Goal: Task Accomplishment & Management: Complete application form

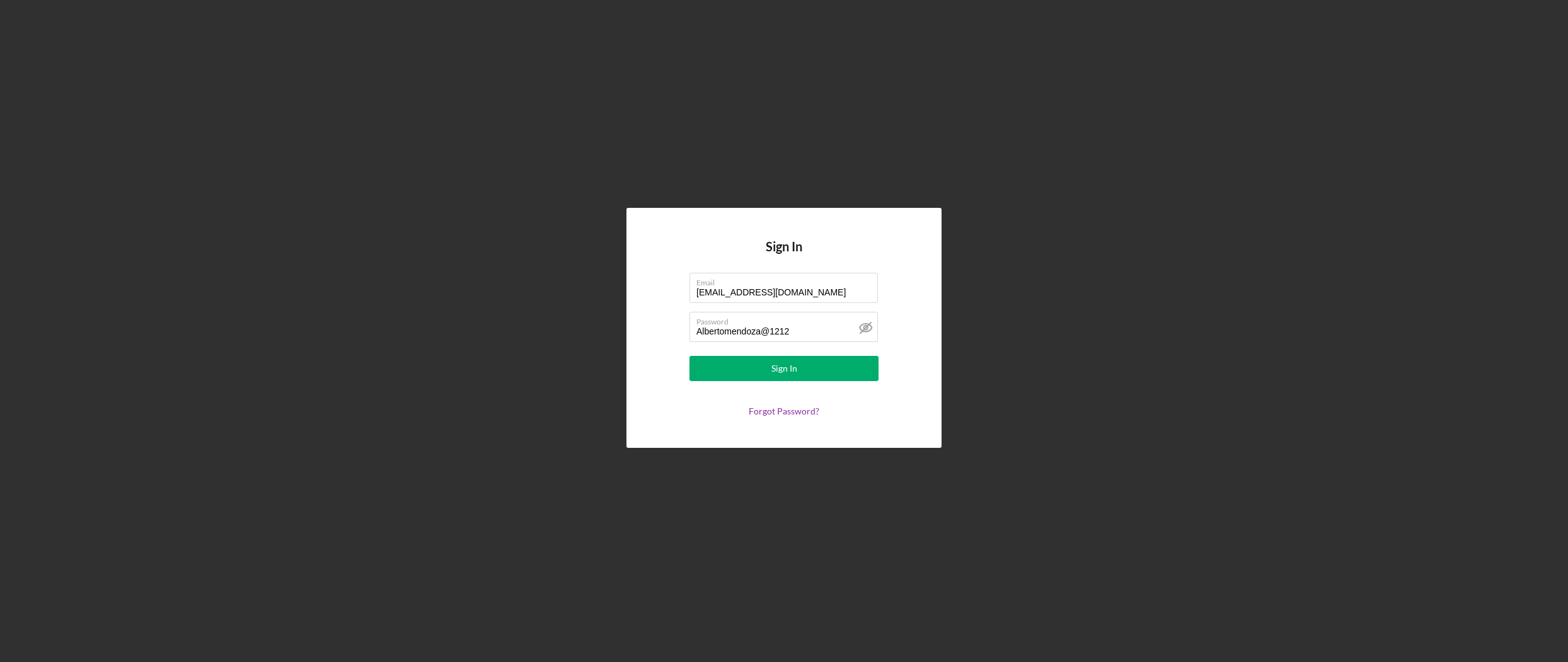
click at [894, 399] on form "Email [EMAIL_ADDRESS][DOMAIN_NAME] Password [SECURITY_DATA] Sign In Forgot Pass…" at bounding box center [784, 344] width 252 height 143
click at [842, 375] on button "Sign In" at bounding box center [784, 368] width 189 height 25
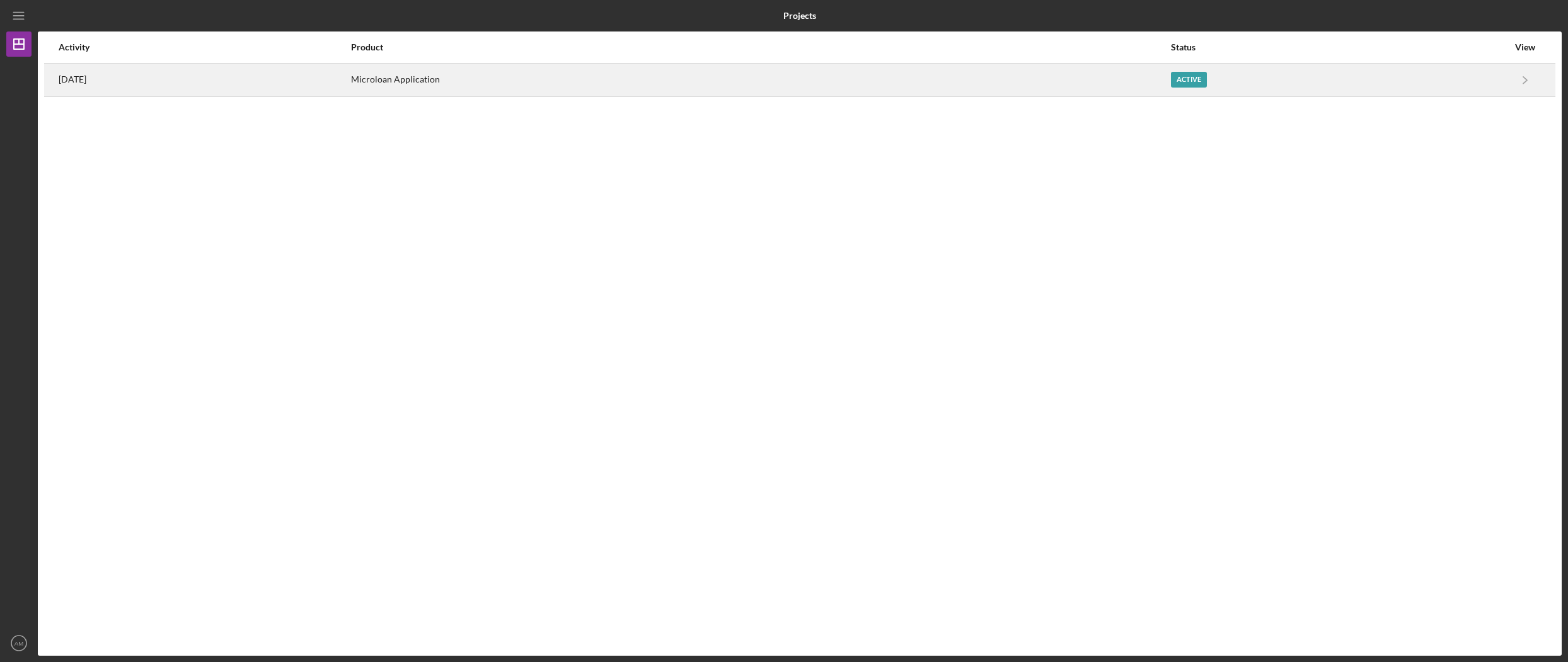
click at [1373, 82] on div "Active" at bounding box center [1339, 80] width 337 height 31
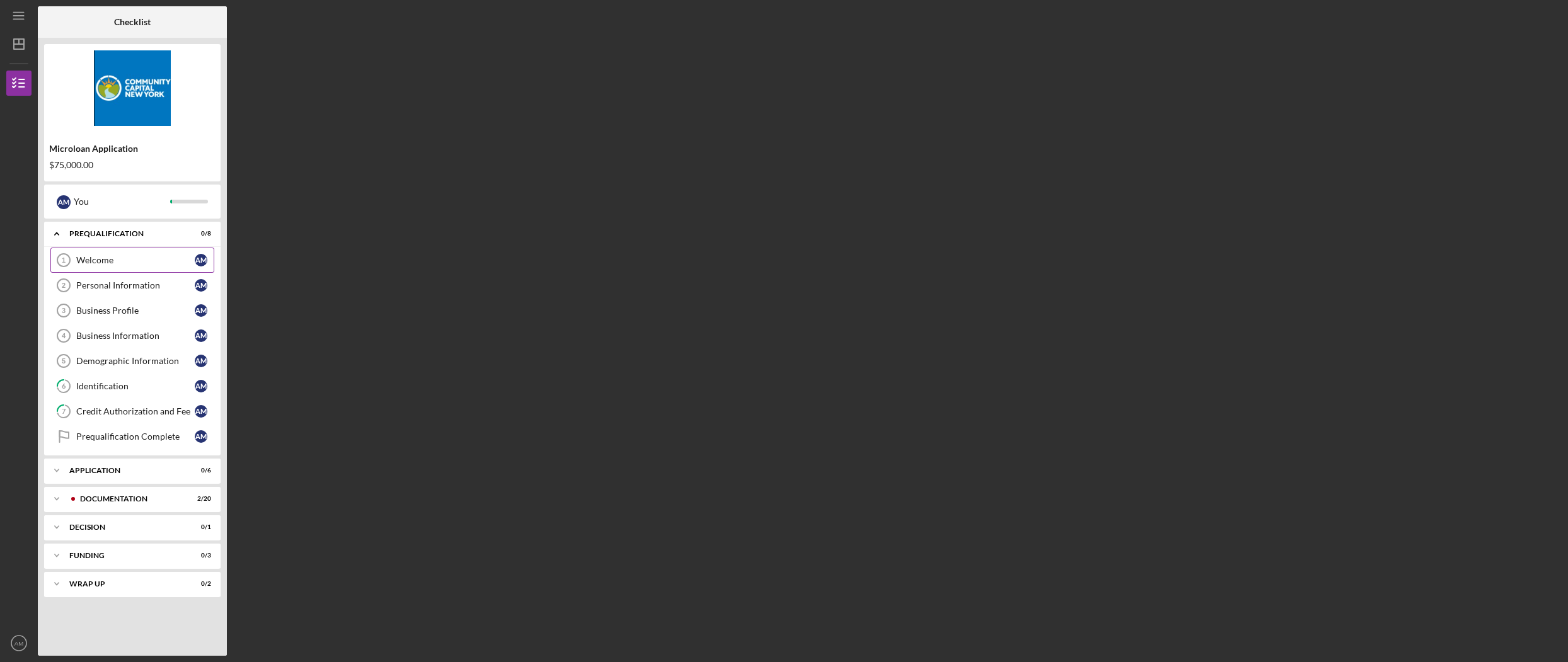
click at [124, 263] on div "Welcome" at bounding box center [135, 260] width 118 height 10
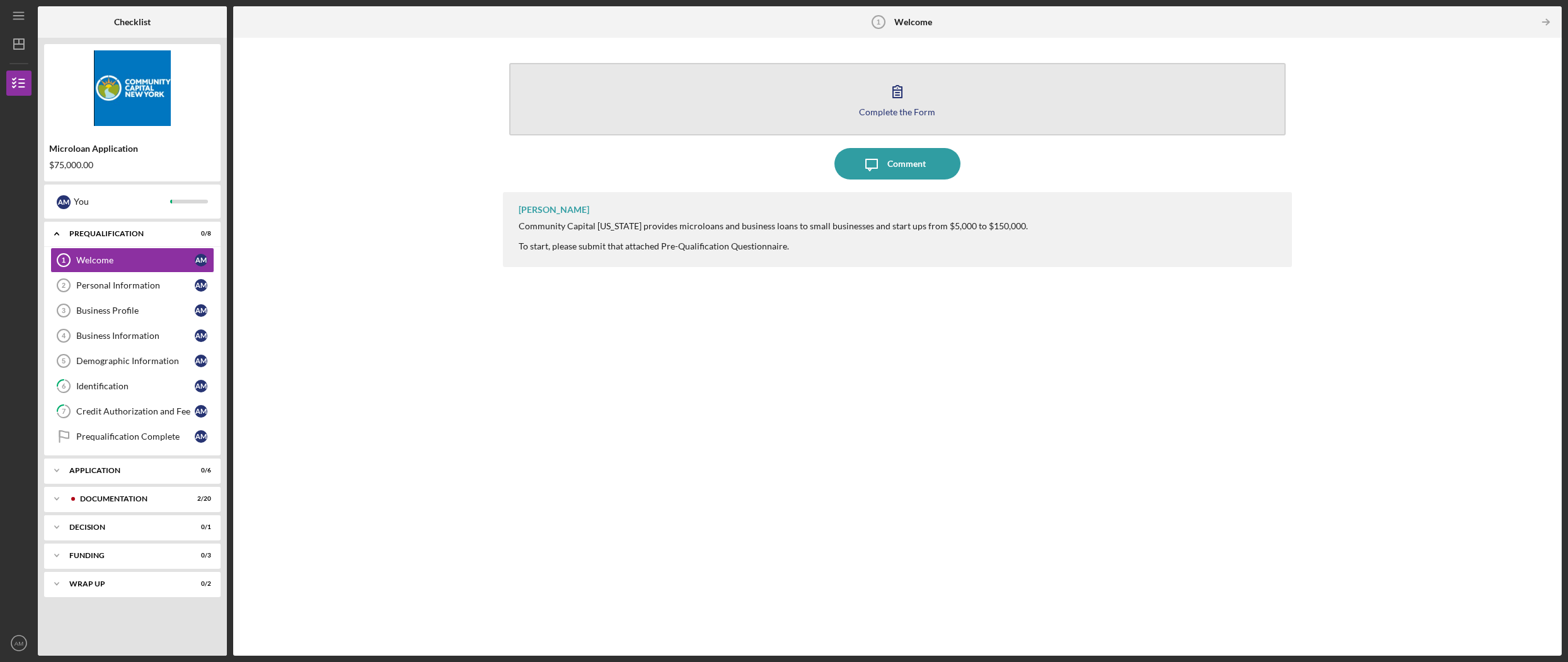
click at [908, 107] on div "Complete the Form" at bounding box center [897, 112] width 76 height 9
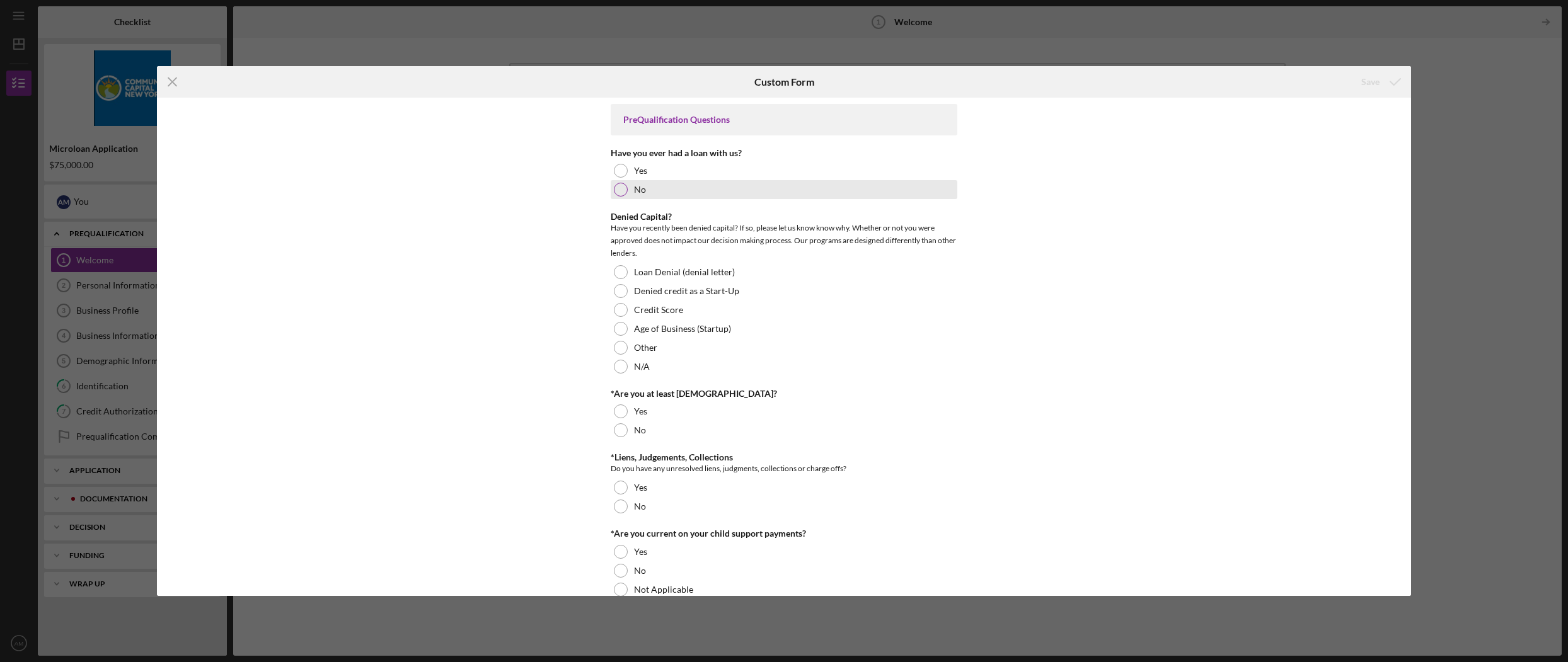
click at [623, 190] on div at bounding box center [620, 190] width 14 height 14
click at [619, 365] on div at bounding box center [620, 366] width 14 height 14
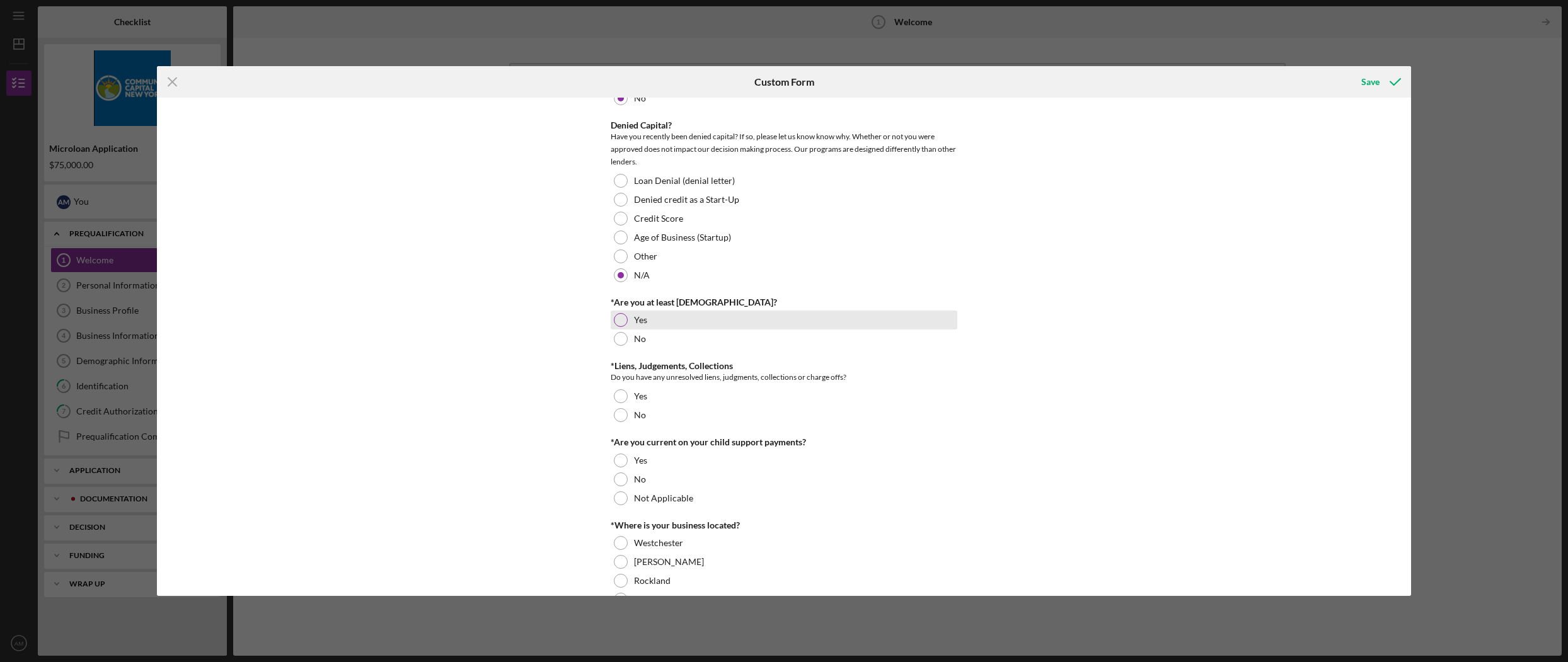
scroll to position [128, 0]
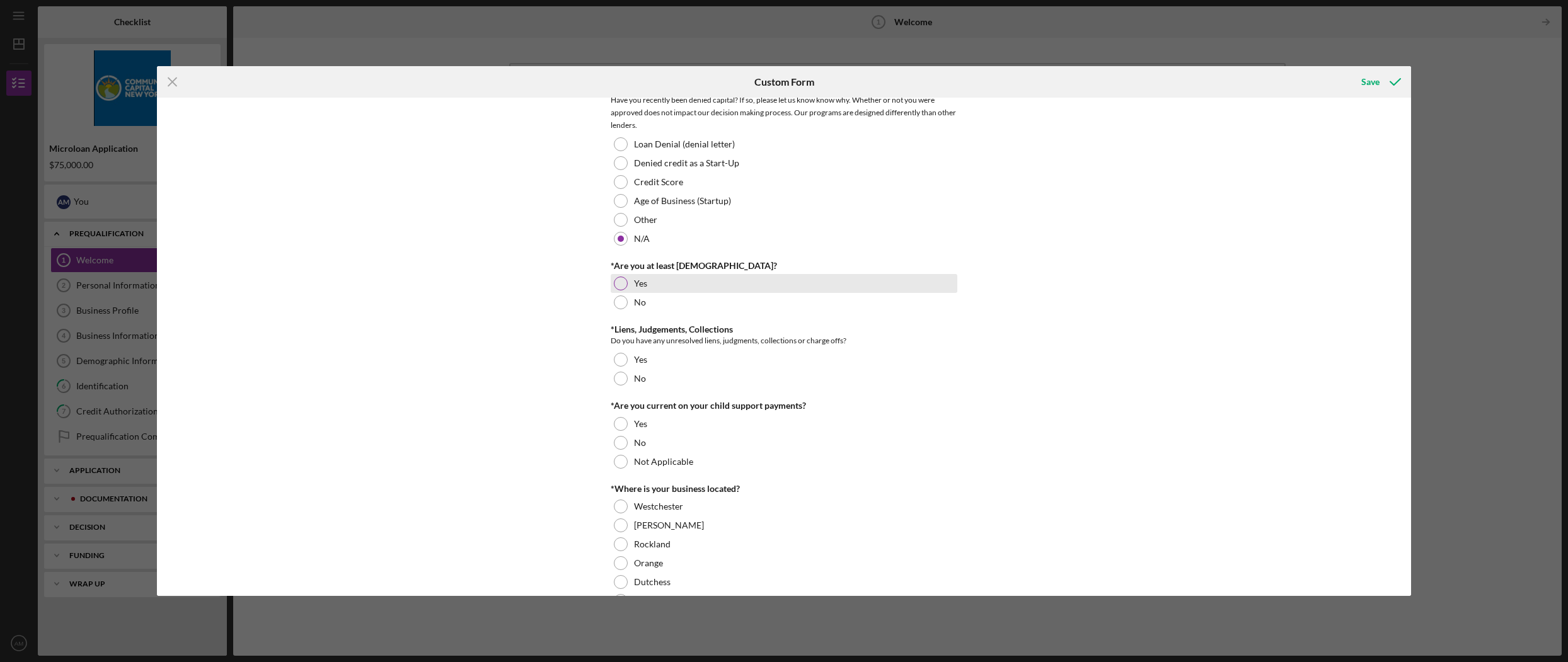
click at [621, 282] on div at bounding box center [620, 283] width 14 height 14
click at [620, 377] on div at bounding box center [620, 378] width 14 height 14
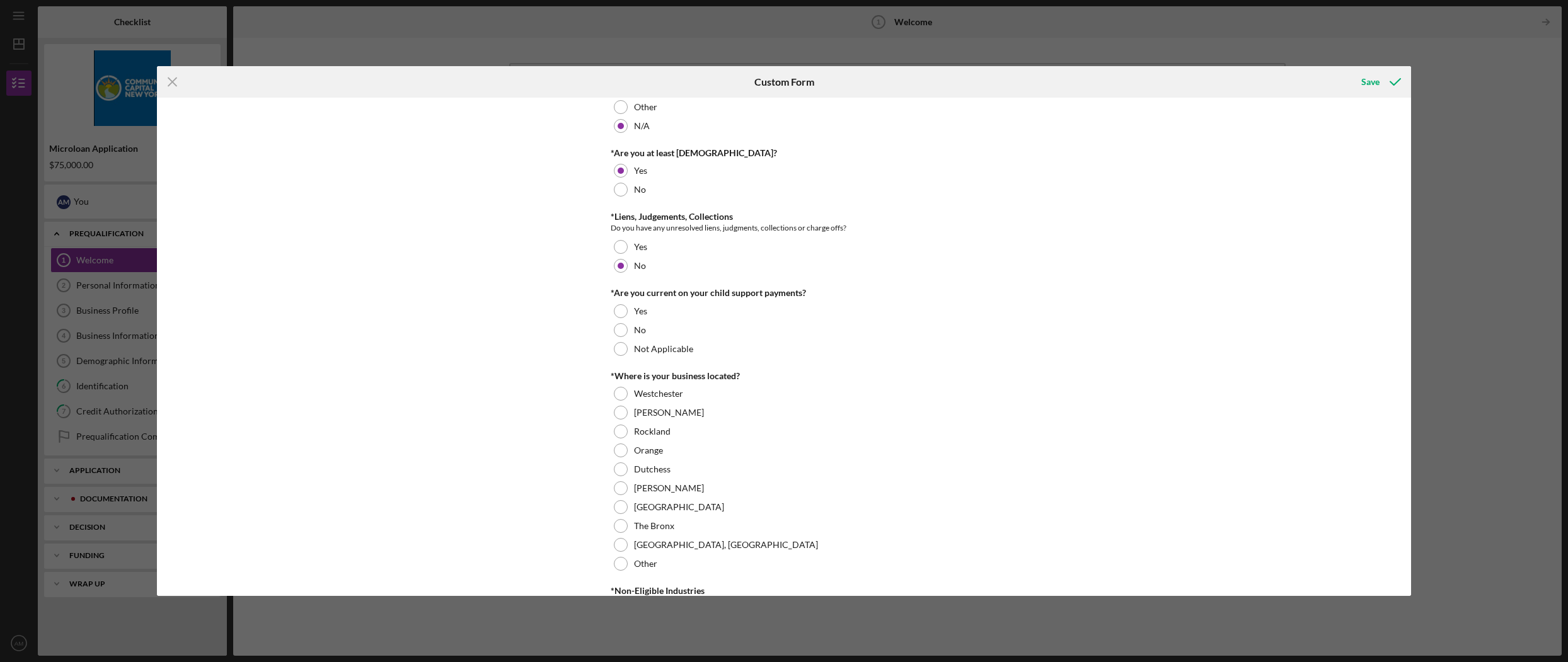
scroll to position [246, 0]
click at [619, 345] on div at bounding box center [620, 343] width 14 height 14
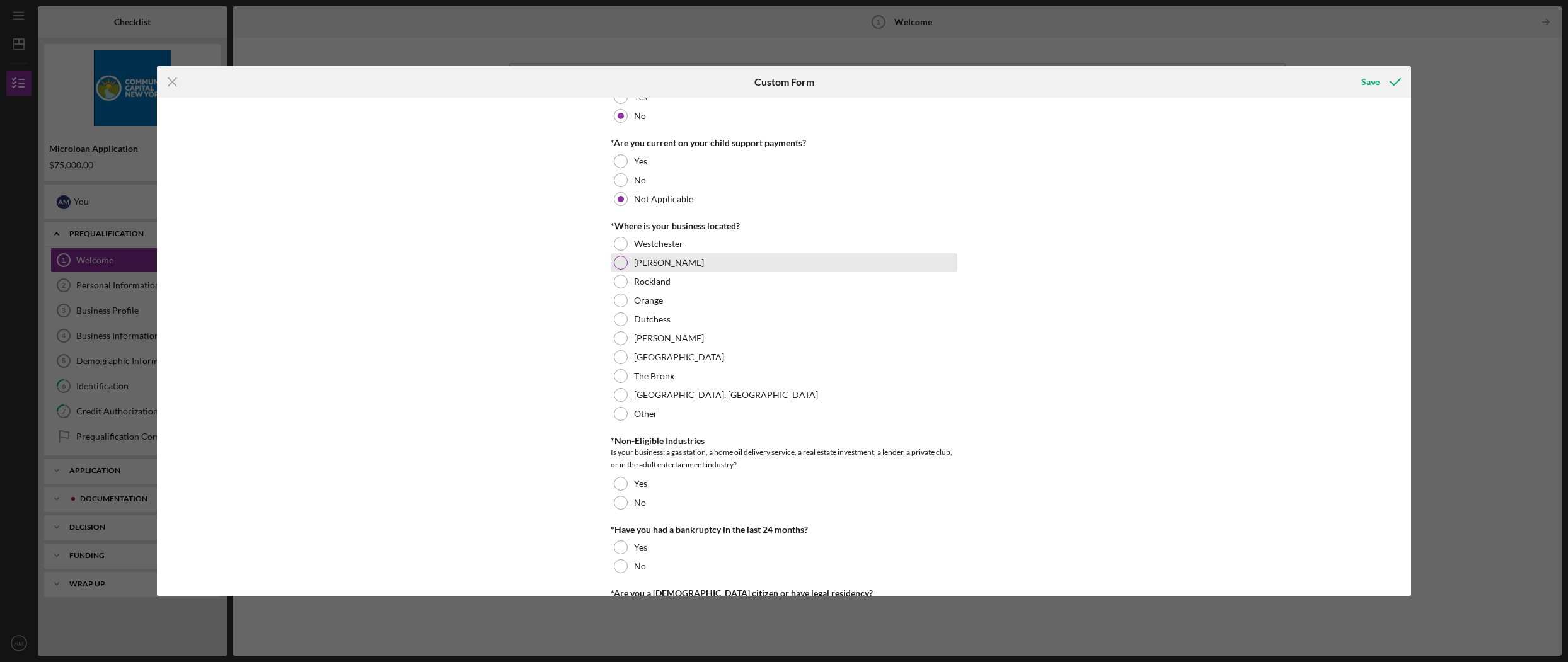
scroll to position [411, 0]
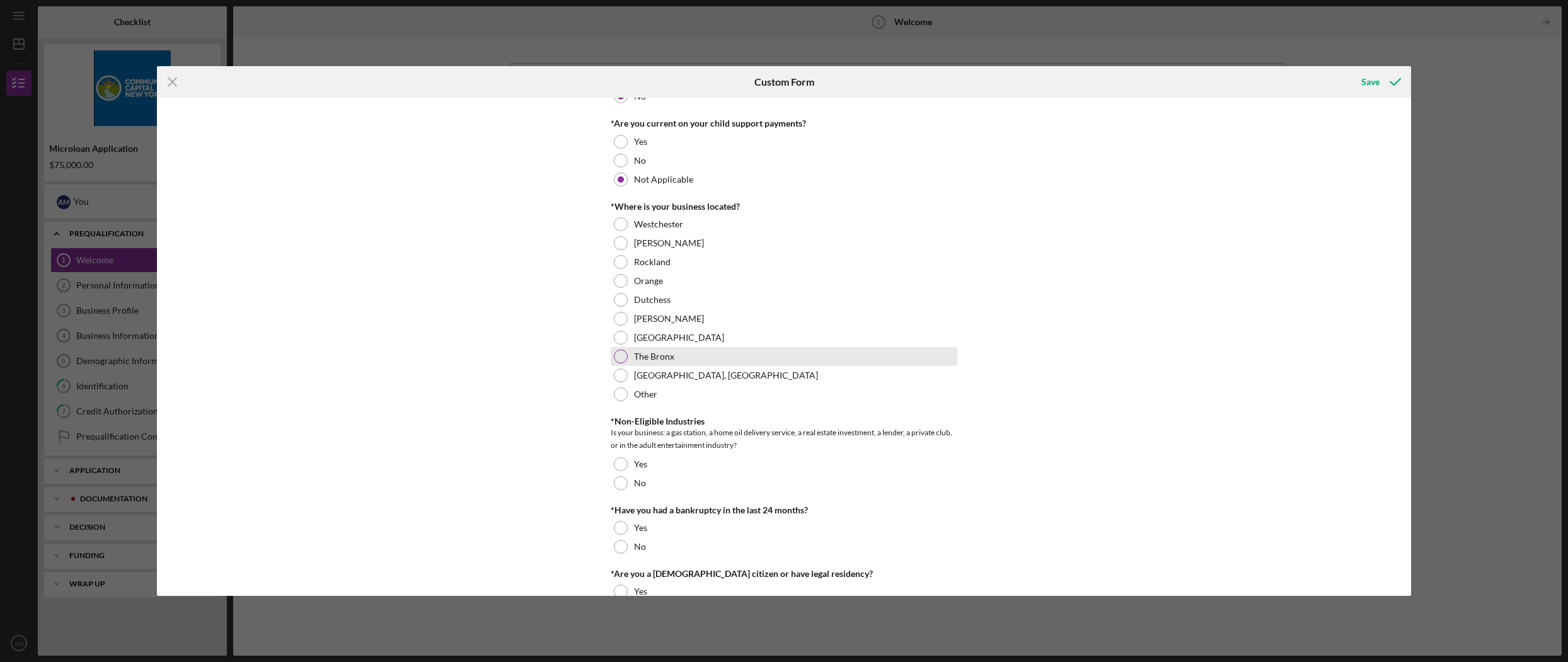
click at [617, 355] on div at bounding box center [620, 356] width 14 height 14
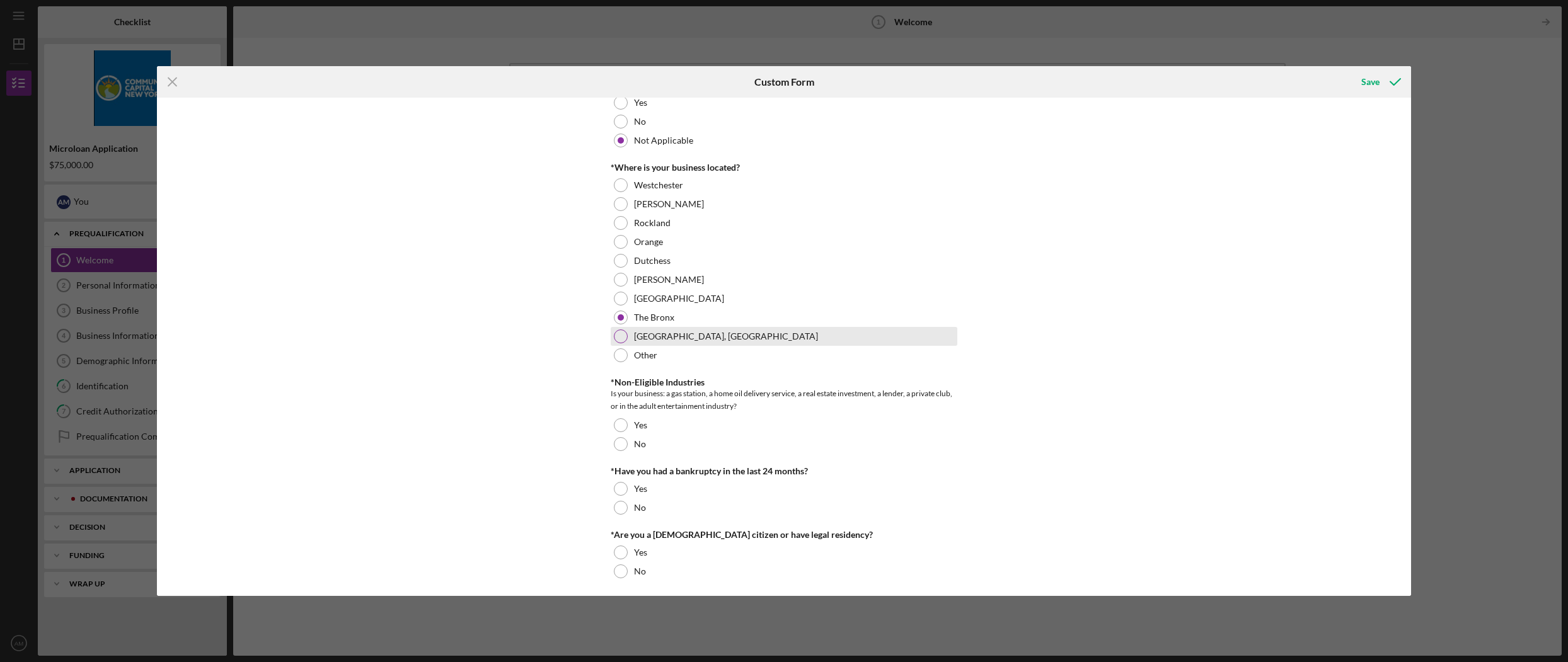
scroll to position [453, 0]
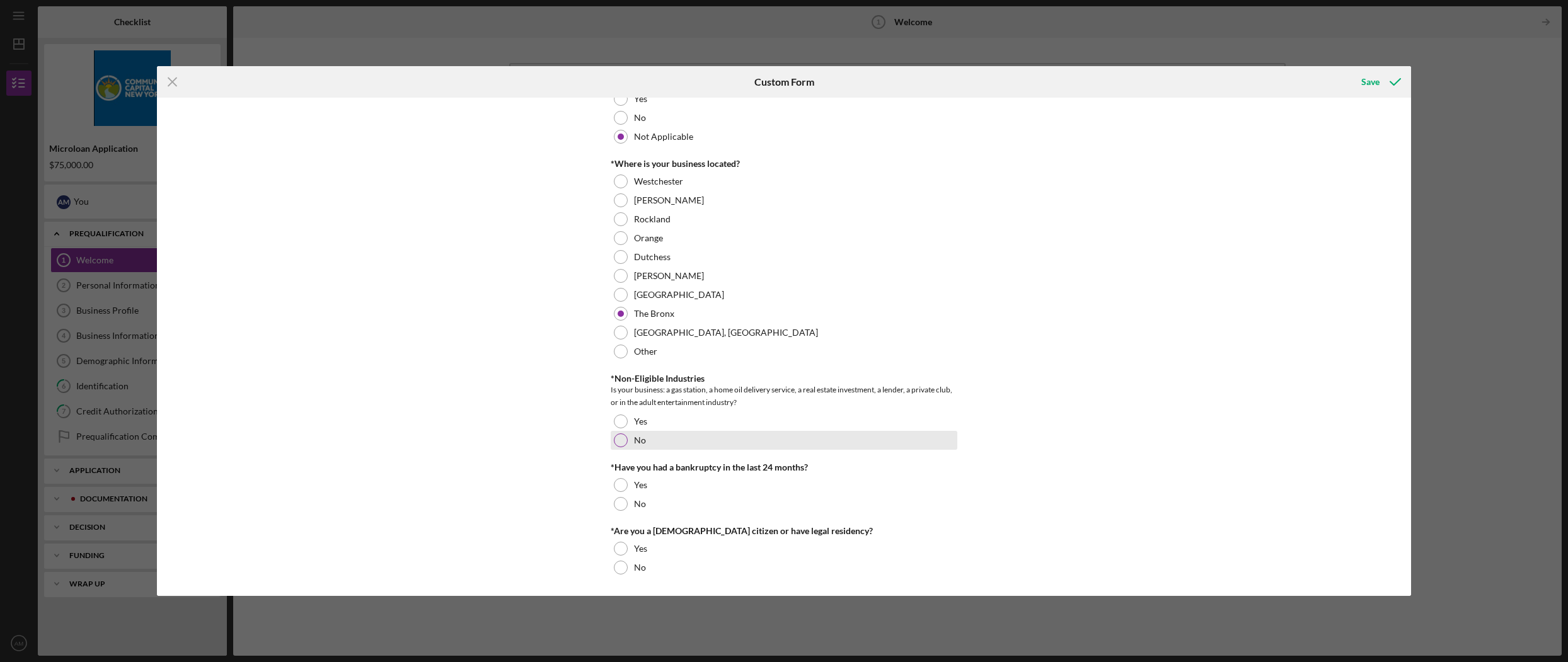
click at [620, 438] on div at bounding box center [620, 440] width 14 height 14
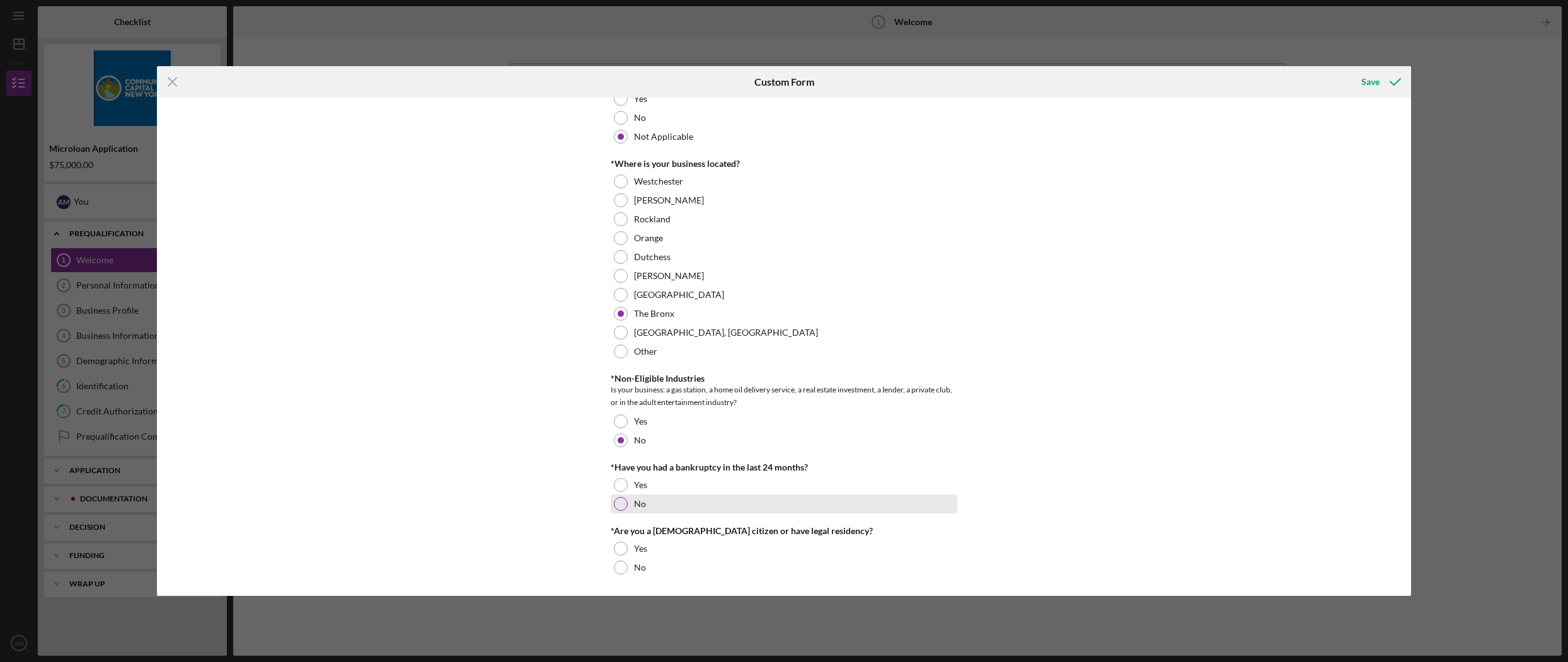
click at [625, 502] on div at bounding box center [620, 504] width 14 height 14
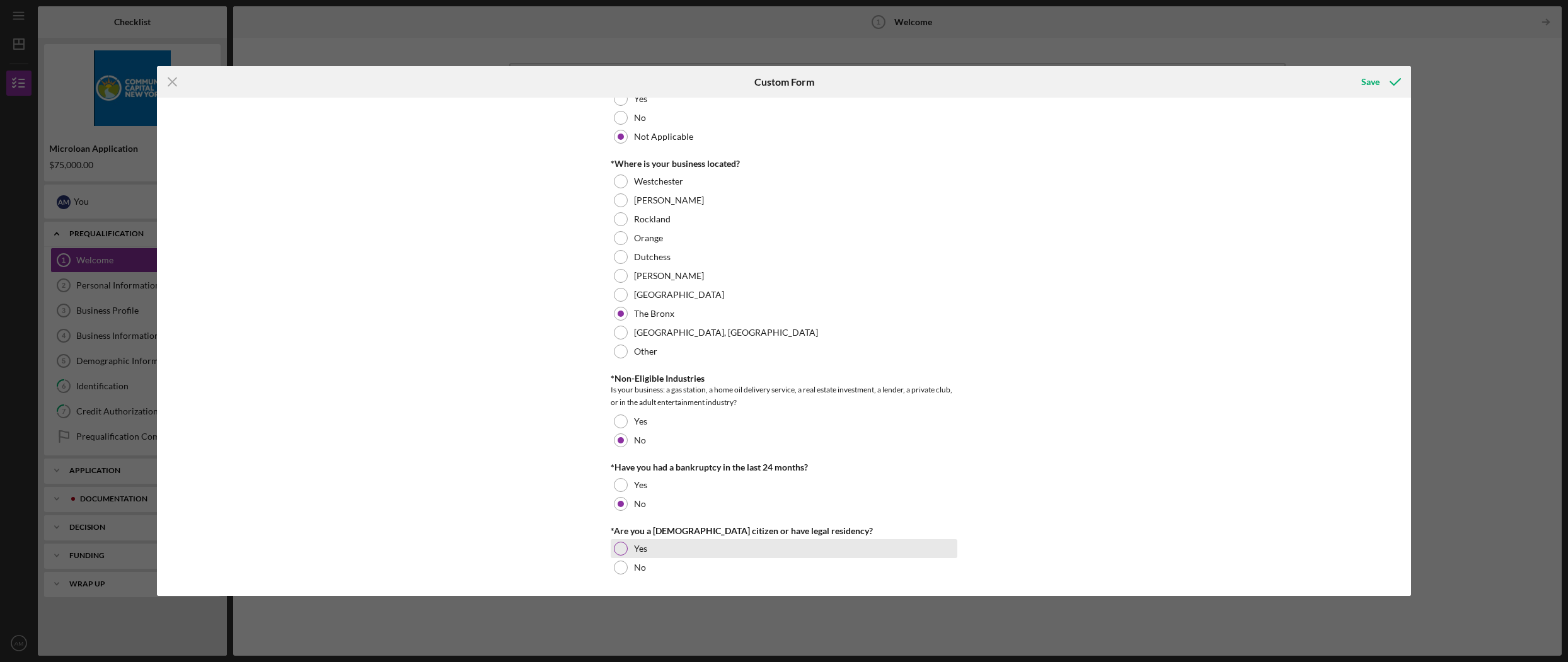
click at [617, 546] on div at bounding box center [620, 548] width 14 height 14
click at [1376, 84] on div "Save" at bounding box center [1370, 81] width 18 height 25
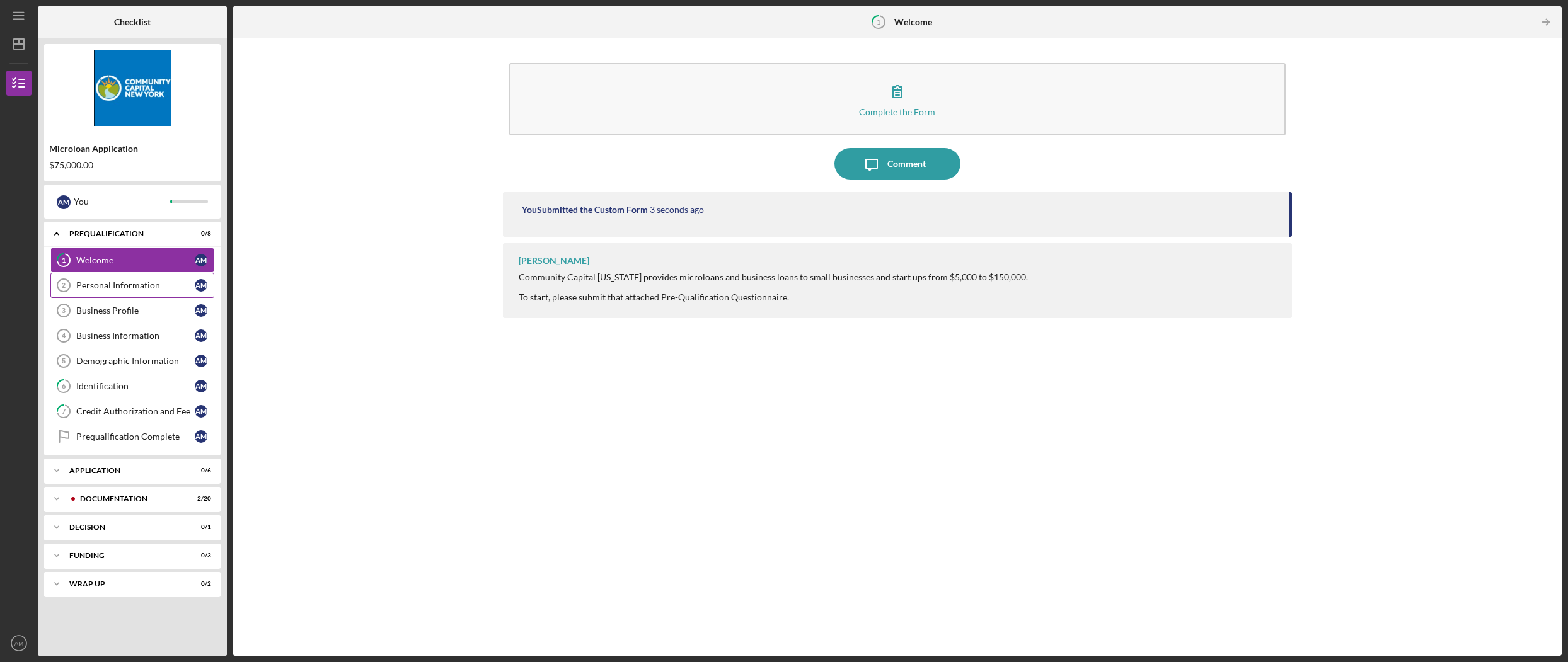
click at [100, 284] on div "Personal Information" at bounding box center [135, 285] width 118 height 10
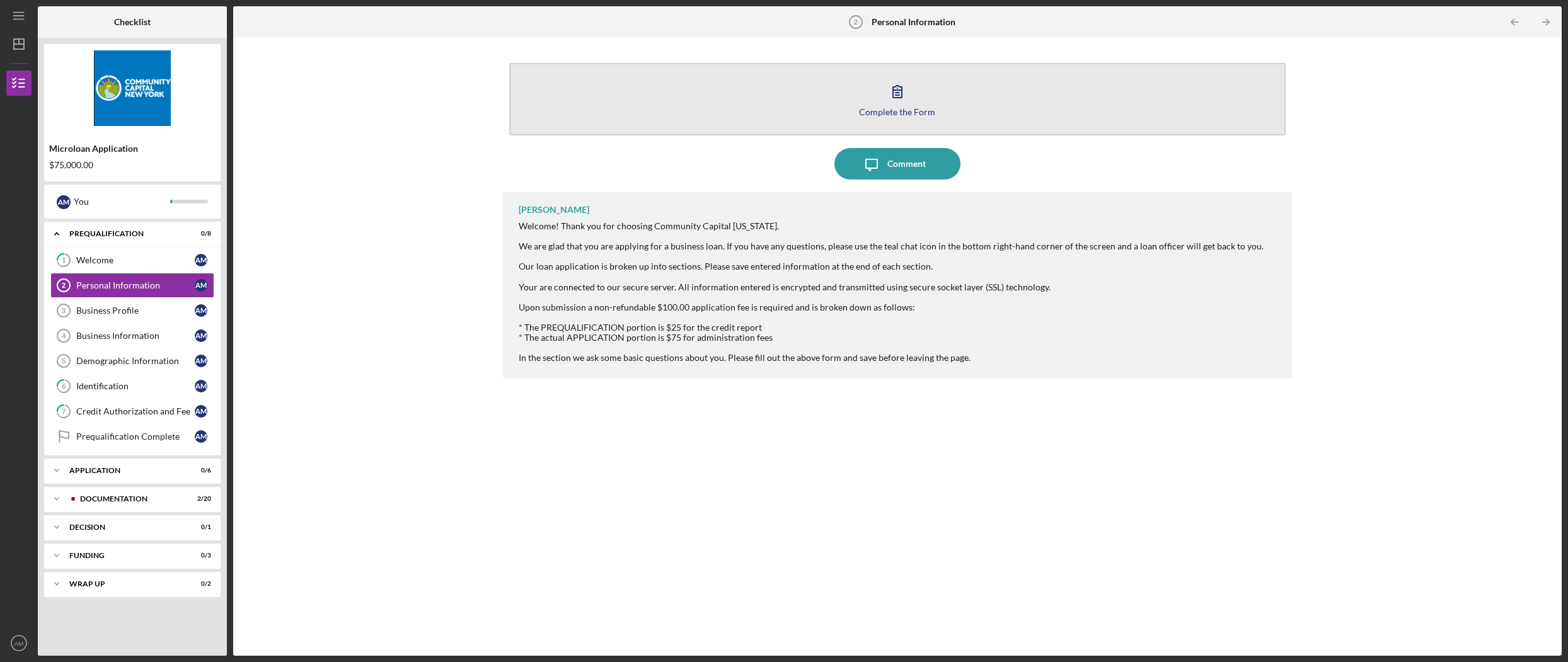
click at [804, 120] on button "Complete the Form Form" at bounding box center [898, 99] width 777 height 72
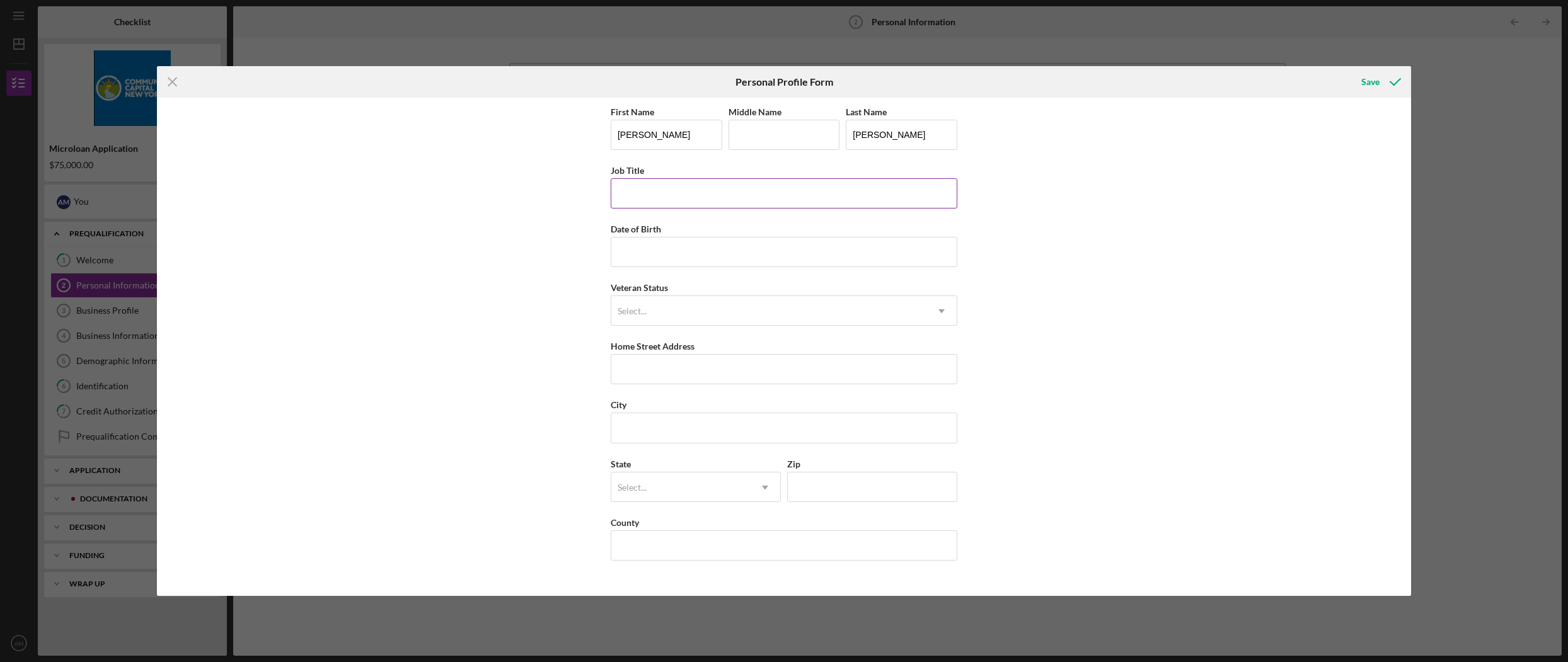
click at [654, 199] on input "Job Title" at bounding box center [783, 193] width 347 height 31
type input "President"
type input "[DATE]"
click at [851, 317] on div "Select..." at bounding box center [768, 311] width 315 height 29
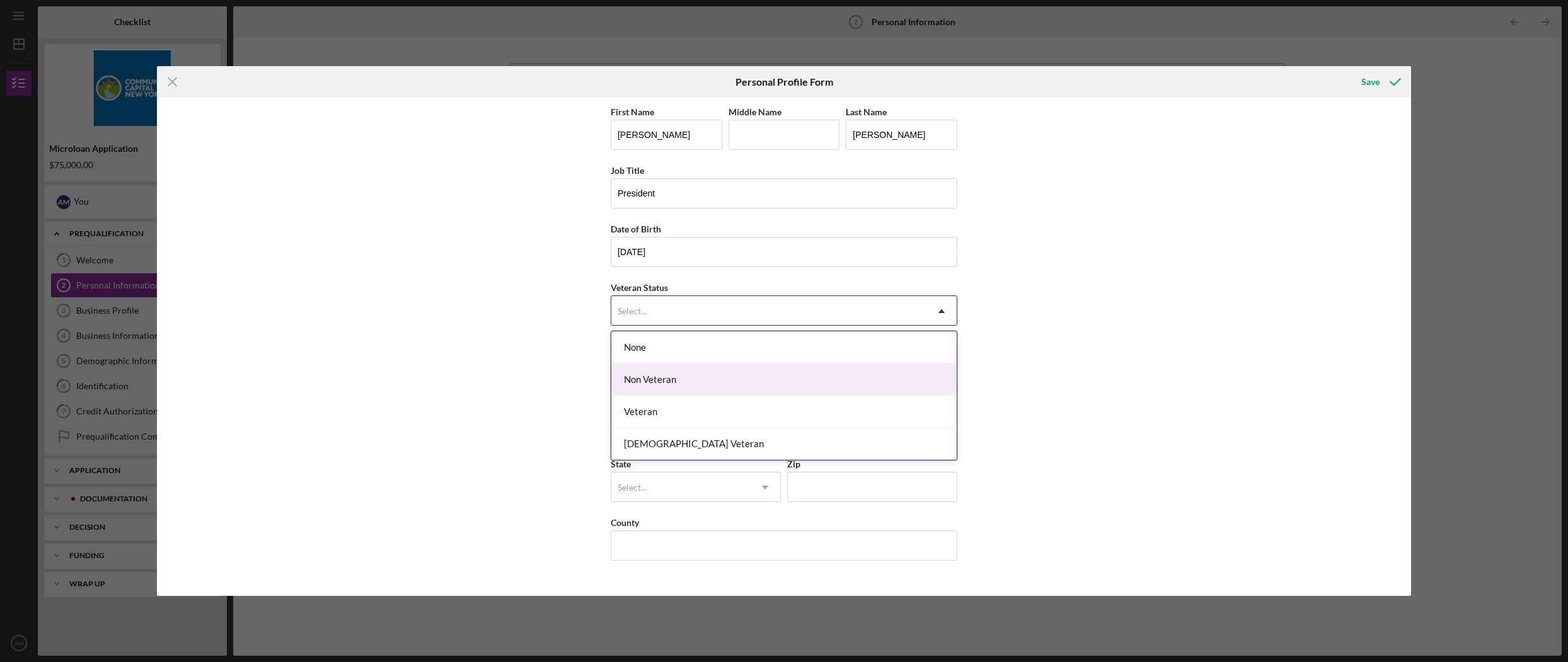
click at [831, 371] on div "Non Veteran" at bounding box center [783, 379] width 345 height 32
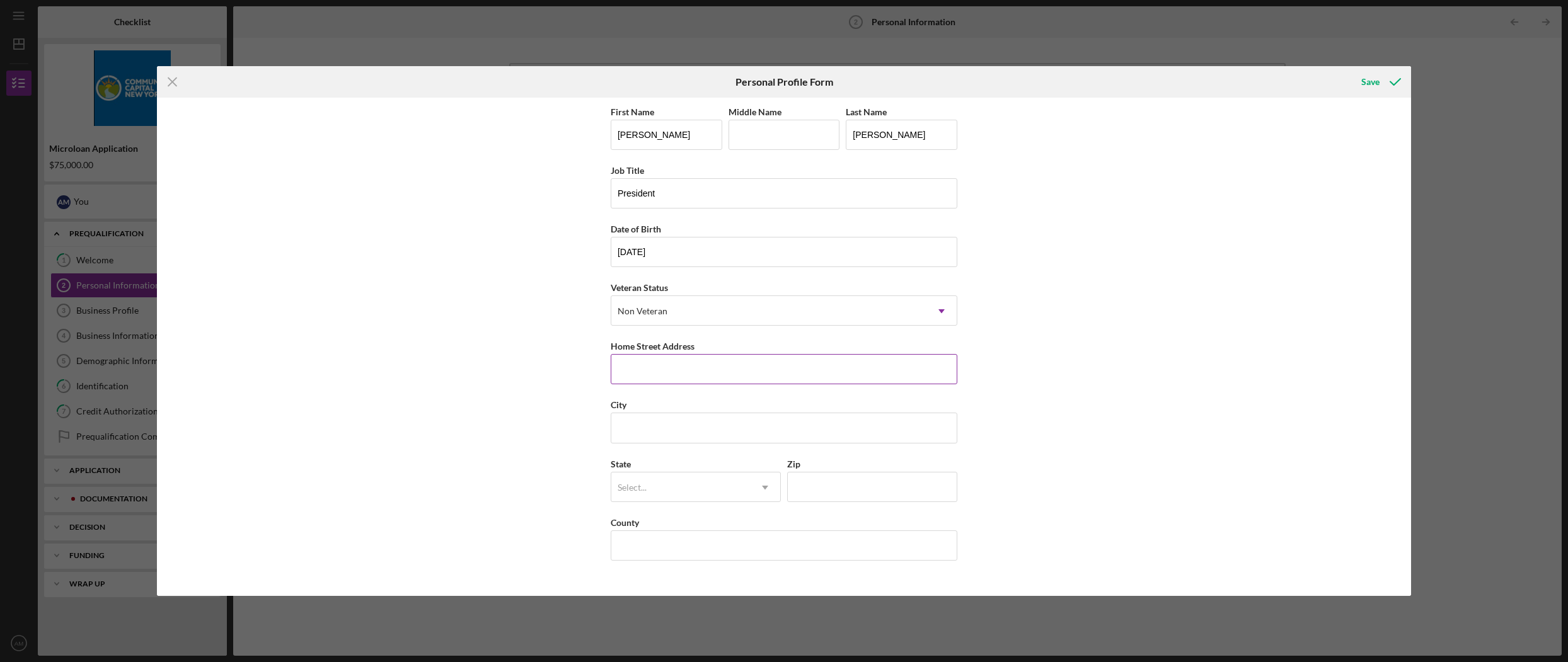
click at [890, 369] on input "Home Street Address" at bounding box center [783, 369] width 347 height 31
type input "[STREET_ADDRESS]"
type input "[GEOGRAPHIC_DATA]"
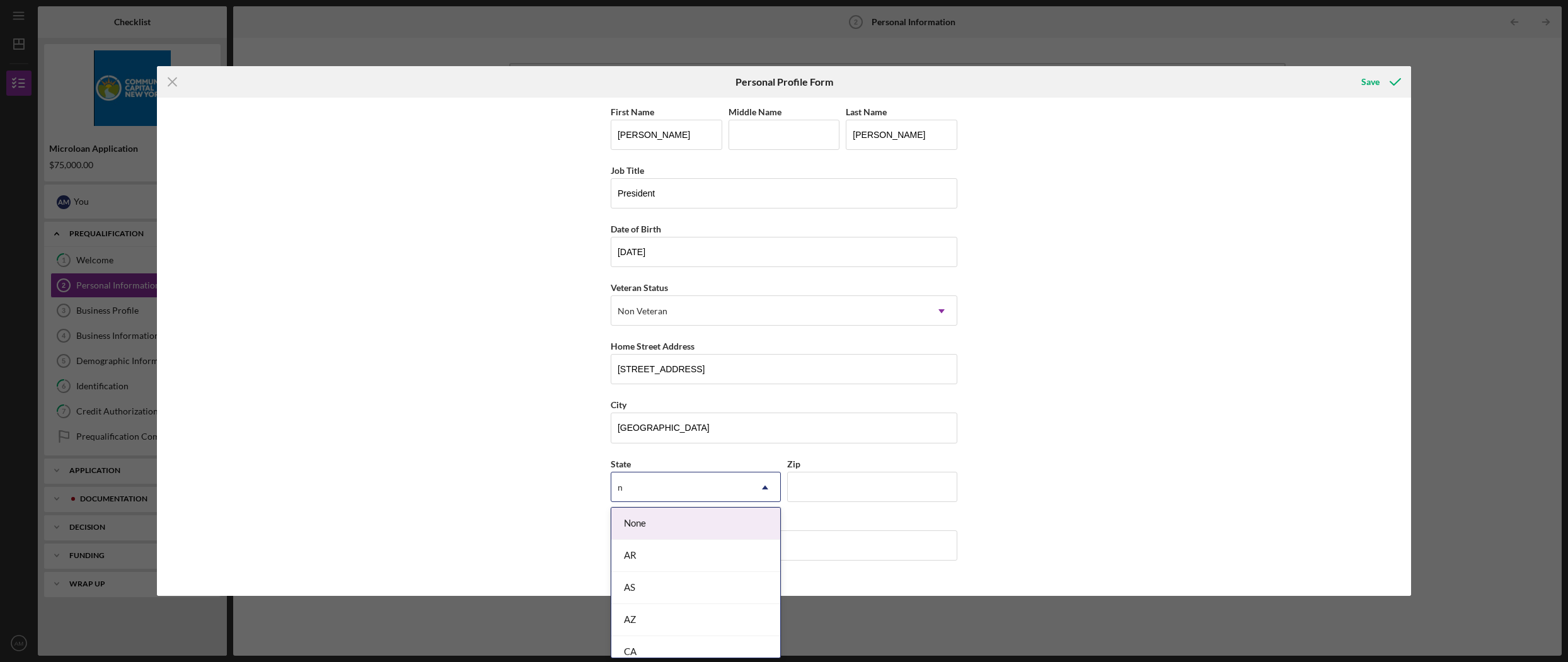
type input "n"
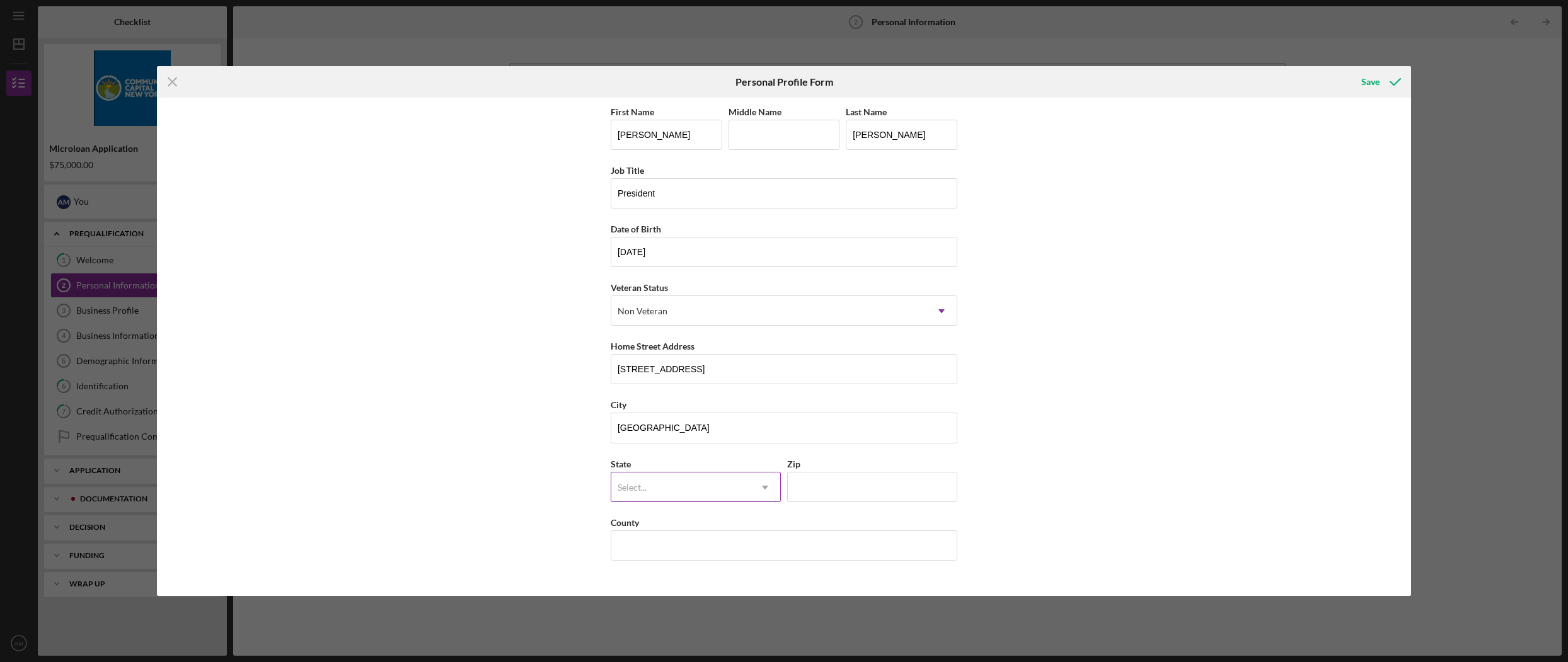
click at [759, 488] on icon "Icon/Dropdown Arrow" at bounding box center [765, 487] width 31 height 31
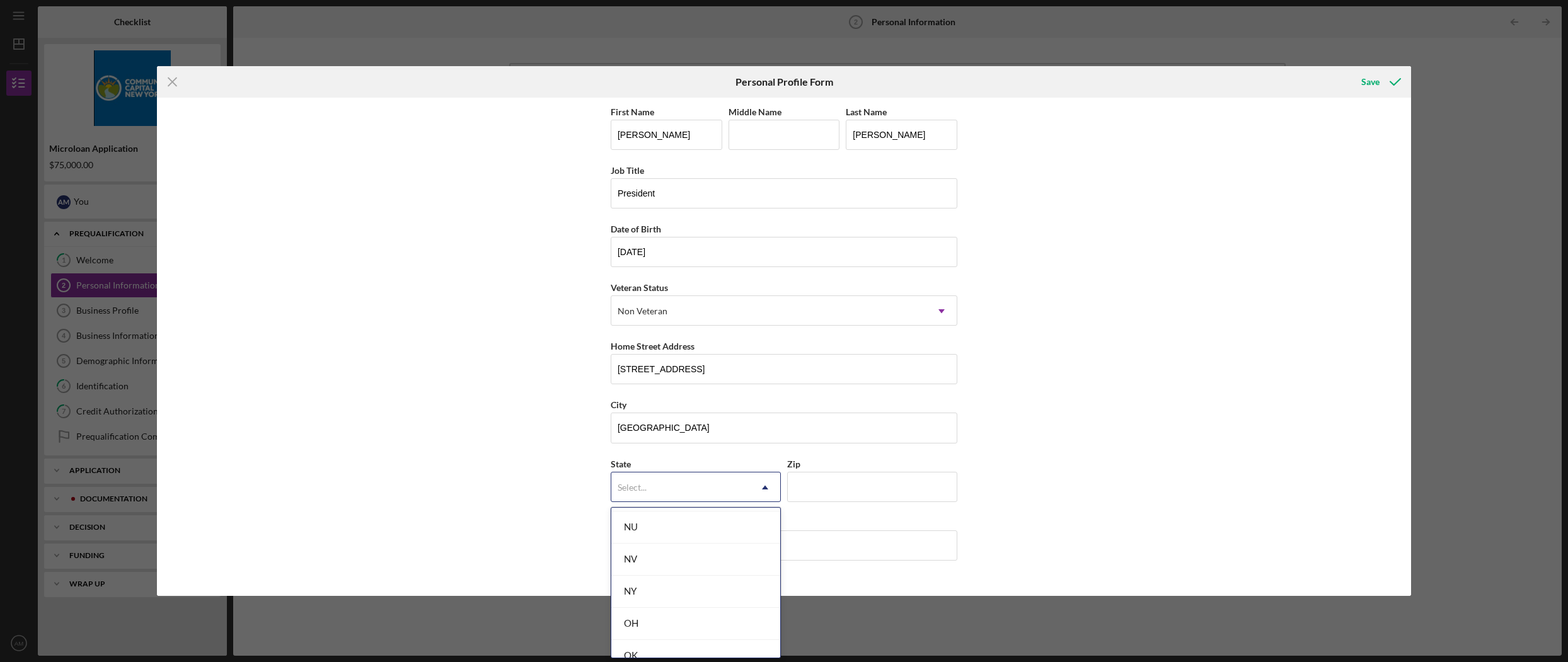
scroll to position [1574, 0]
click at [716, 587] on div "NY" at bounding box center [695, 589] width 169 height 32
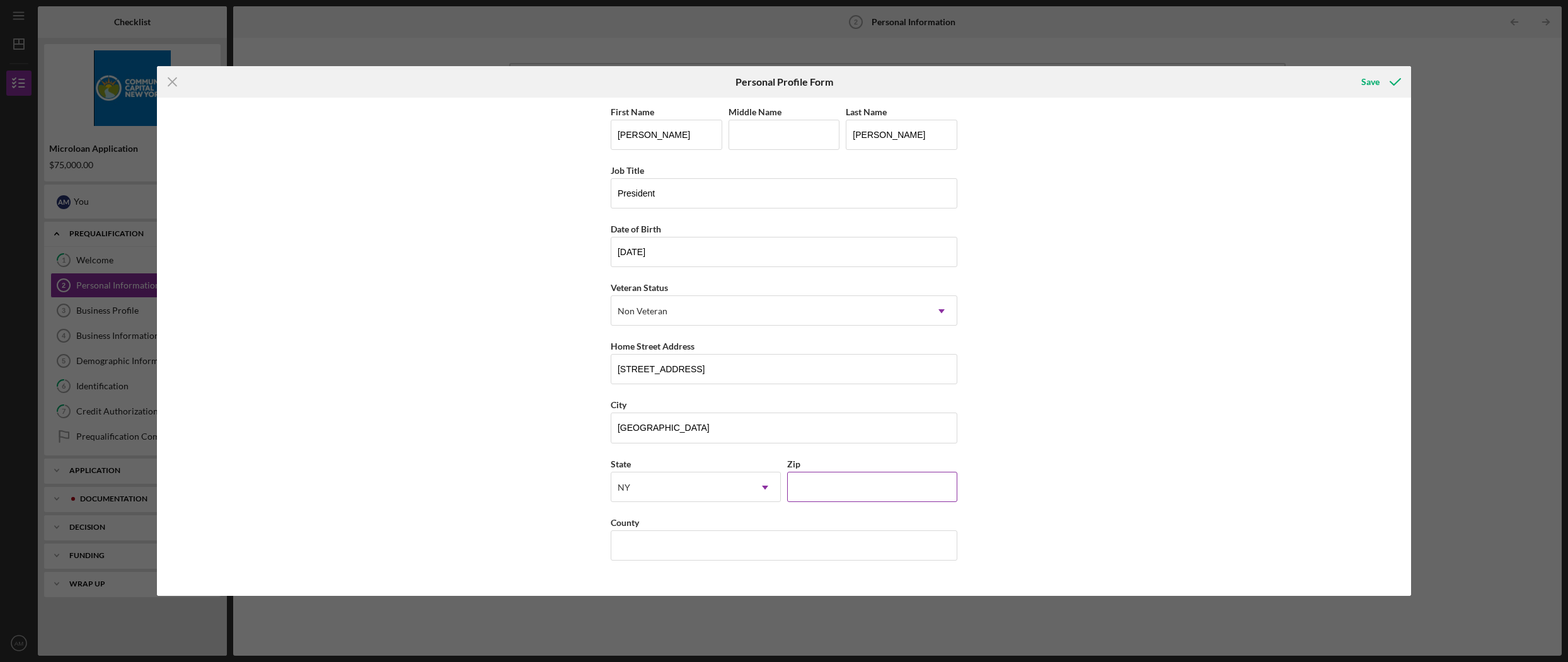
click at [874, 489] on input "Zip" at bounding box center [872, 486] width 170 height 31
type input "10466"
click at [864, 553] on input "County" at bounding box center [783, 546] width 347 height 31
type input "[GEOGRAPHIC_DATA]"
click at [1368, 85] on div "Save" at bounding box center [1370, 81] width 18 height 25
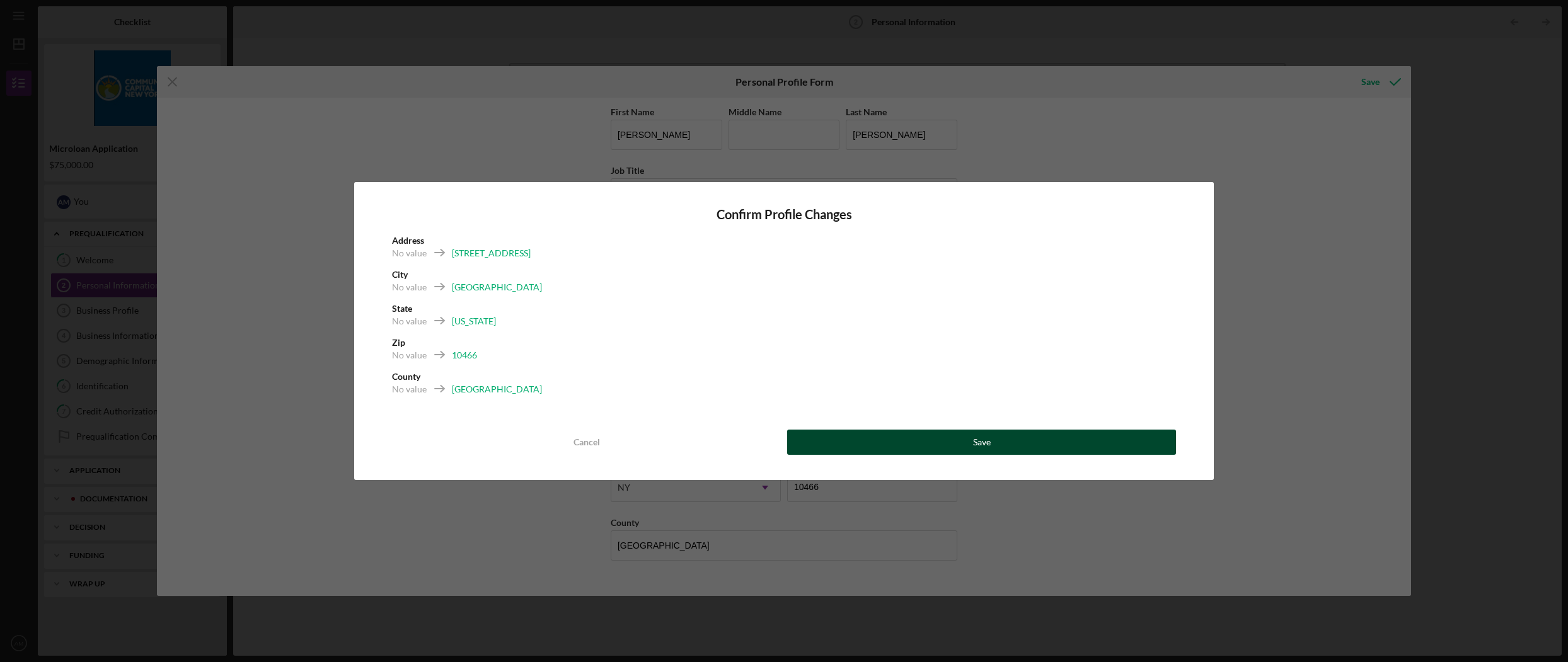
click at [853, 440] on button "Save" at bounding box center [981, 442] width 389 height 25
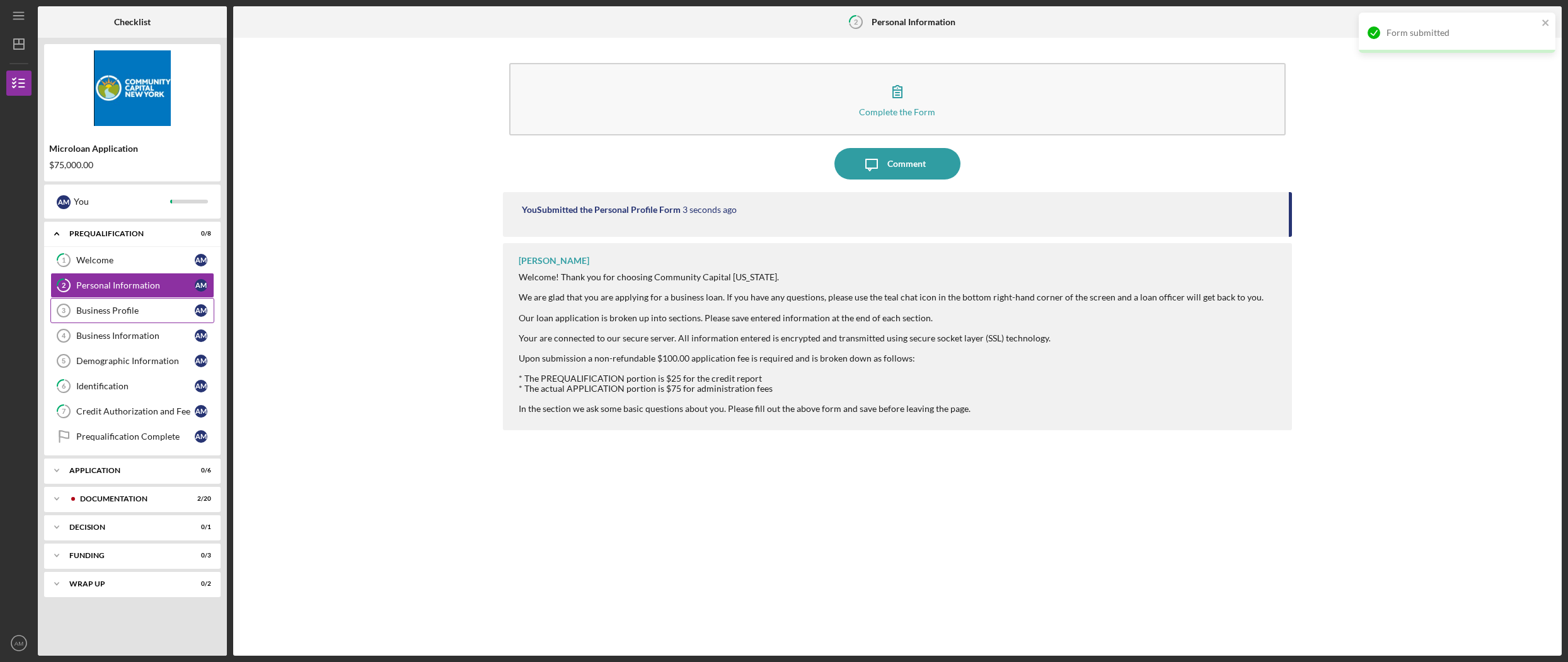
click at [103, 306] on div "Business Profile" at bounding box center [135, 311] width 118 height 10
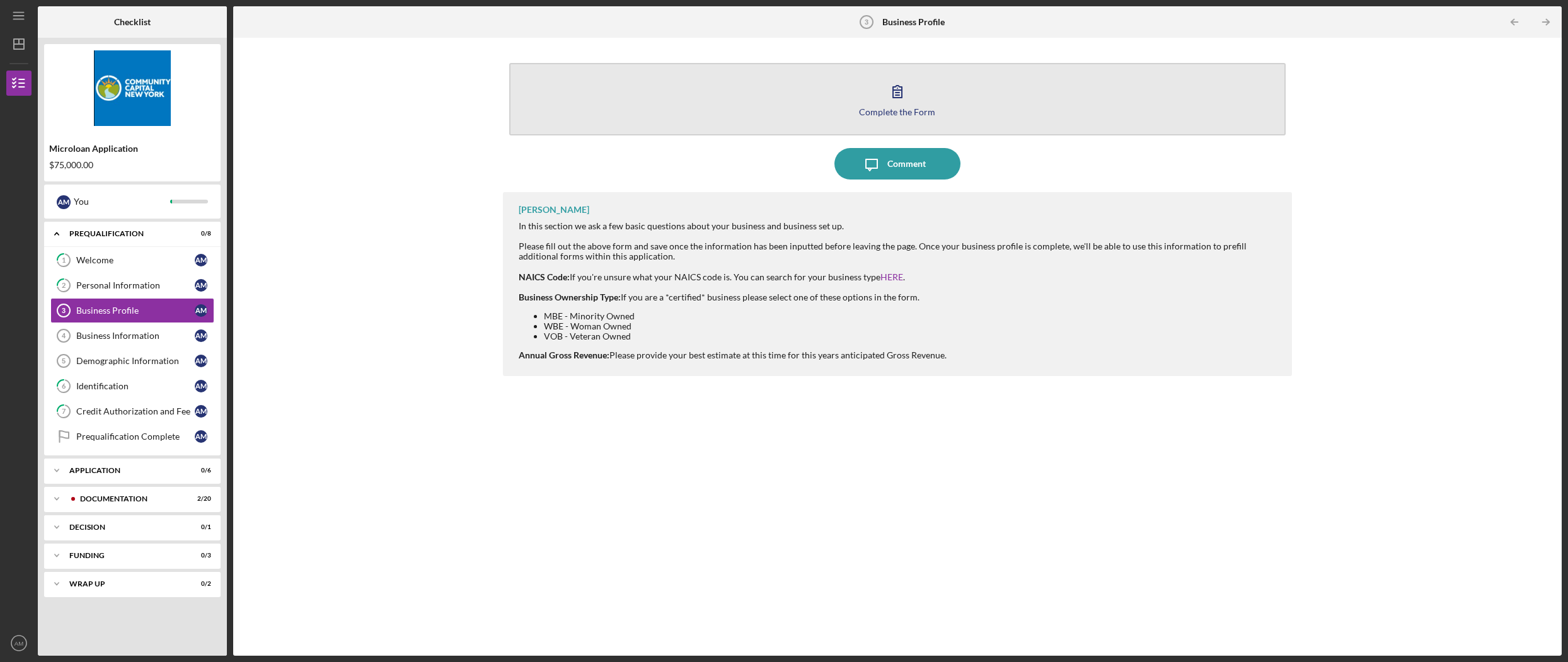
click at [868, 82] on button "Complete the Form Form" at bounding box center [898, 99] width 777 height 72
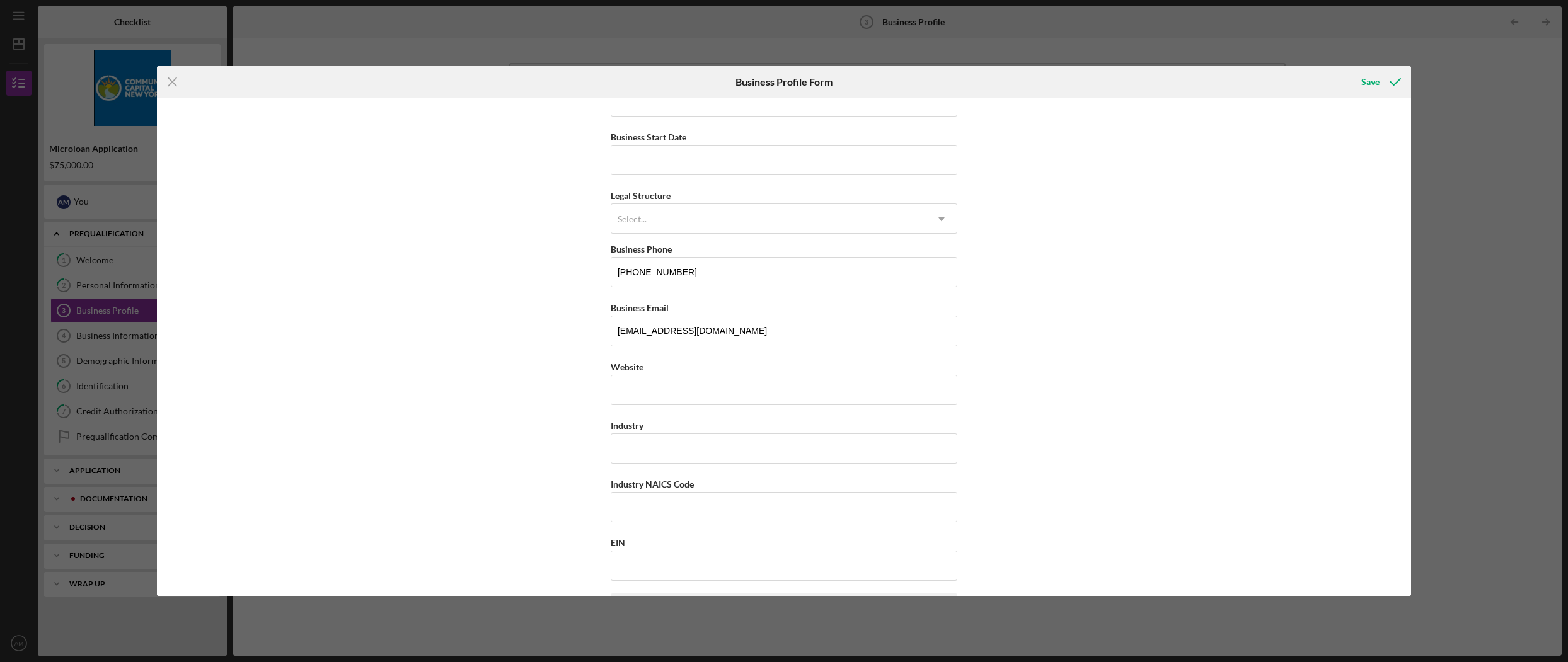
scroll to position [93, 0]
click at [790, 164] on input "Business Start Date" at bounding box center [783, 158] width 347 height 31
type input "[DATE]"
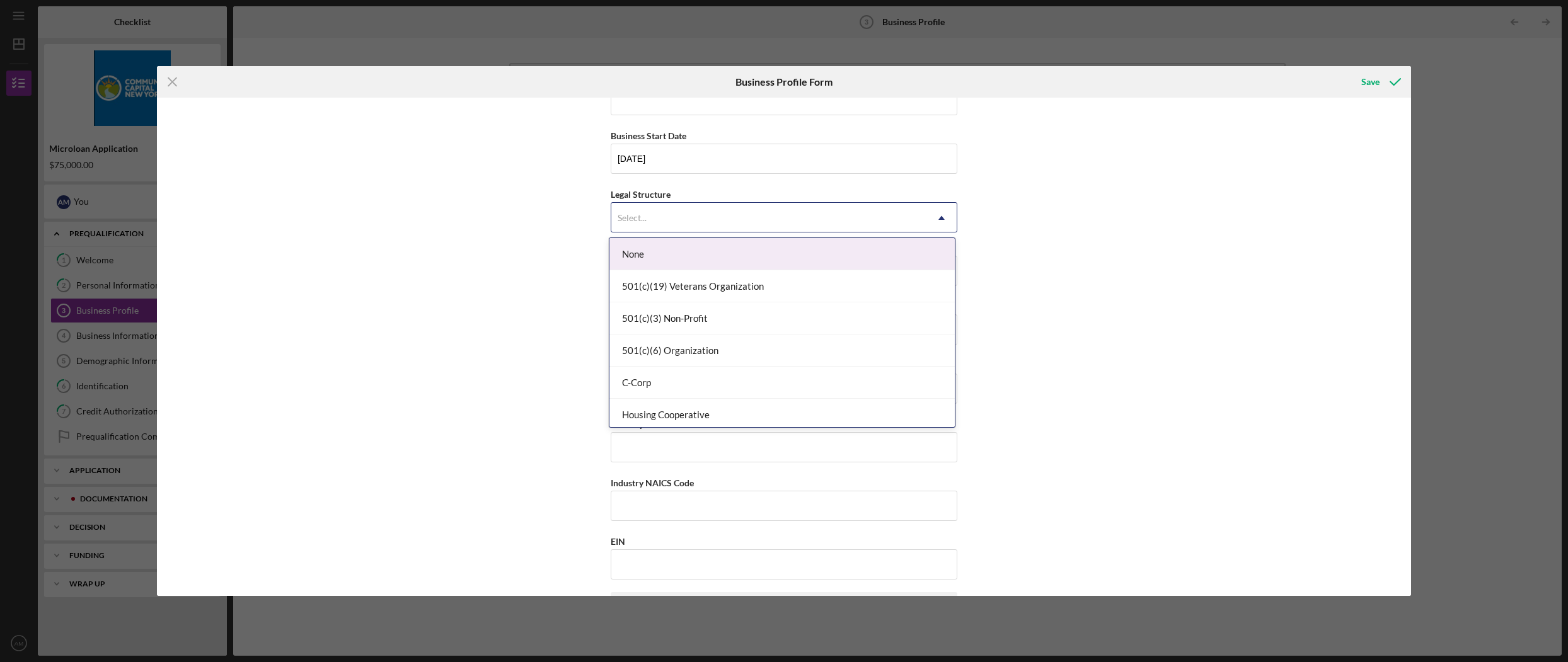
click at [816, 217] on div "Select..." at bounding box center [768, 217] width 315 height 29
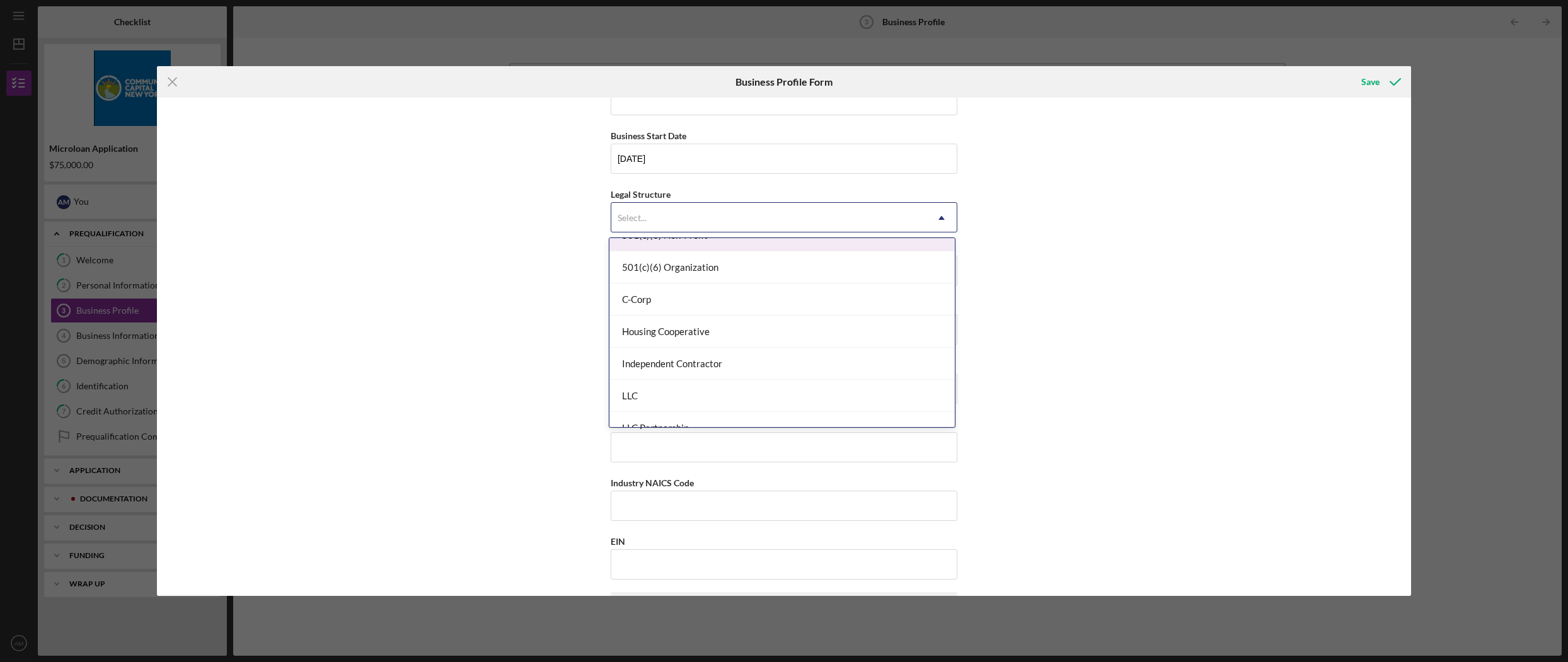
scroll to position [87, 0]
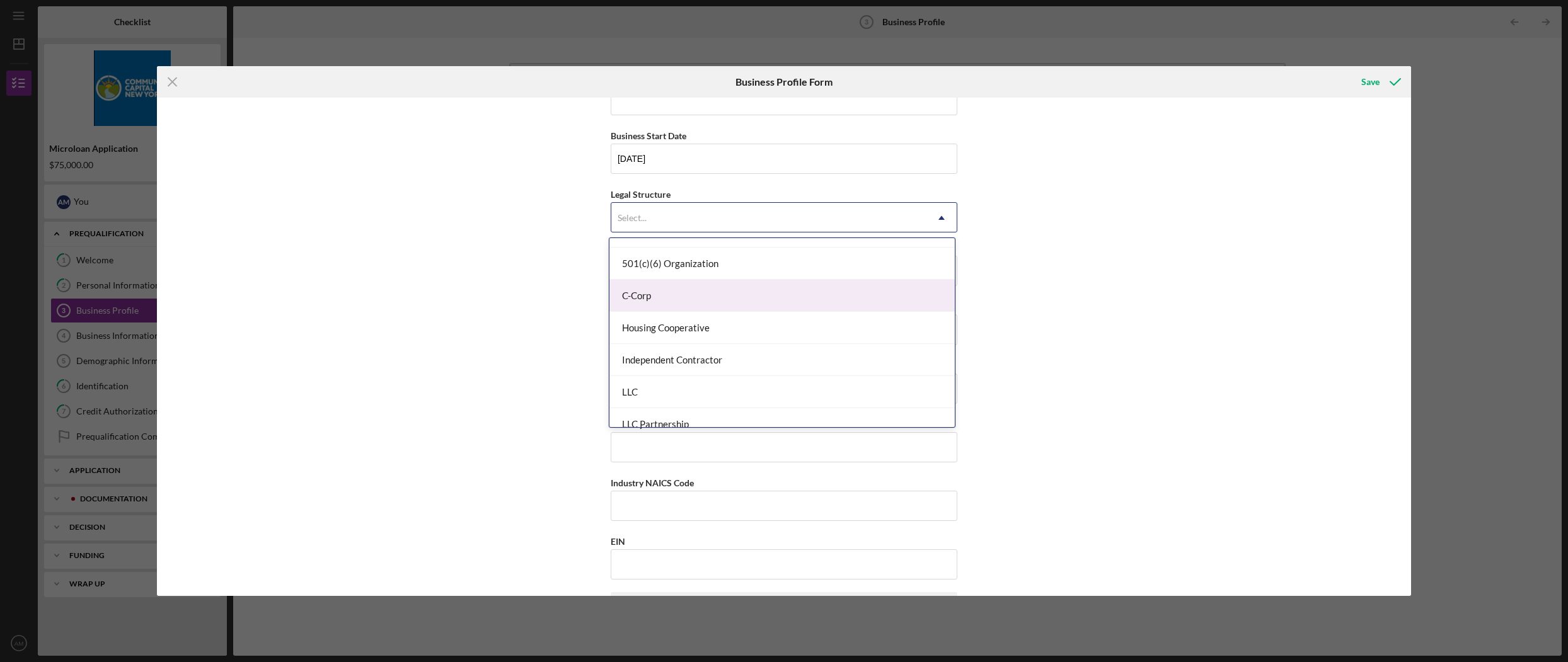
click at [802, 300] on div "C-Corp" at bounding box center [781, 296] width 345 height 32
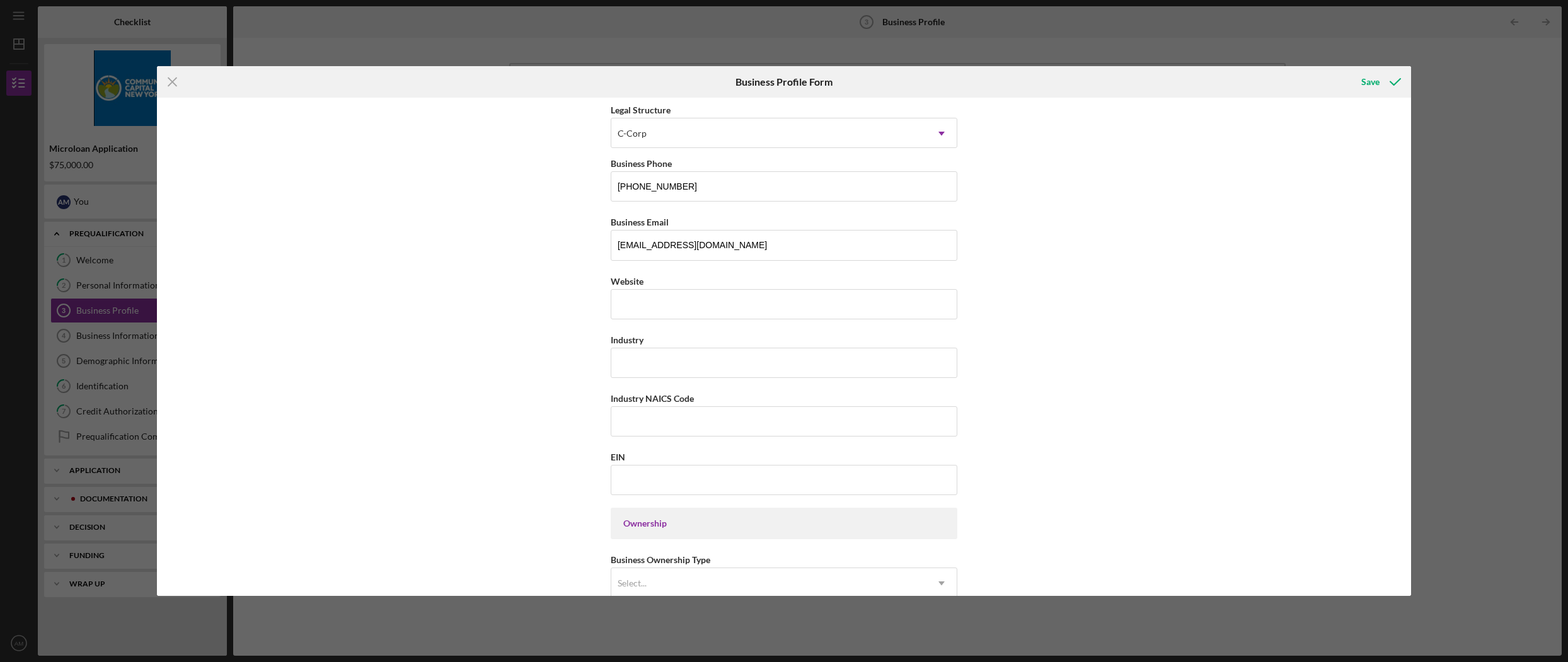
scroll to position [179, 0]
click at [817, 370] on input "Industry" at bounding box center [783, 362] width 347 height 31
type input "FOOD & BEVERAGE PLACES"
click at [687, 423] on input "Industry NAICS Code" at bounding box center [783, 420] width 347 height 31
type input "722511"
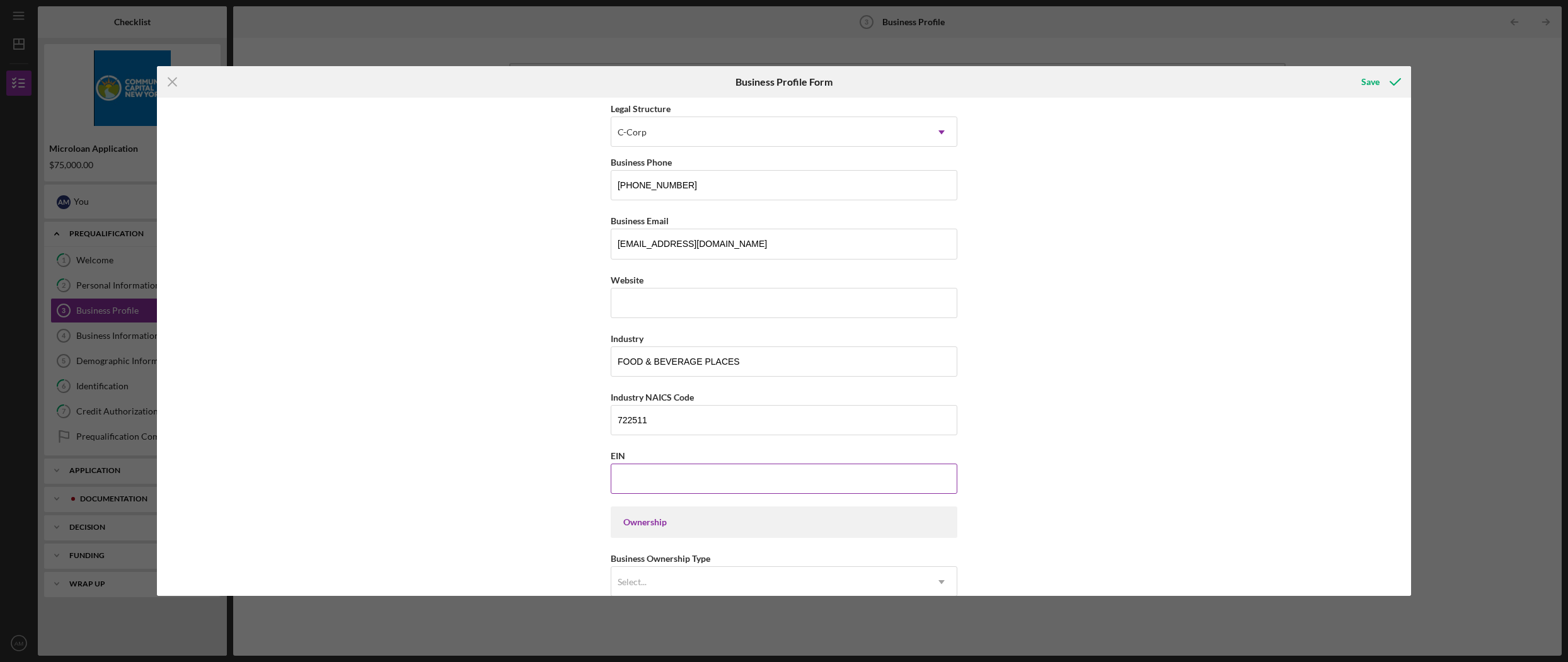
click at [729, 484] on input "EIN" at bounding box center [783, 479] width 347 height 31
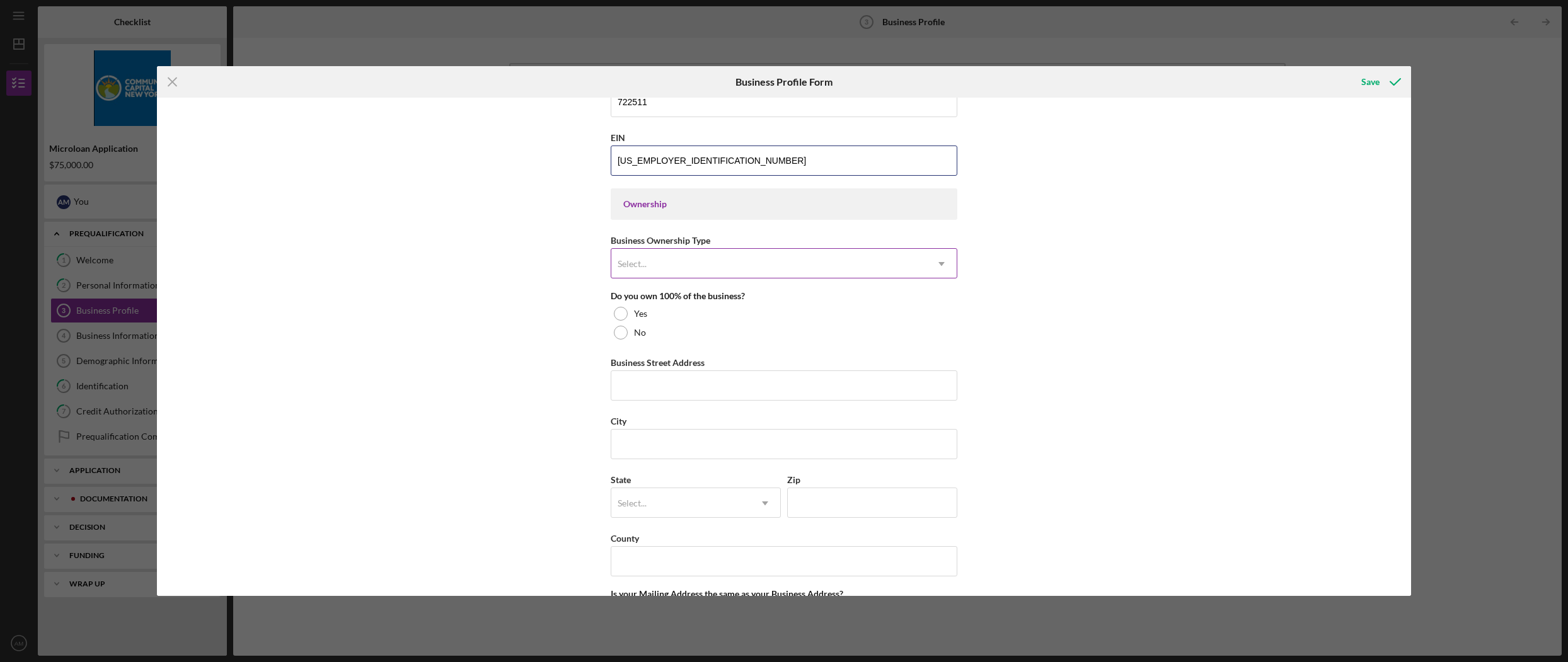
type input "[US_EMPLOYER_IDENTIFICATION_NUMBER]"
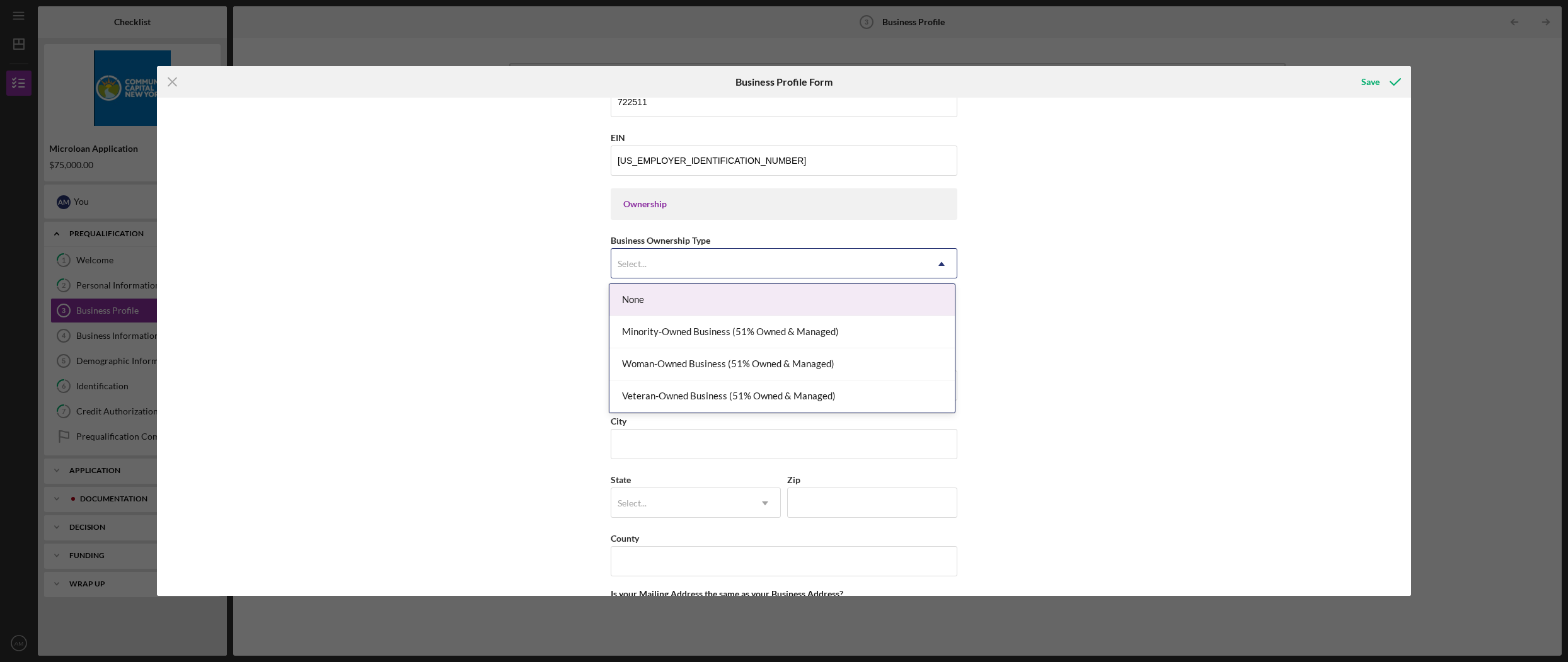
click at [893, 266] on div "Select..." at bounding box center [768, 264] width 315 height 29
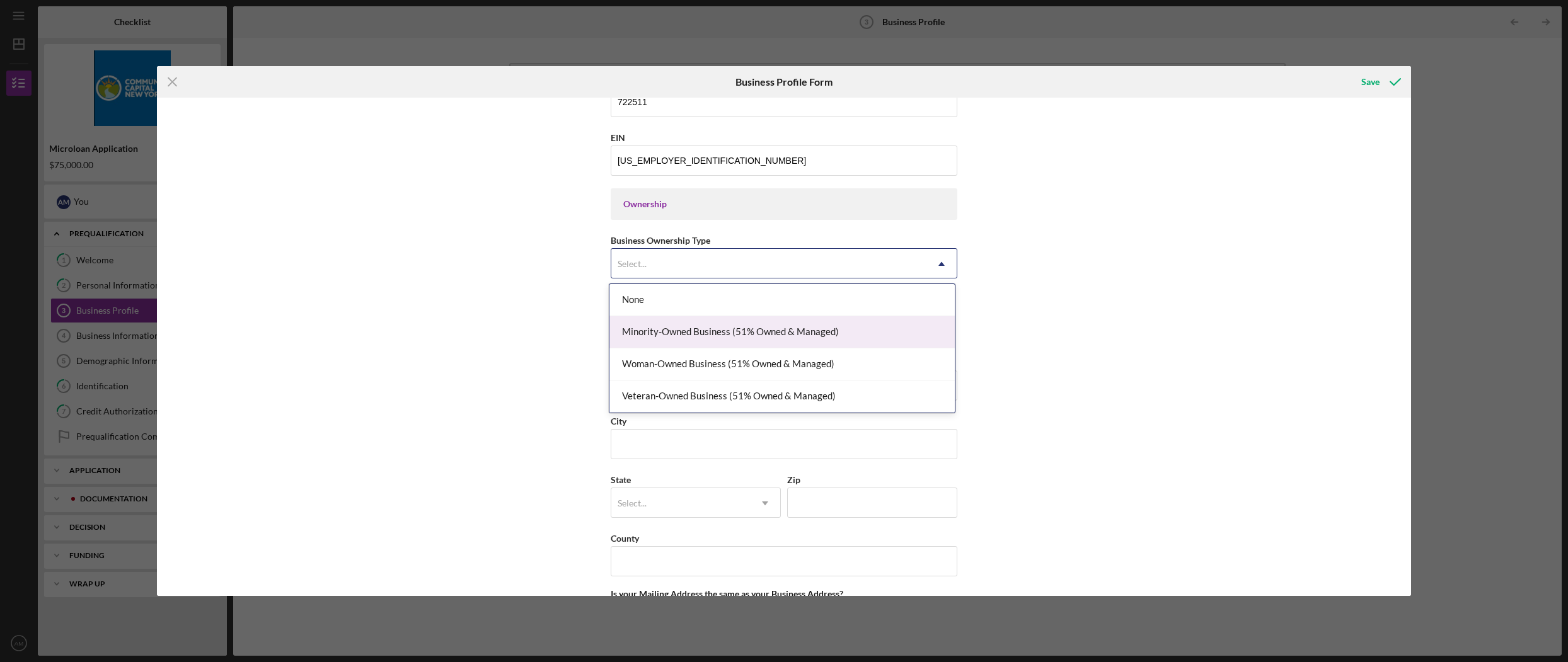
click at [882, 329] on div "Minority-Owned Business (51% Owned & Managed)" at bounding box center [781, 332] width 345 height 32
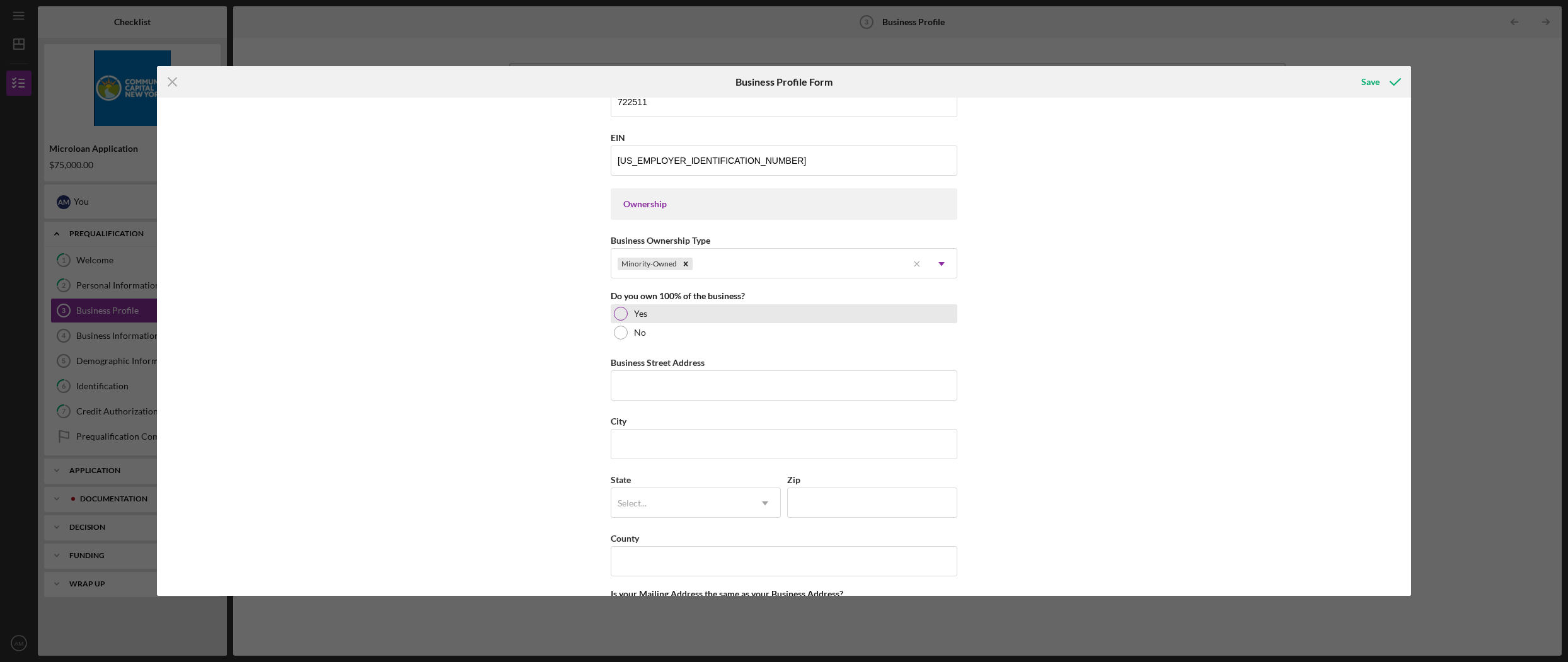
click at [623, 314] on div at bounding box center [620, 313] width 14 height 14
click at [774, 379] on input "Business Street Address" at bounding box center [783, 386] width 347 height 31
type input "[STREET_ADDRESS]"
type input "[GEOGRAPHIC_DATA]"
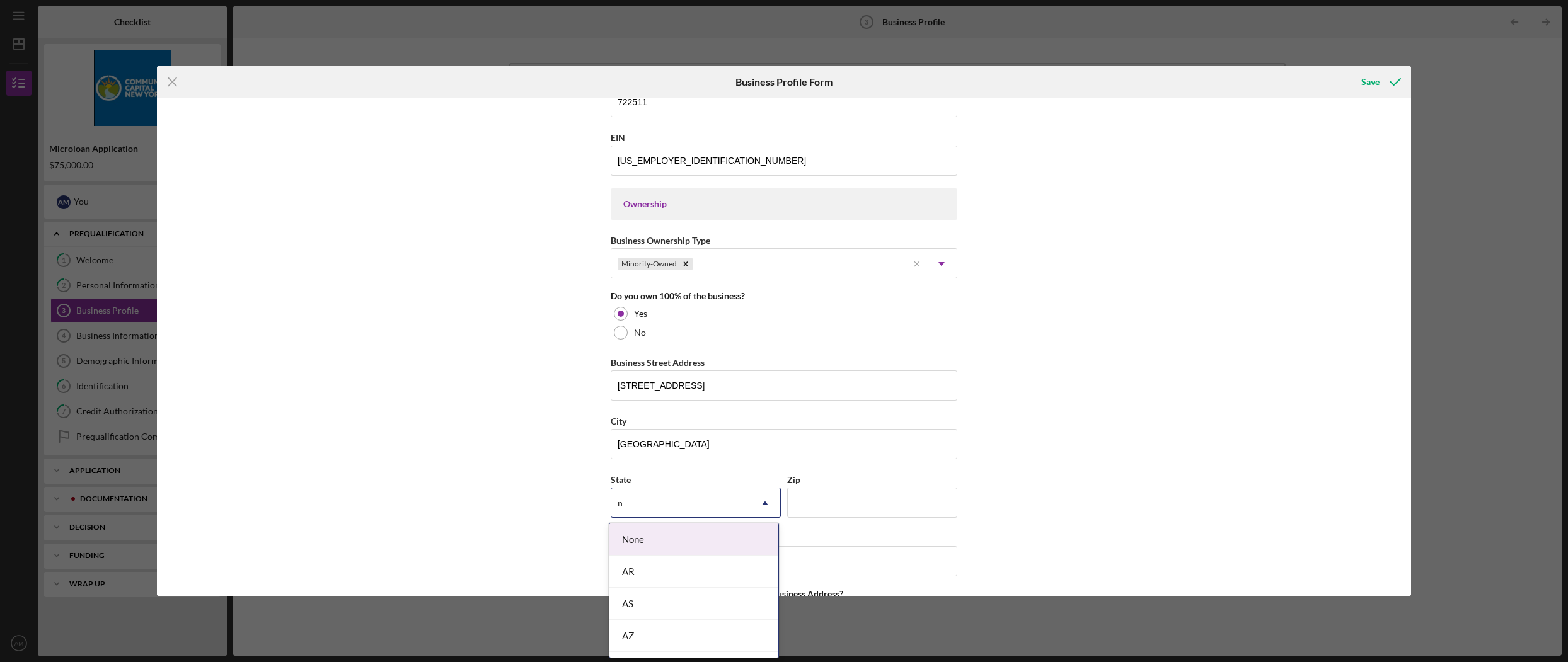
type input "n"
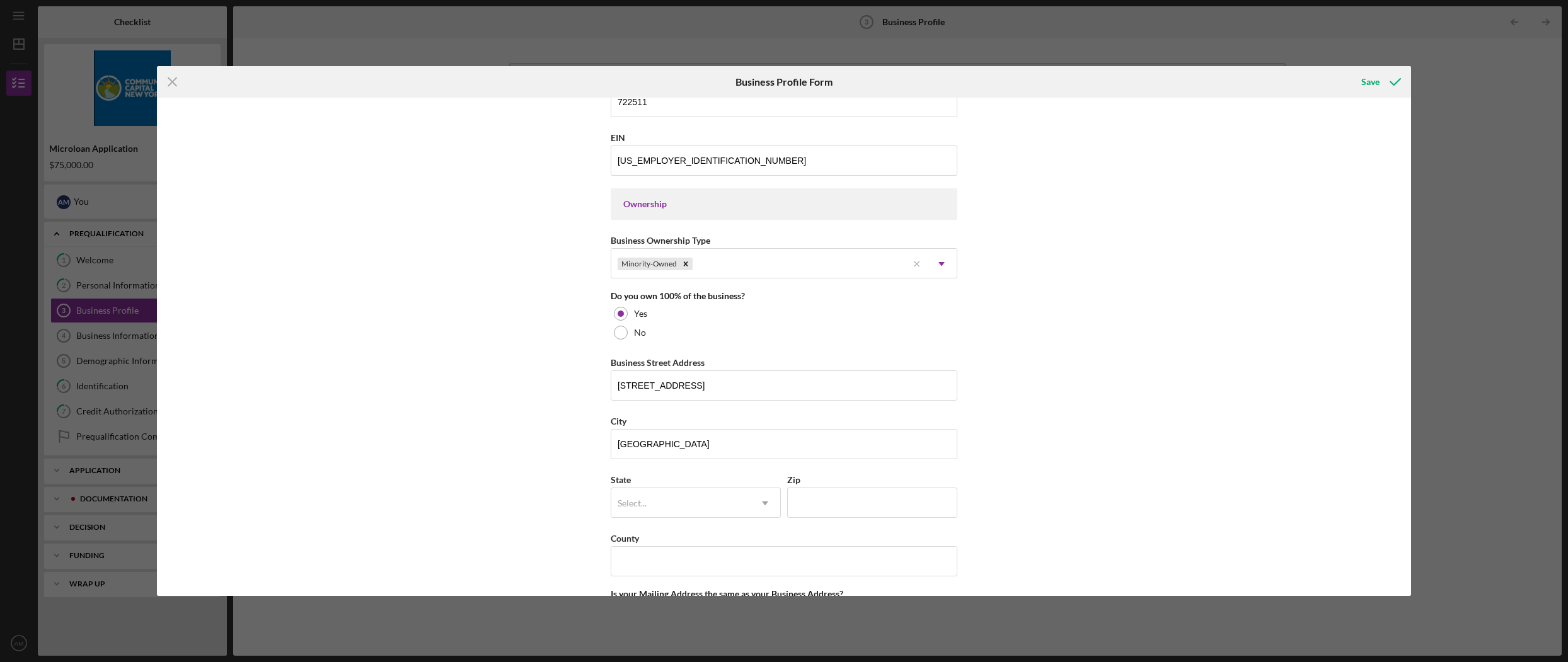
click at [462, 435] on div "Business Name AAA [PERSON_NAME] INC DBA Business Start Date [DATE] Legal Struct…" at bounding box center [784, 347] width 1254 height 498
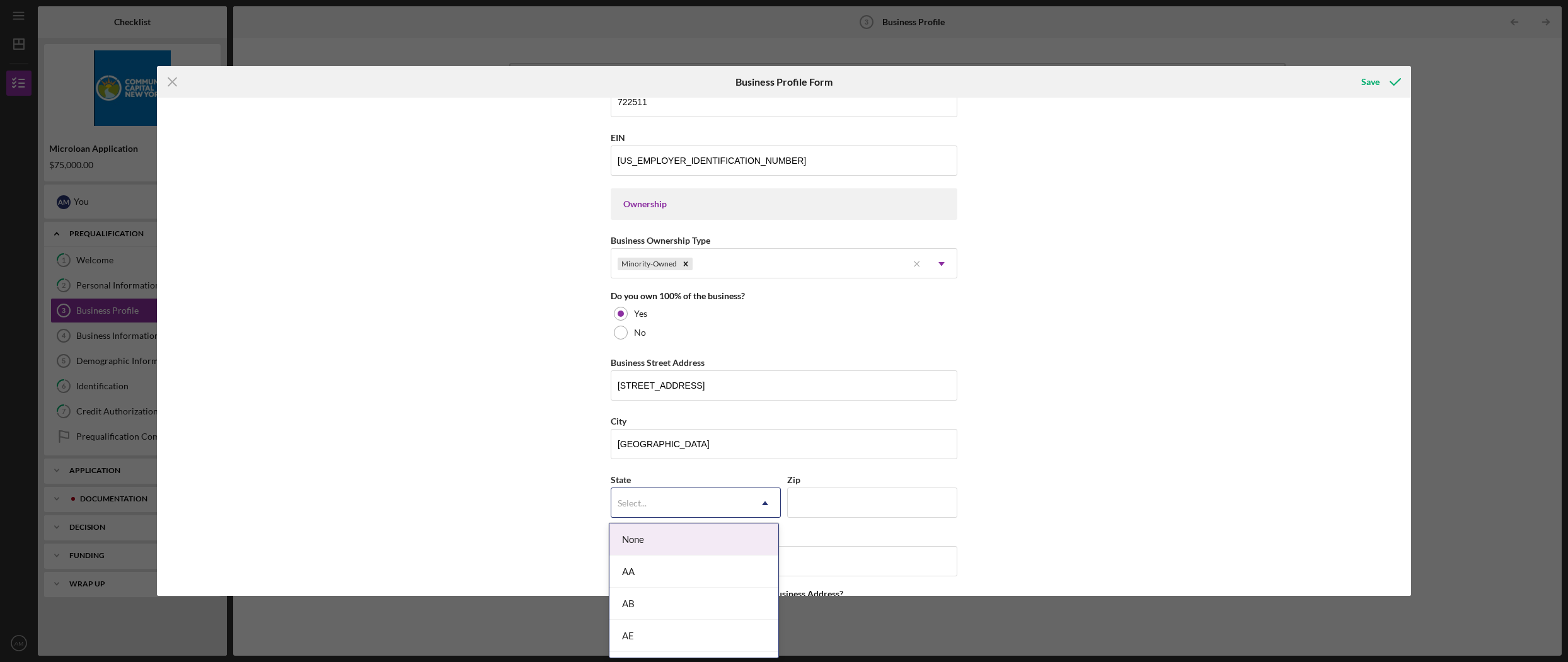
click at [743, 513] on div "Select..." at bounding box center [680, 503] width 139 height 29
click at [708, 602] on div "NV" at bounding box center [693, 606] width 169 height 32
click at [750, 499] on icon "Icon/Dropdown Arrow" at bounding box center [765, 503] width 31 height 31
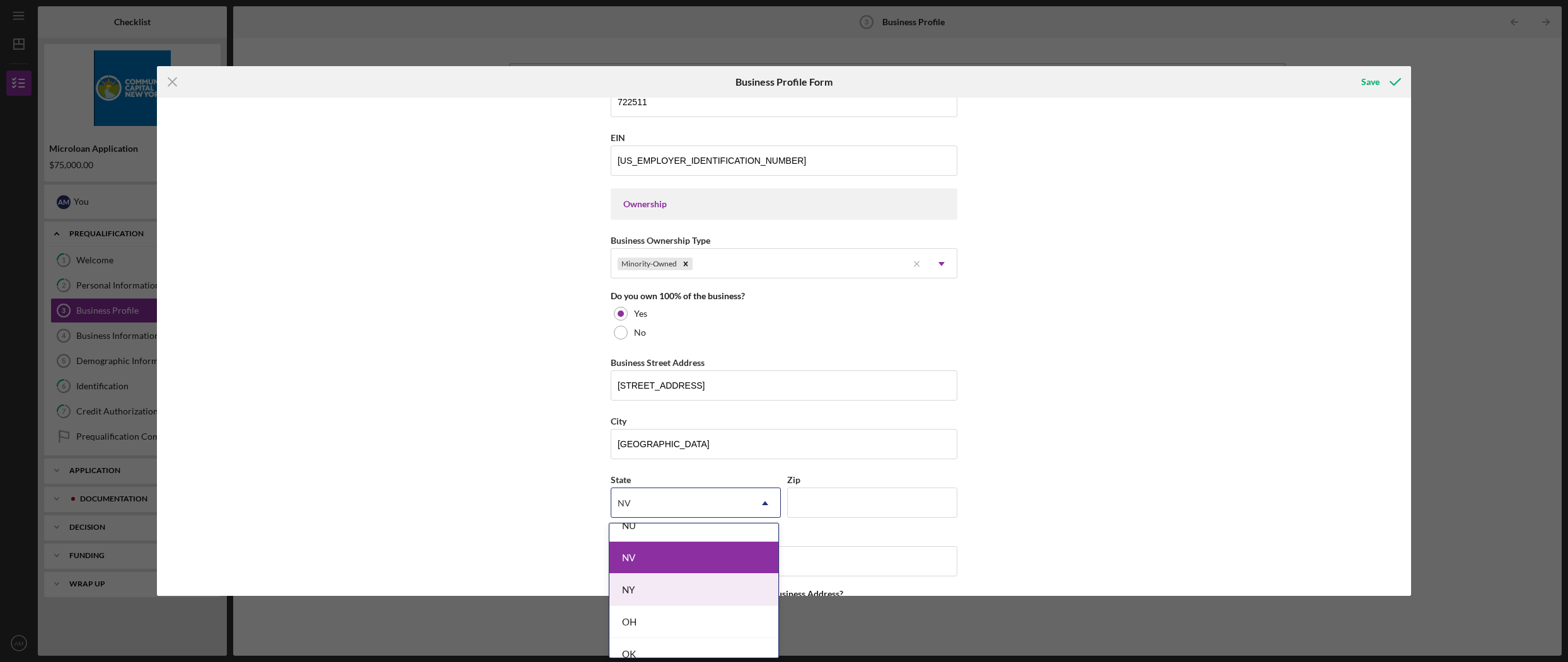
click at [703, 594] on div "NY" at bounding box center [693, 590] width 169 height 32
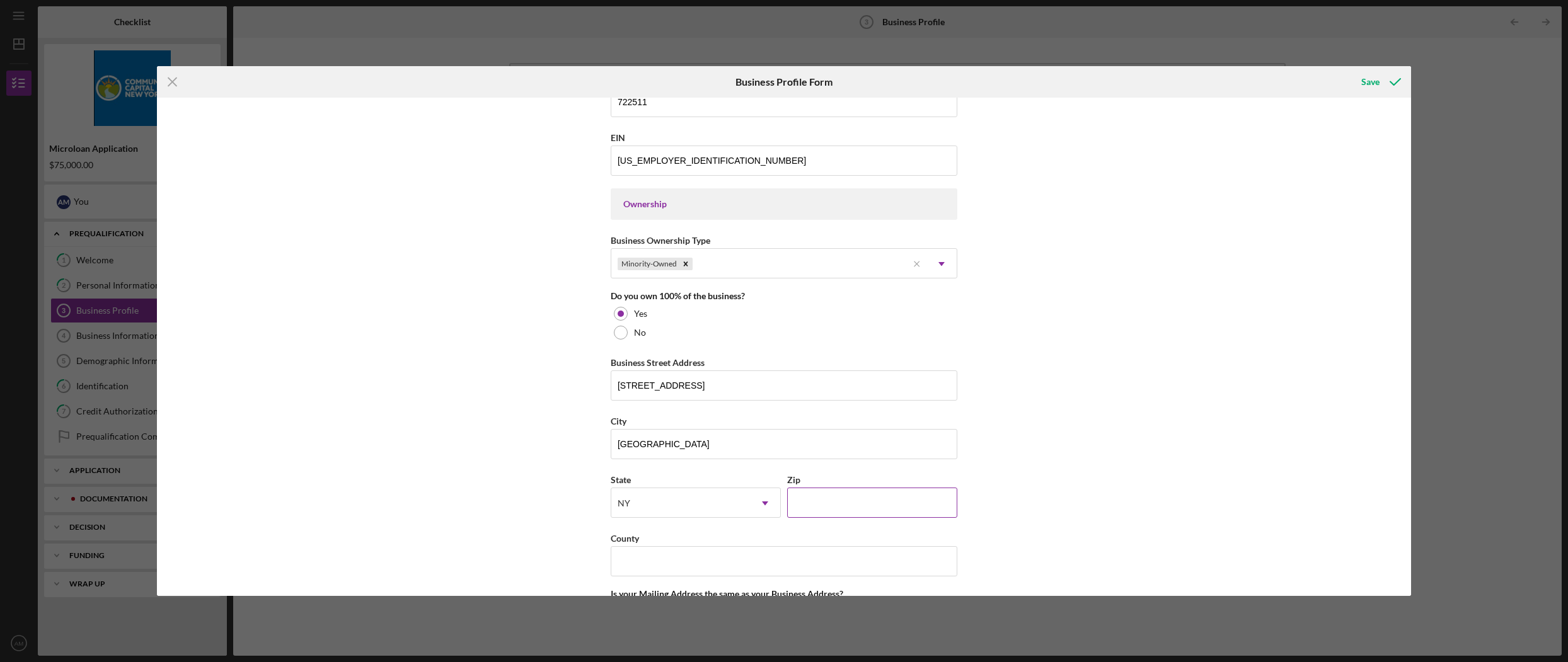
click at [860, 506] on input "Zip" at bounding box center [872, 503] width 170 height 31
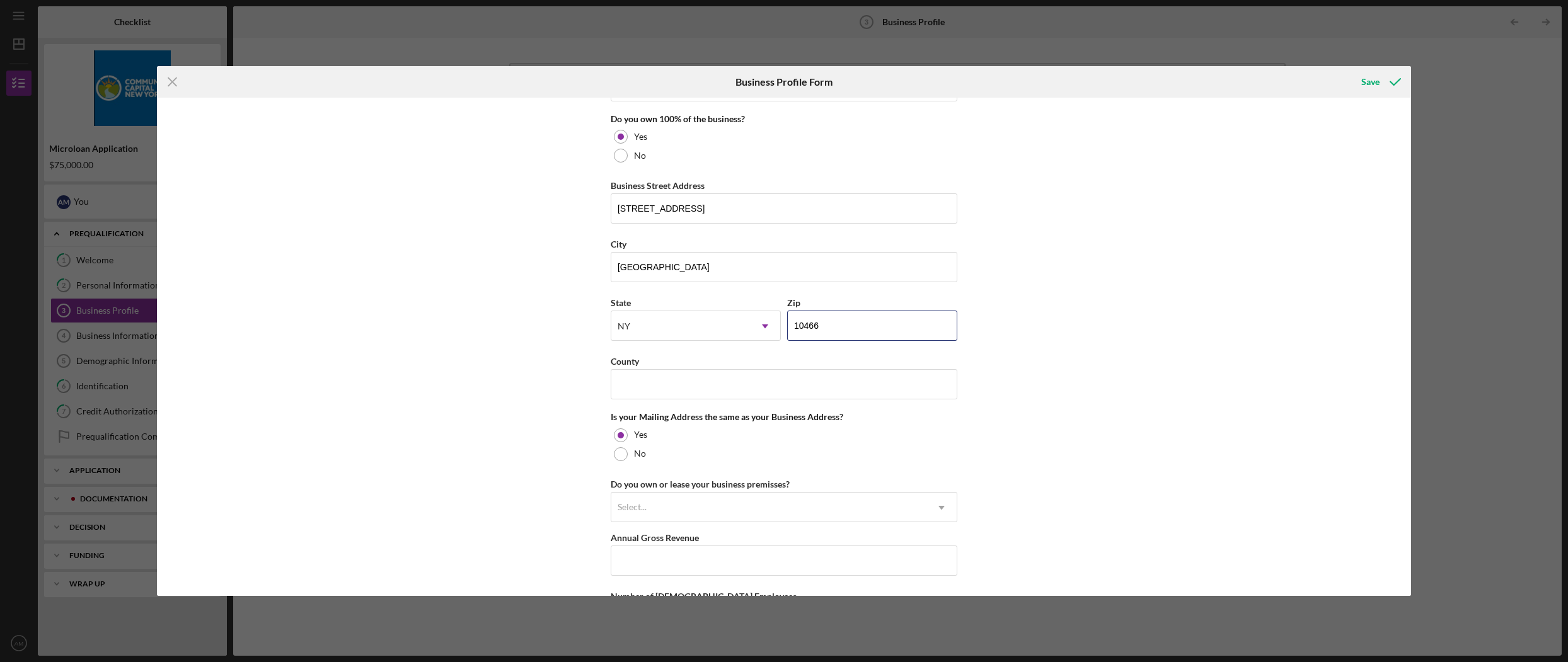
scroll to position [698, 0]
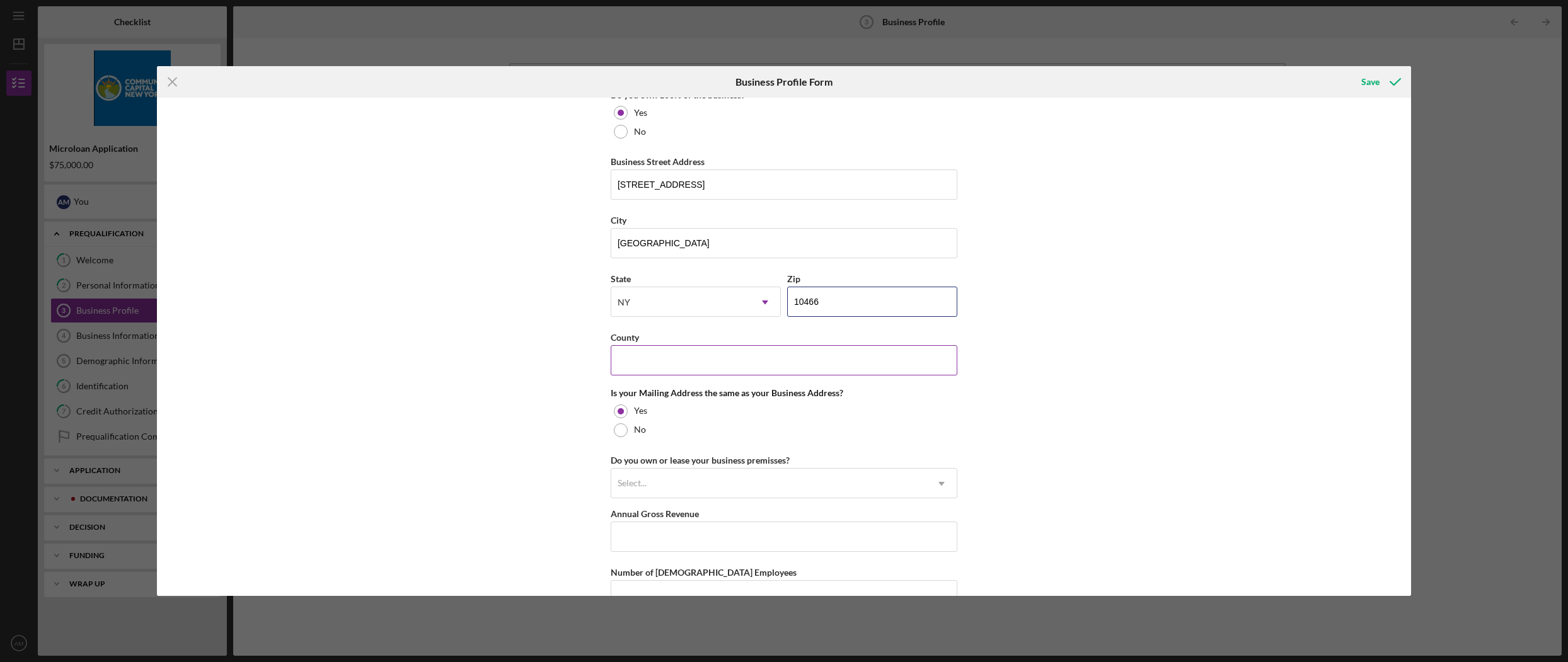
type input "10466"
click at [847, 357] on input "County" at bounding box center [783, 360] width 347 height 31
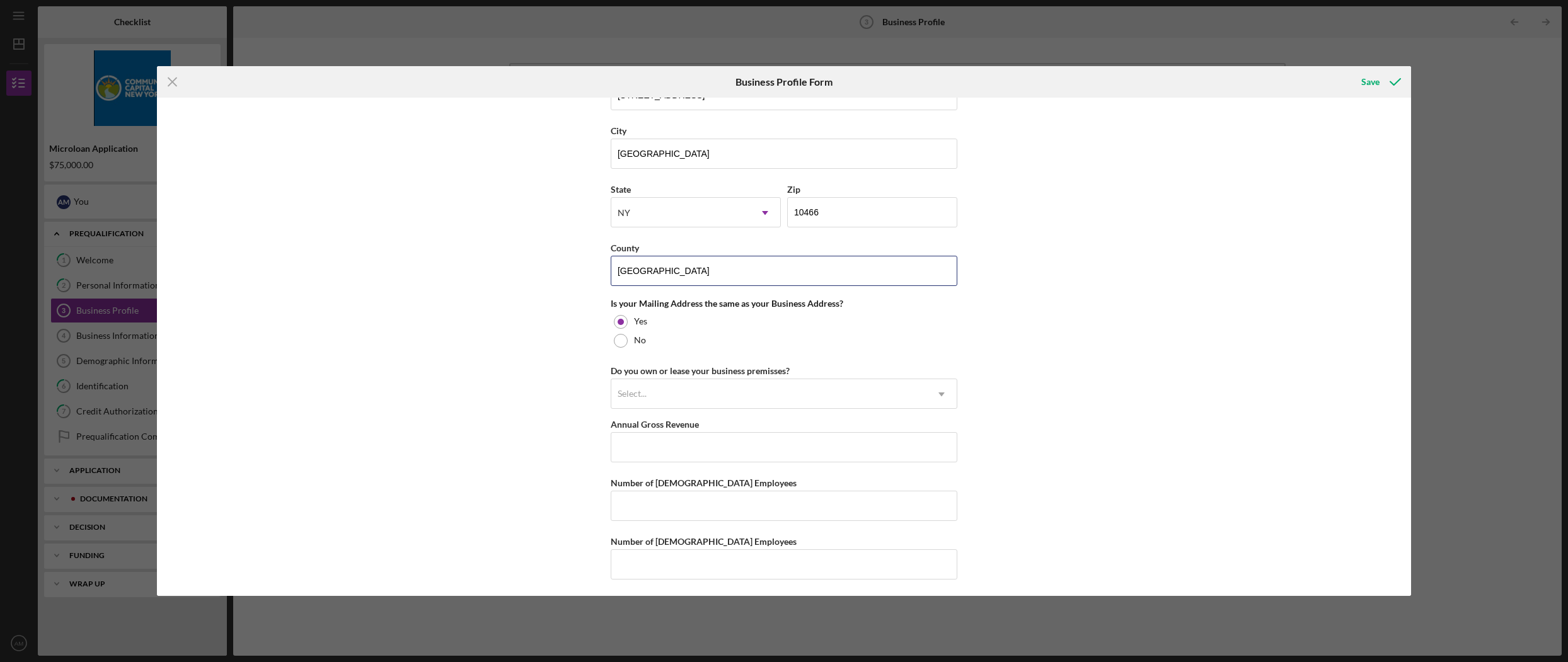
scroll to position [791, 0]
type input "[GEOGRAPHIC_DATA]"
click at [615, 338] on div at bounding box center [620, 338] width 14 height 14
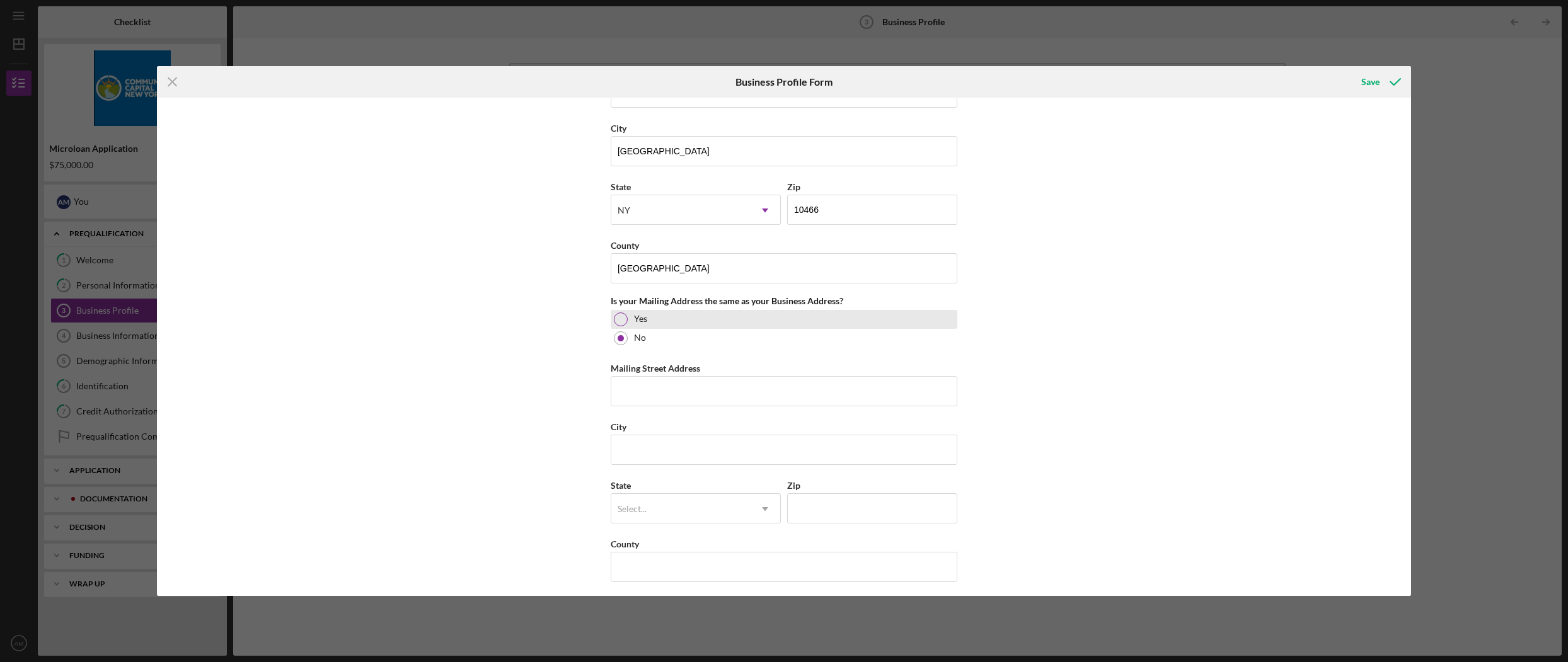
click at [621, 317] on div at bounding box center [620, 319] width 14 height 14
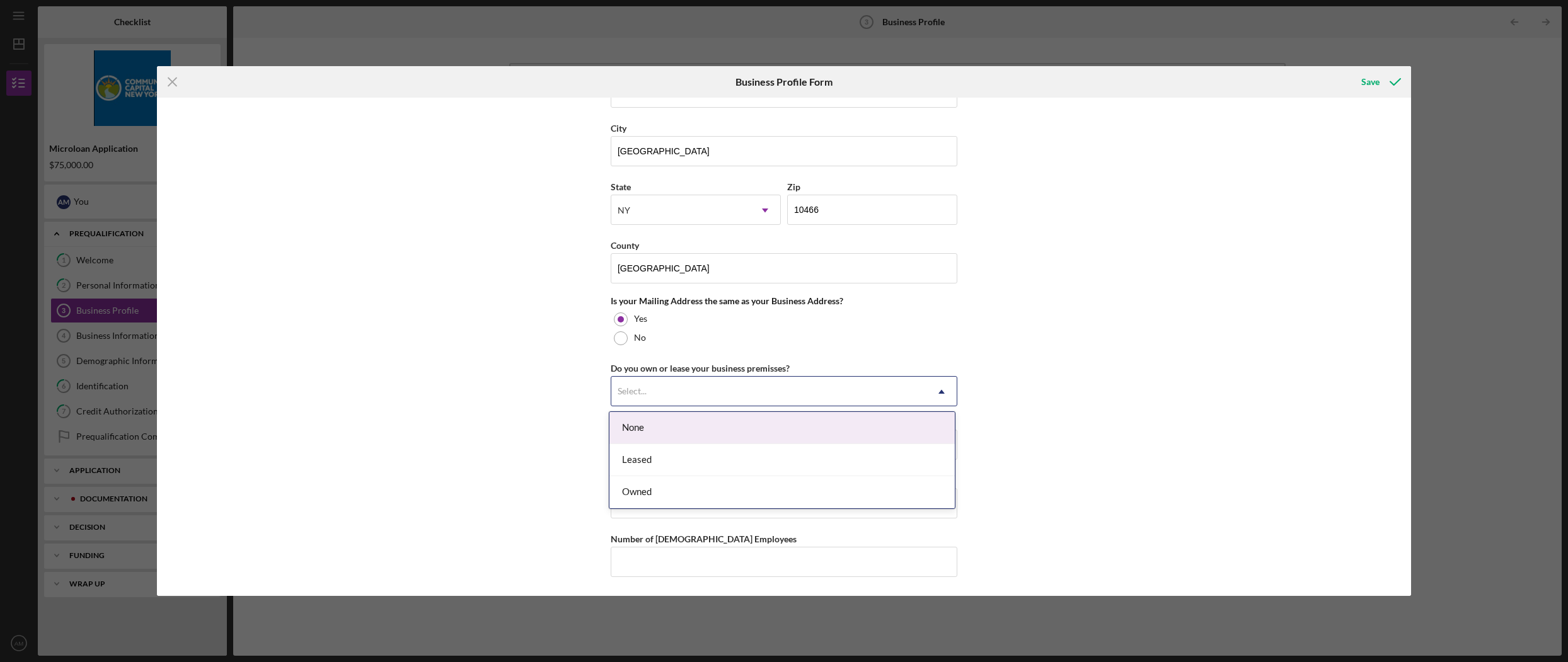
click at [923, 396] on div "Select..." at bounding box center [768, 391] width 315 height 29
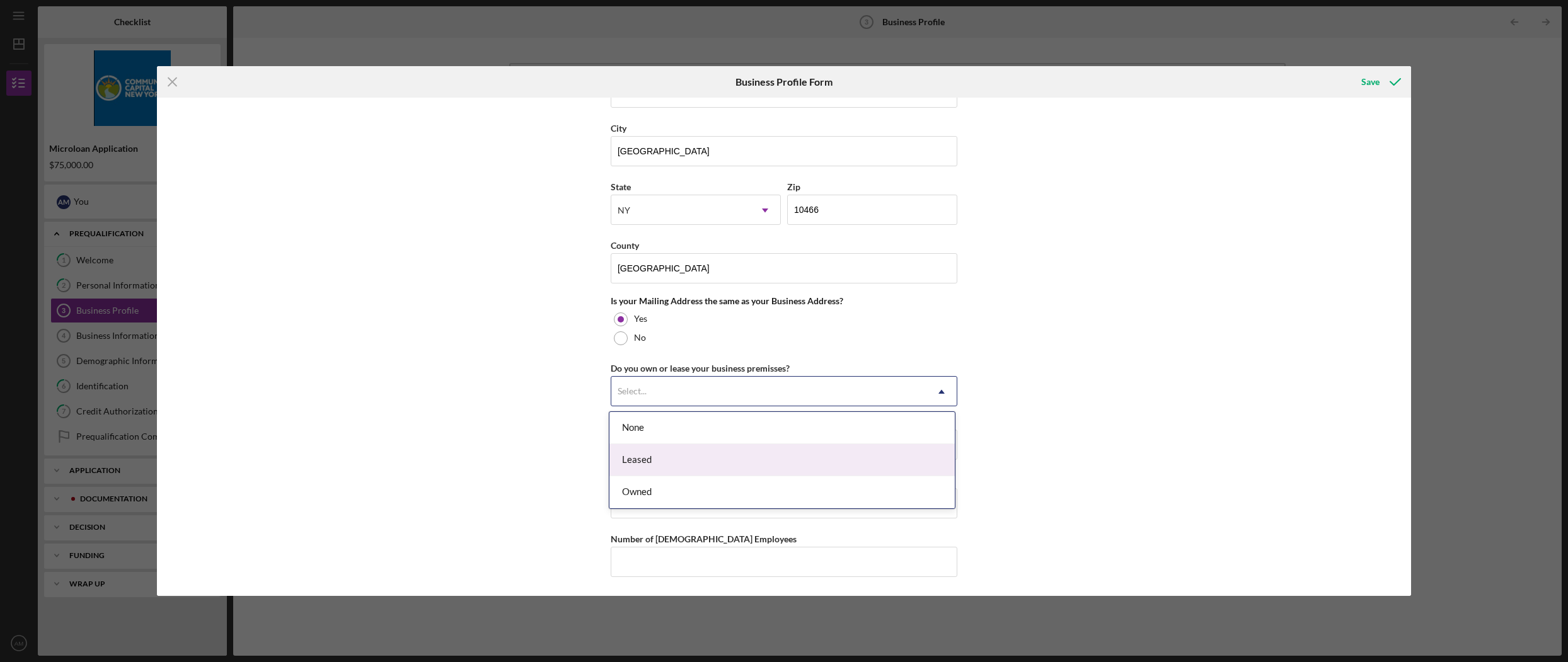
click at [878, 462] on div "Leased" at bounding box center [781, 460] width 345 height 32
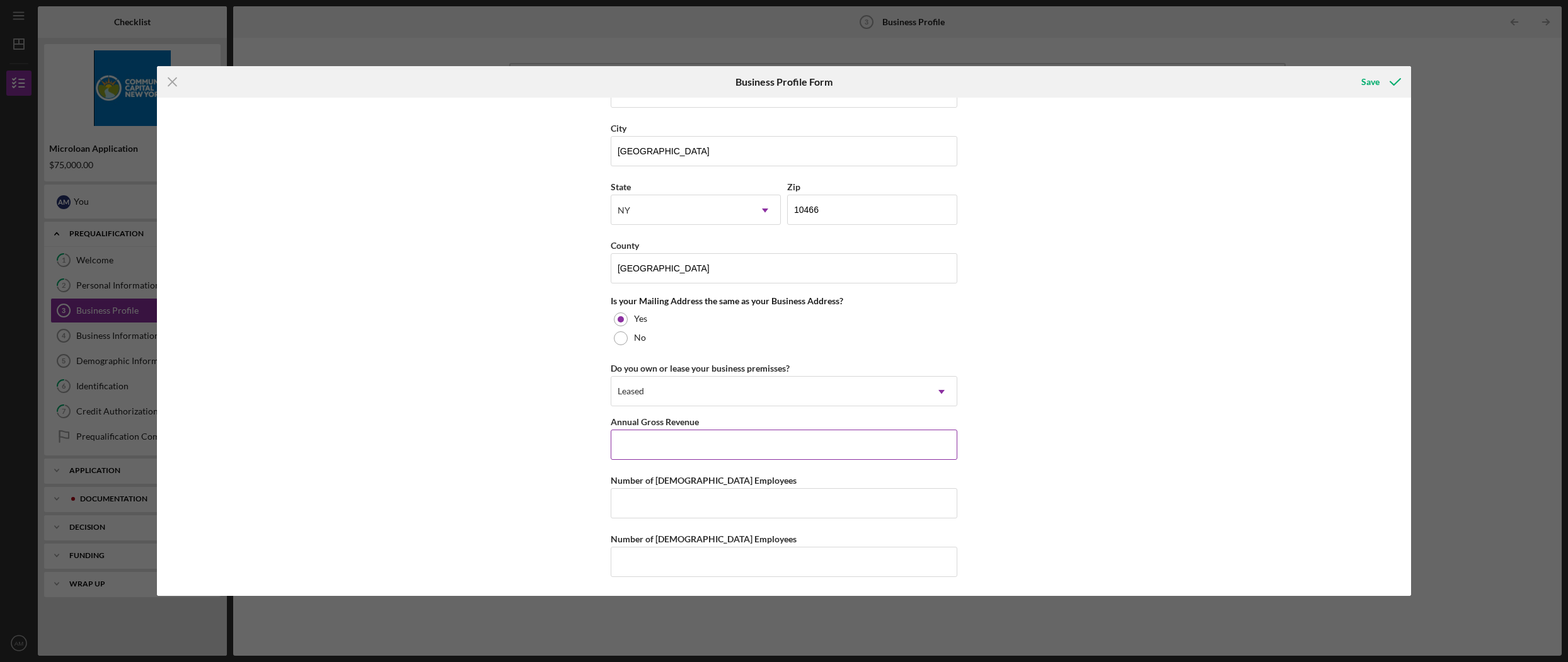
click at [834, 449] on input "Annual Gross Revenue" at bounding box center [783, 445] width 347 height 31
type input "$446,875"
click at [777, 502] on input "Number of [DEMOGRAPHIC_DATA] Employees" at bounding box center [783, 503] width 347 height 31
type input "3"
click at [808, 563] on input "Number of [DEMOGRAPHIC_DATA] Employees" at bounding box center [783, 562] width 347 height 31
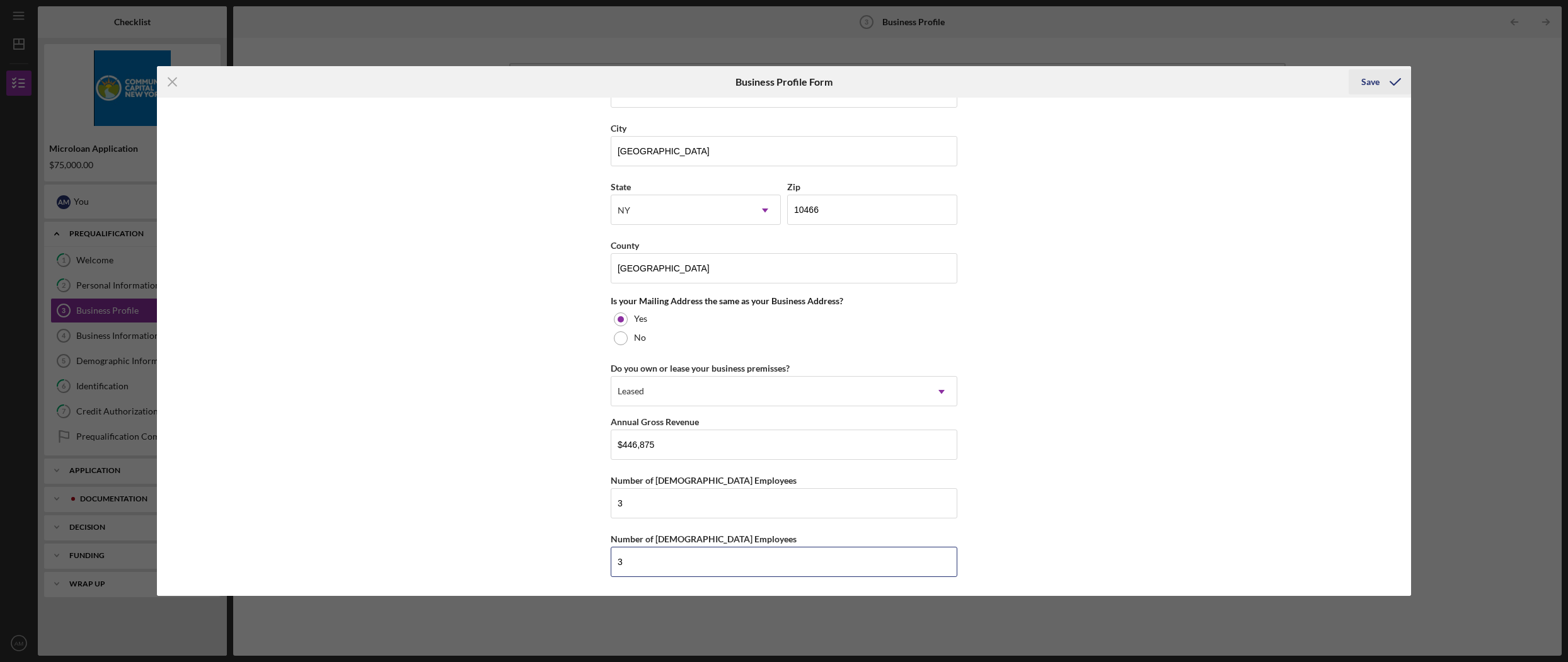
type input "3"
click at [1372, 80] on div "Save" at bounding box center [1370, 81] width 18 height 25
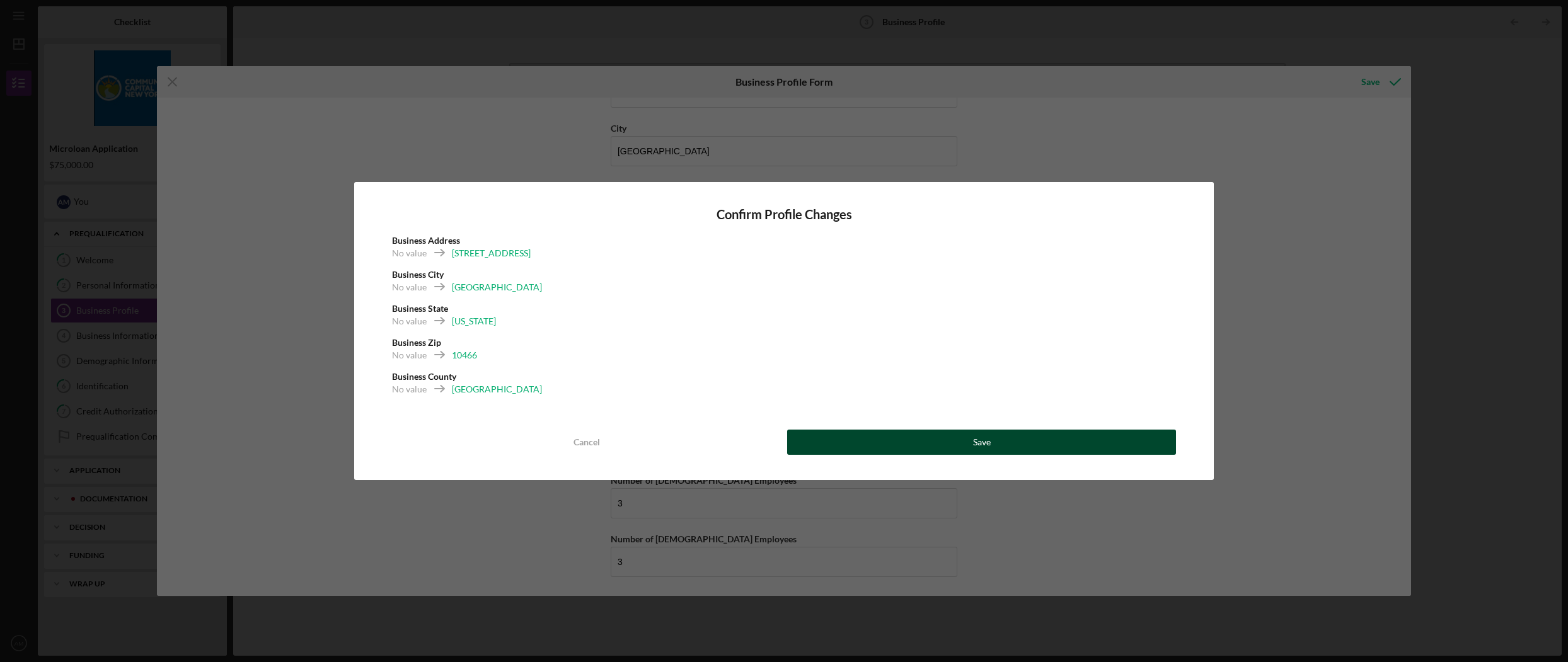
click at [935, 441] on button "Save" at bounding box center [981, 442] width 389 height 25
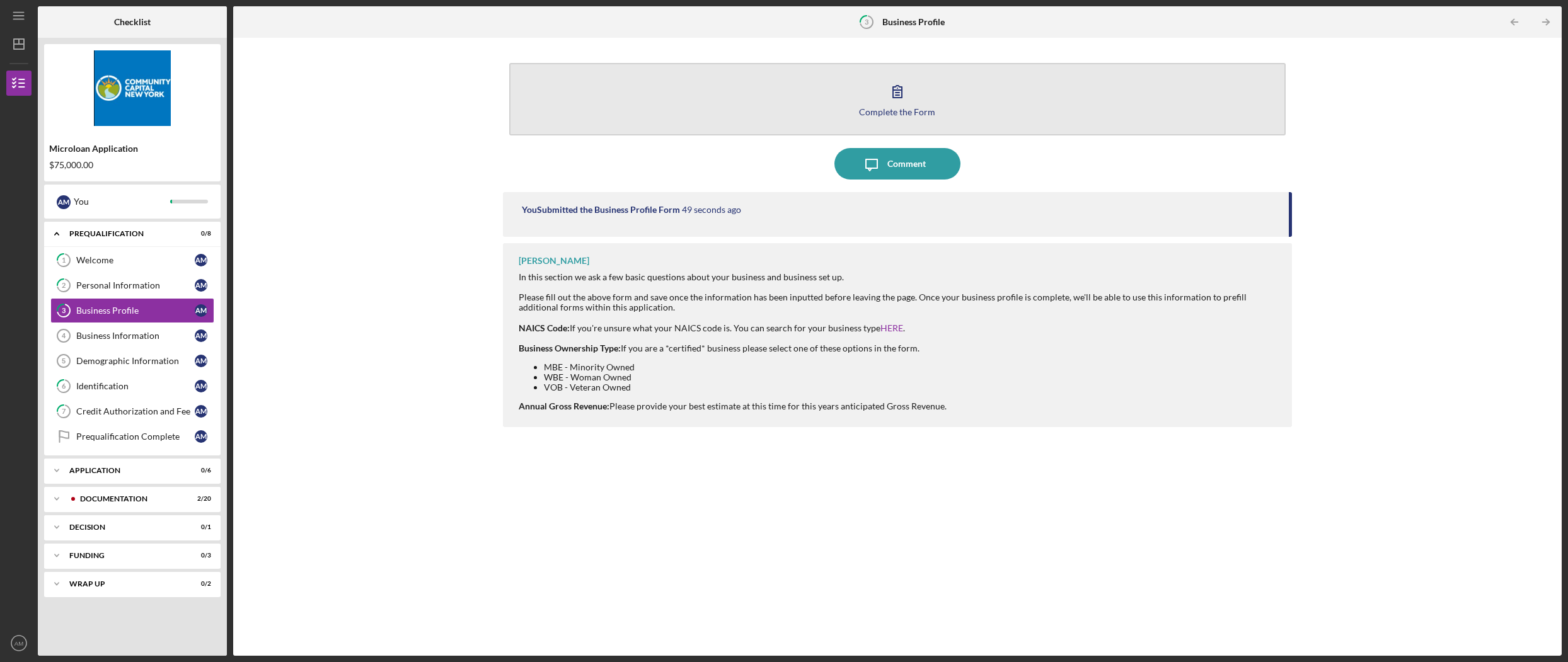
click at [915, 105] on button "Complete the Form Form" at bounding box center [898, 99] width 777 height 72
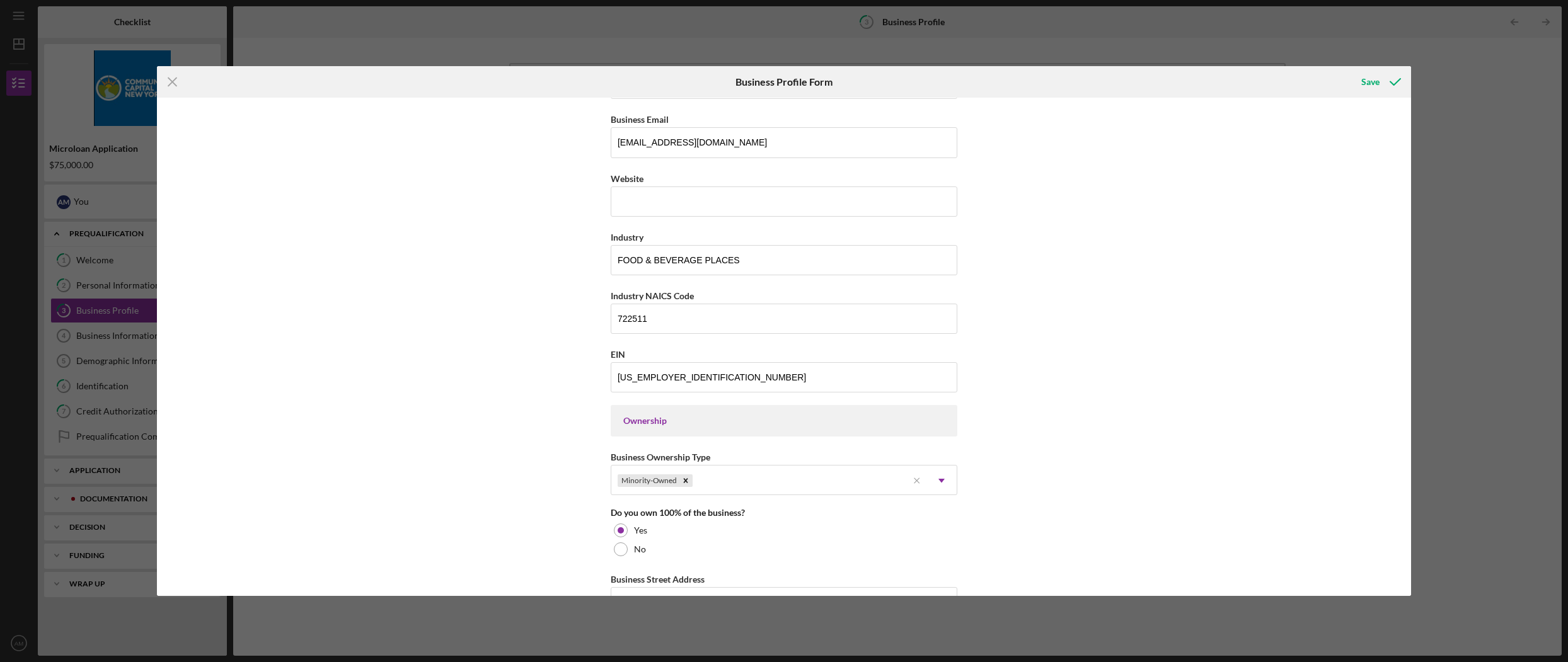
scroll to position [791, 0]
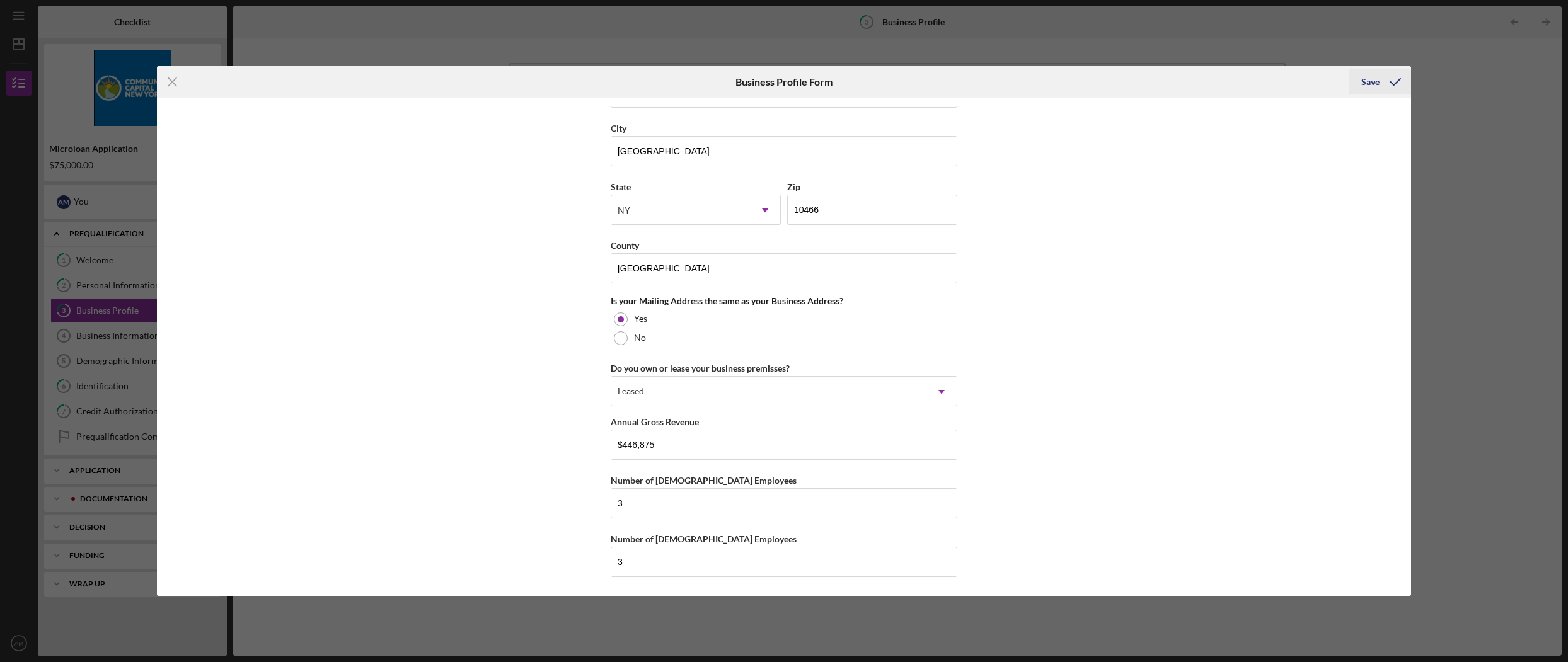
click at [1377, 83] on div "Save" at bounding box center [1370, 81] width 18 height 25
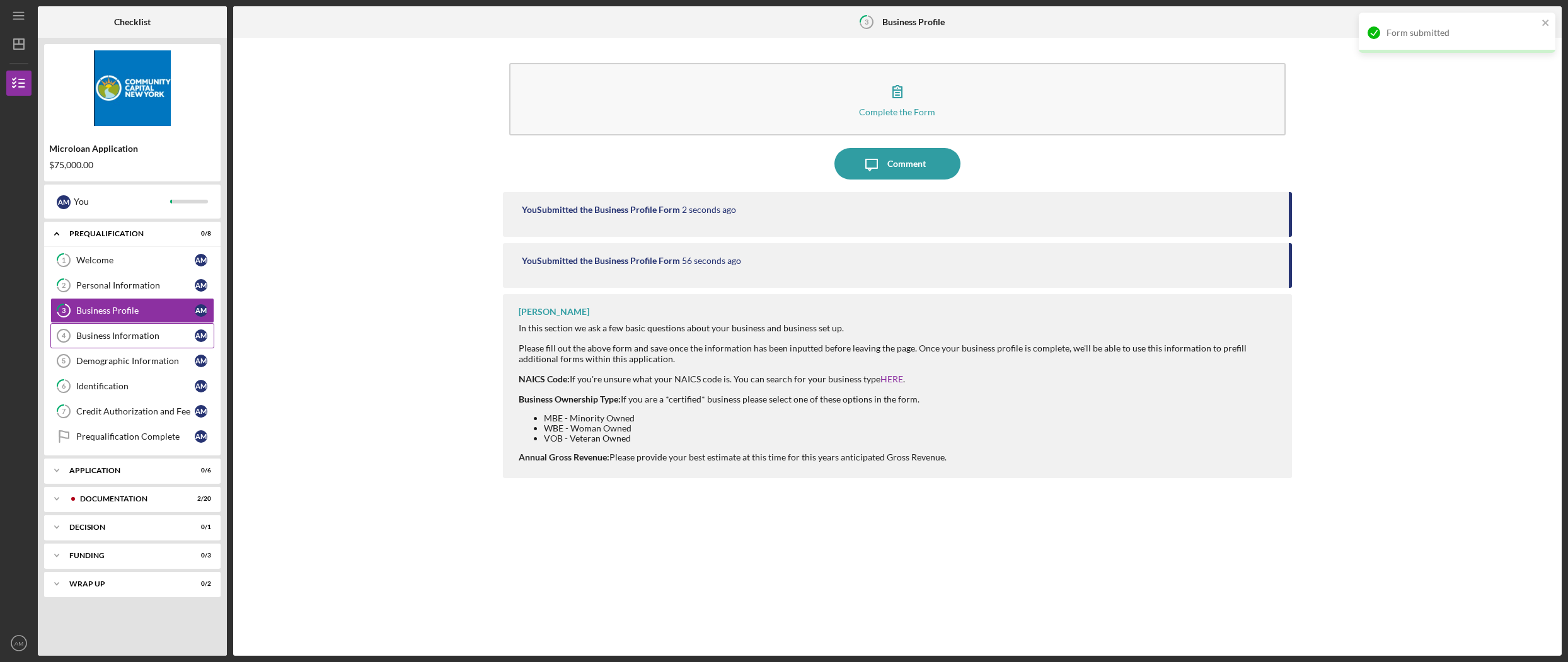
click at [135, 334] on div "Business Information" at bounding box center [135, 336] width 118 height 10
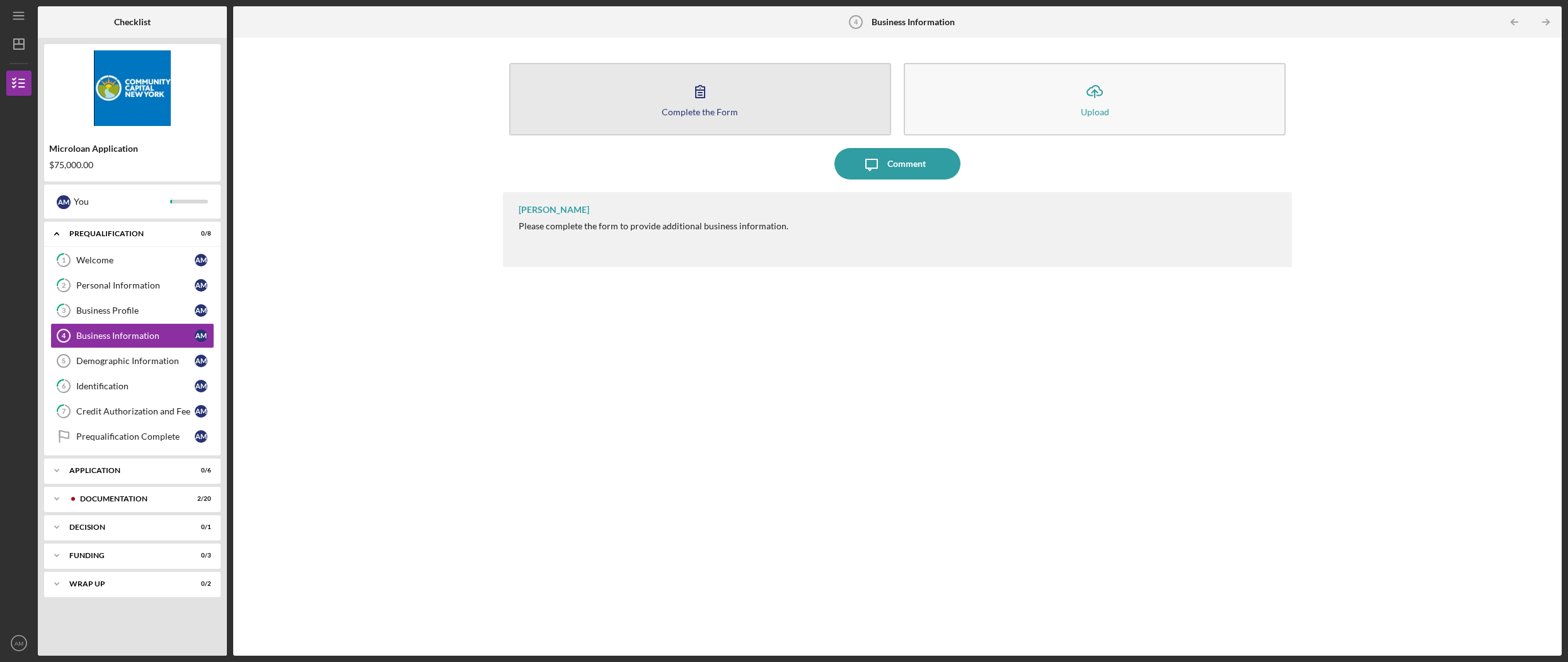
click at [692, 110] on div "Complete the Form" at bounding box center [700, 112] width 76 height 9
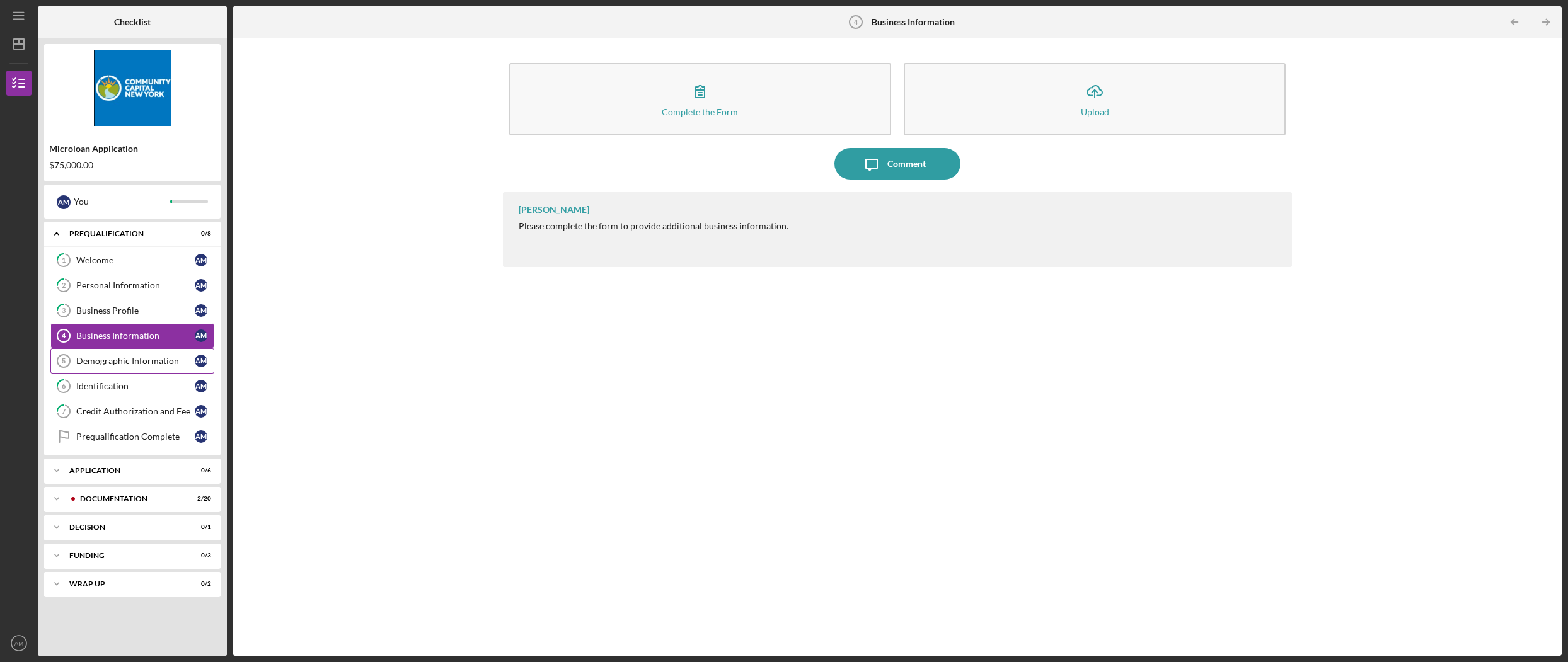
click at [133, 362] on div "Demographic Information" at bounding box center [135, 361] width 118 height 10
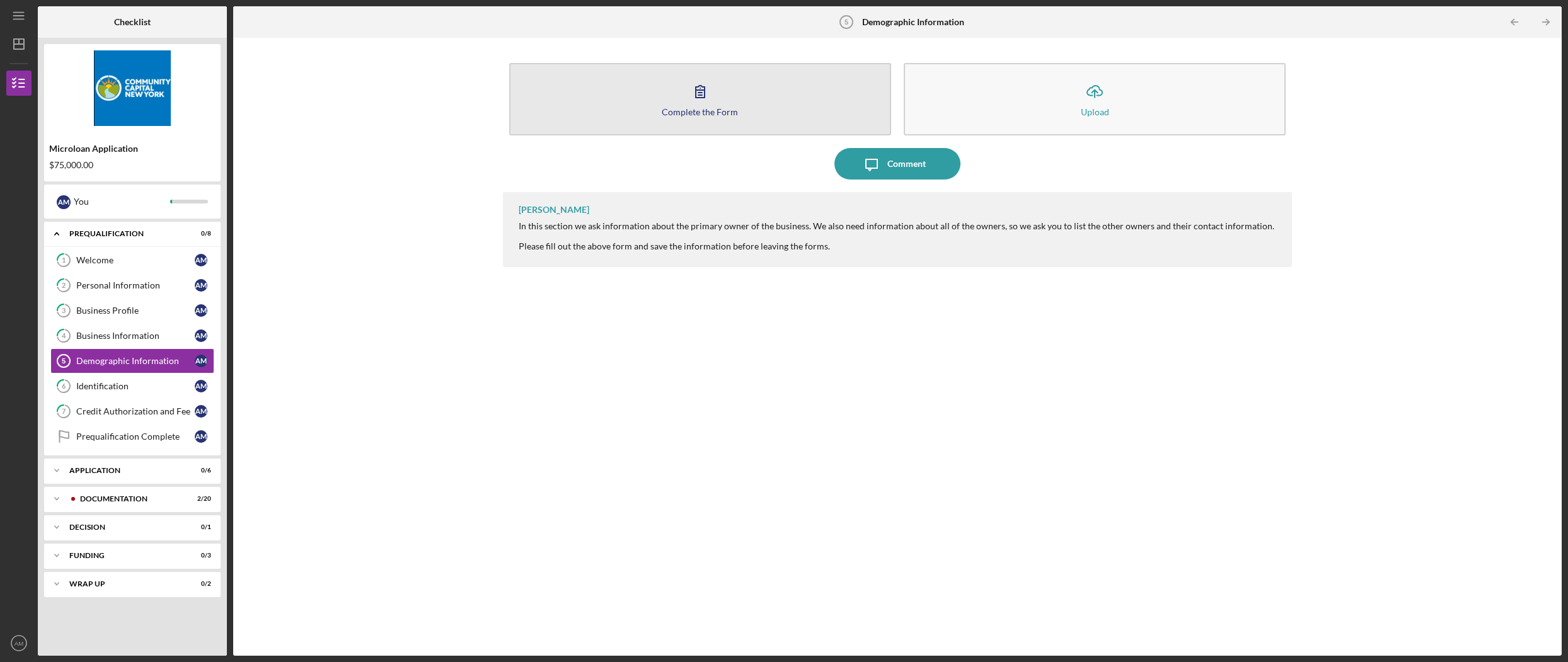
click at [704, 107] on div "Complete the Form" at bounding box center [700, 112] width 76 height 9
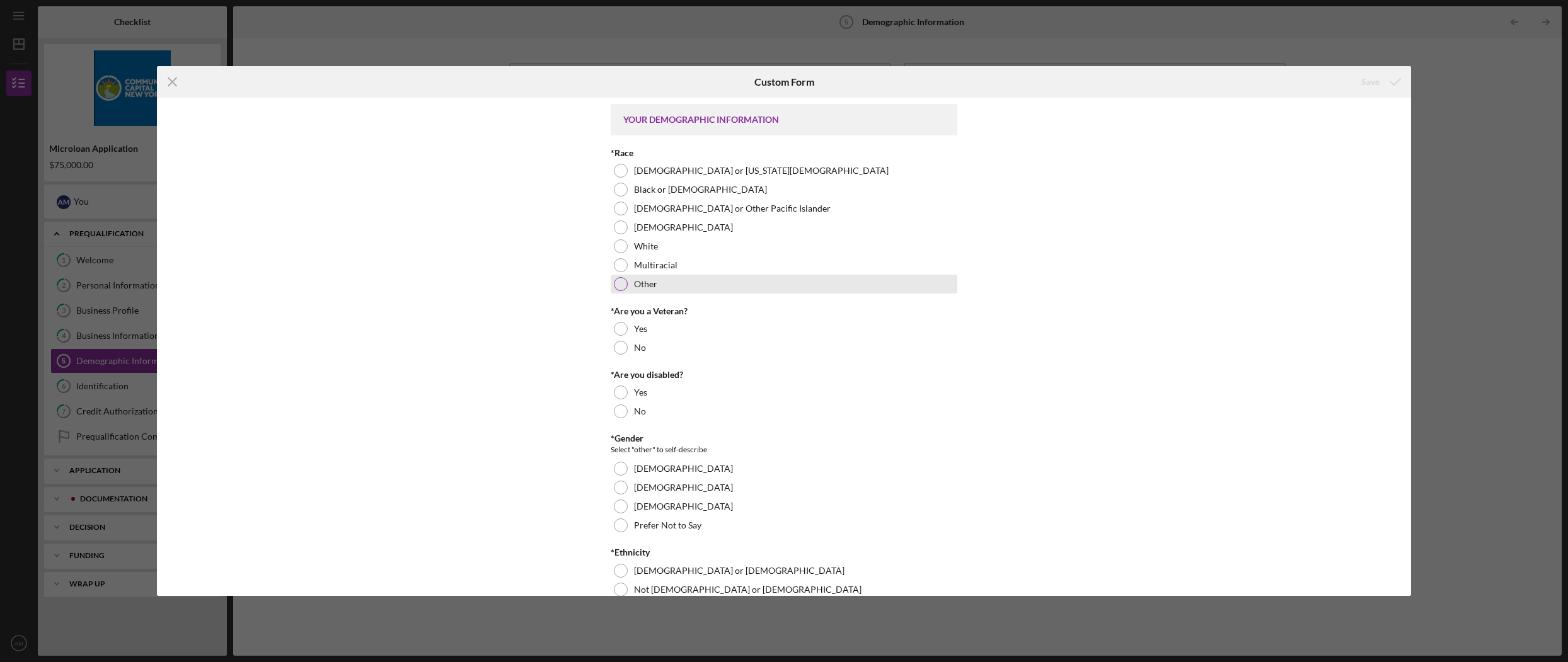
click at [620, 280] on div at bounding box center [620, 284] width 14 height 14
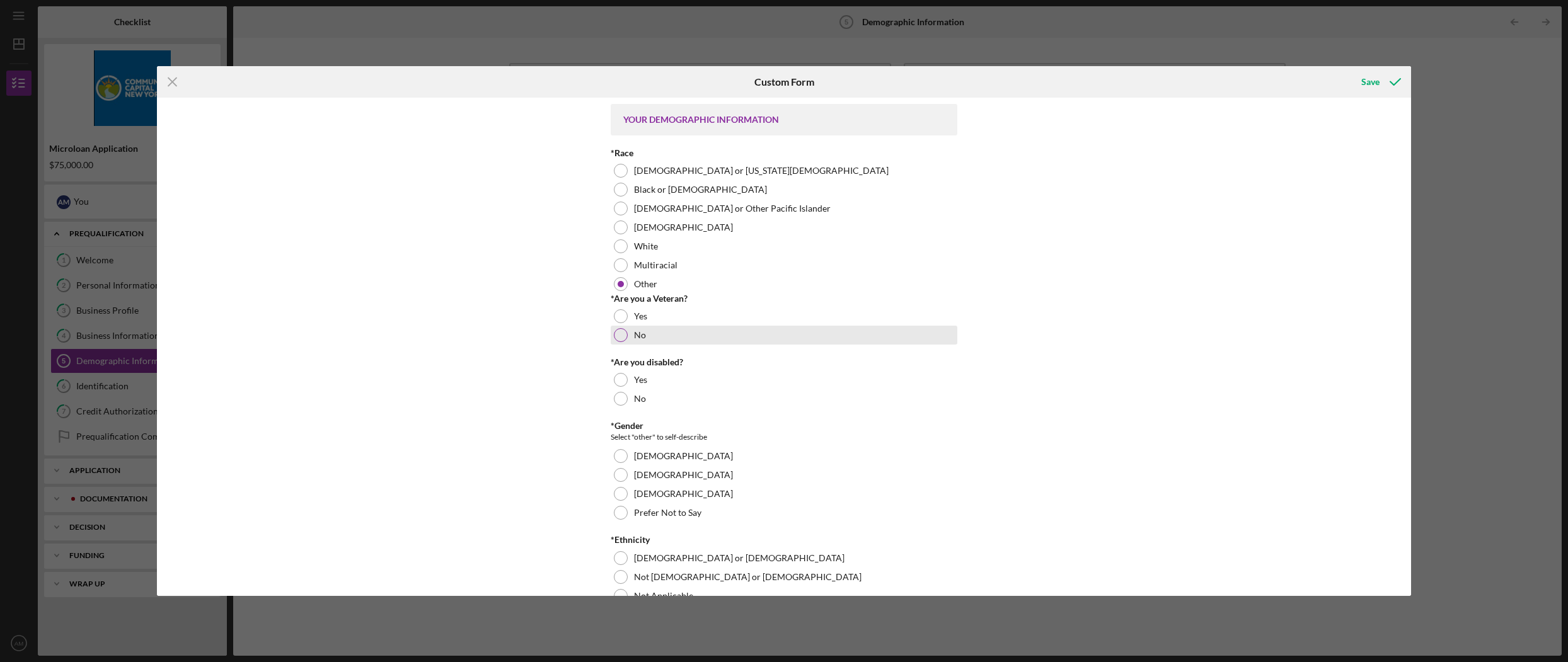
click at [621, 335] on div at bounding box center [620, 335] width 14 height 14
click at [622, 397] on div at bounding box center [620, 398] width 14 height 14
click at [622, 472] on div at bounding box center [620, 474] width 14 height 14
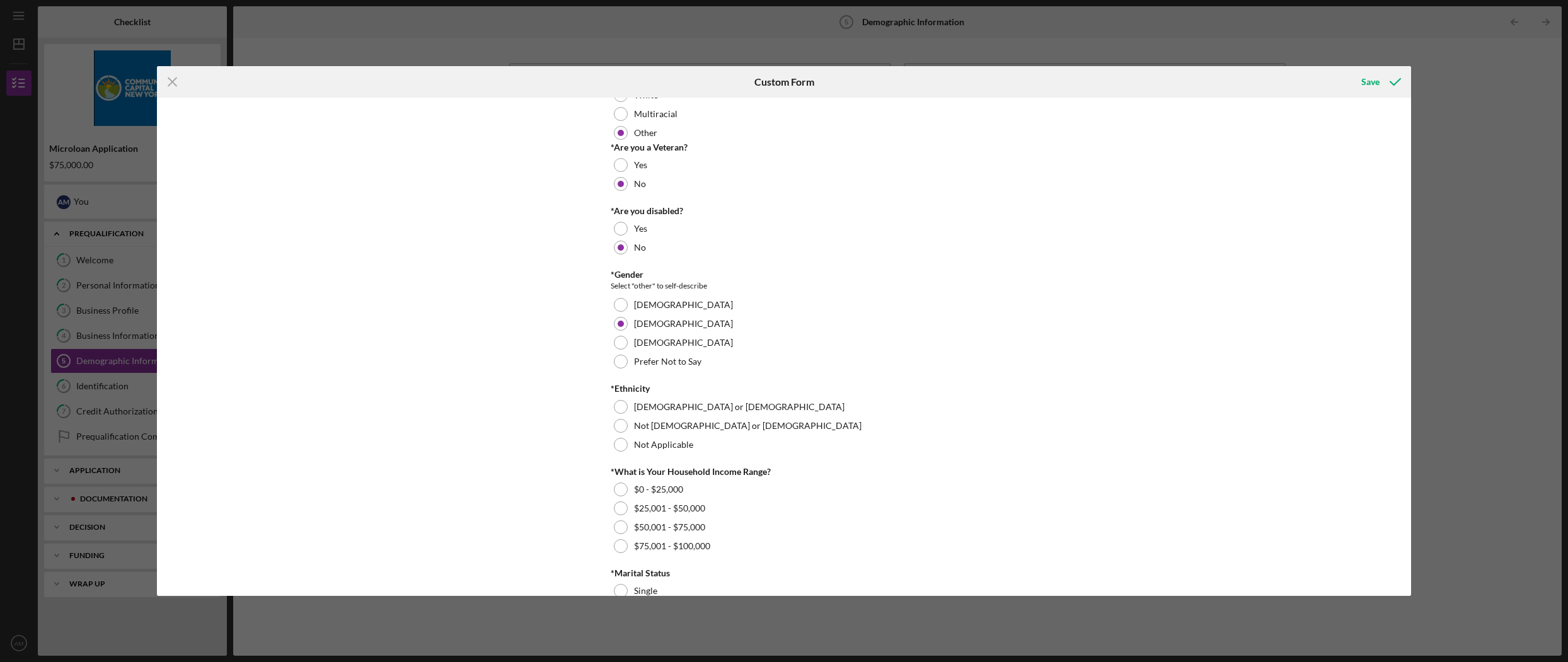
scroll to position [153, 0]
click at [617, 406] on div at bounding box center [620, 404] width 14 height 14
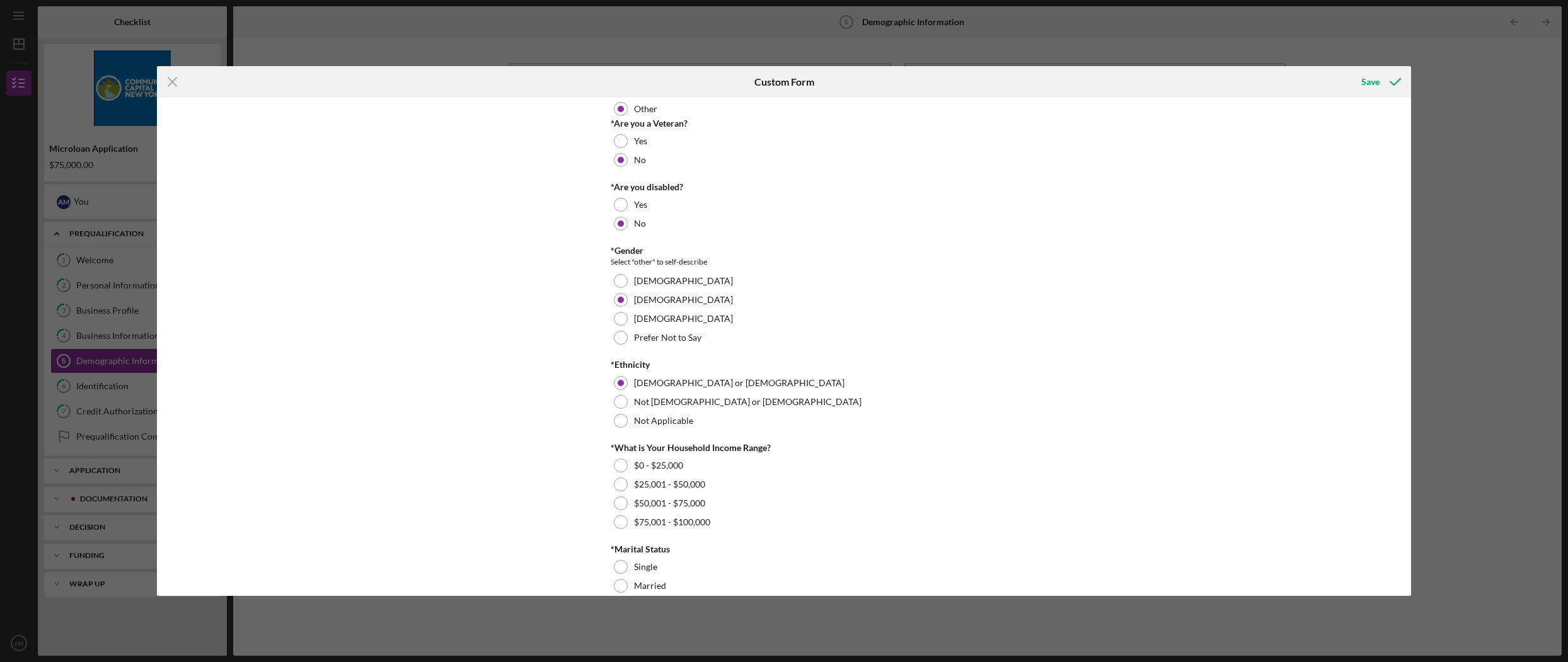
scroll to position [264, 0]
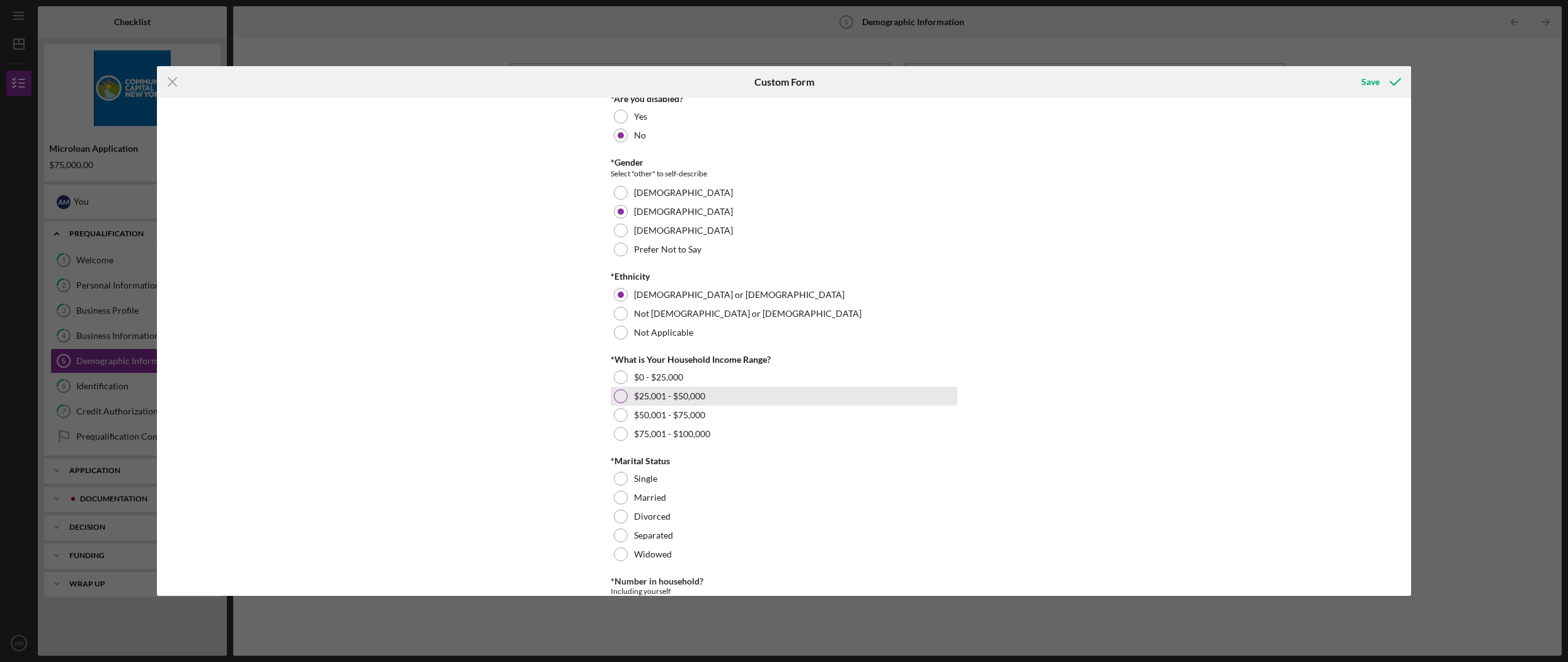
click at [620, 397] on div at bounding box center [620, 396] width 14 height 14
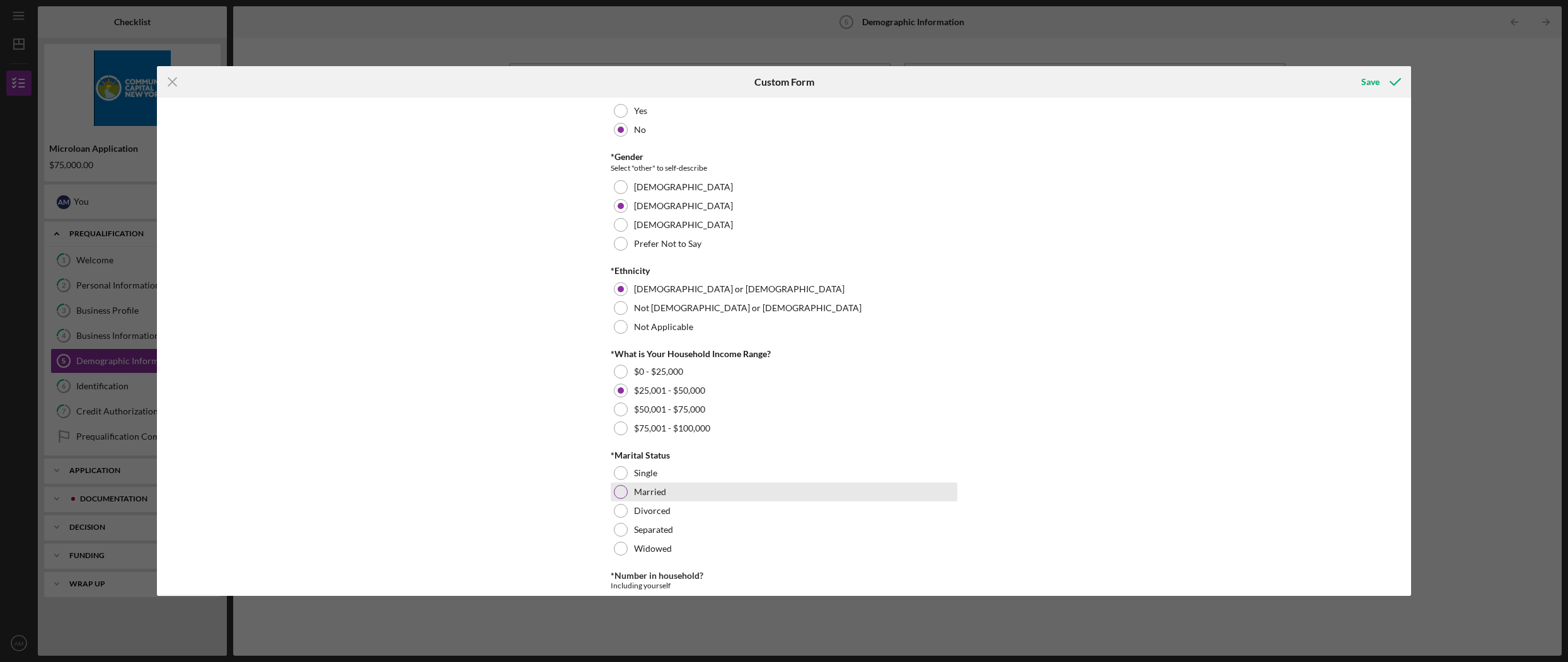
scroll to position [437, 0]
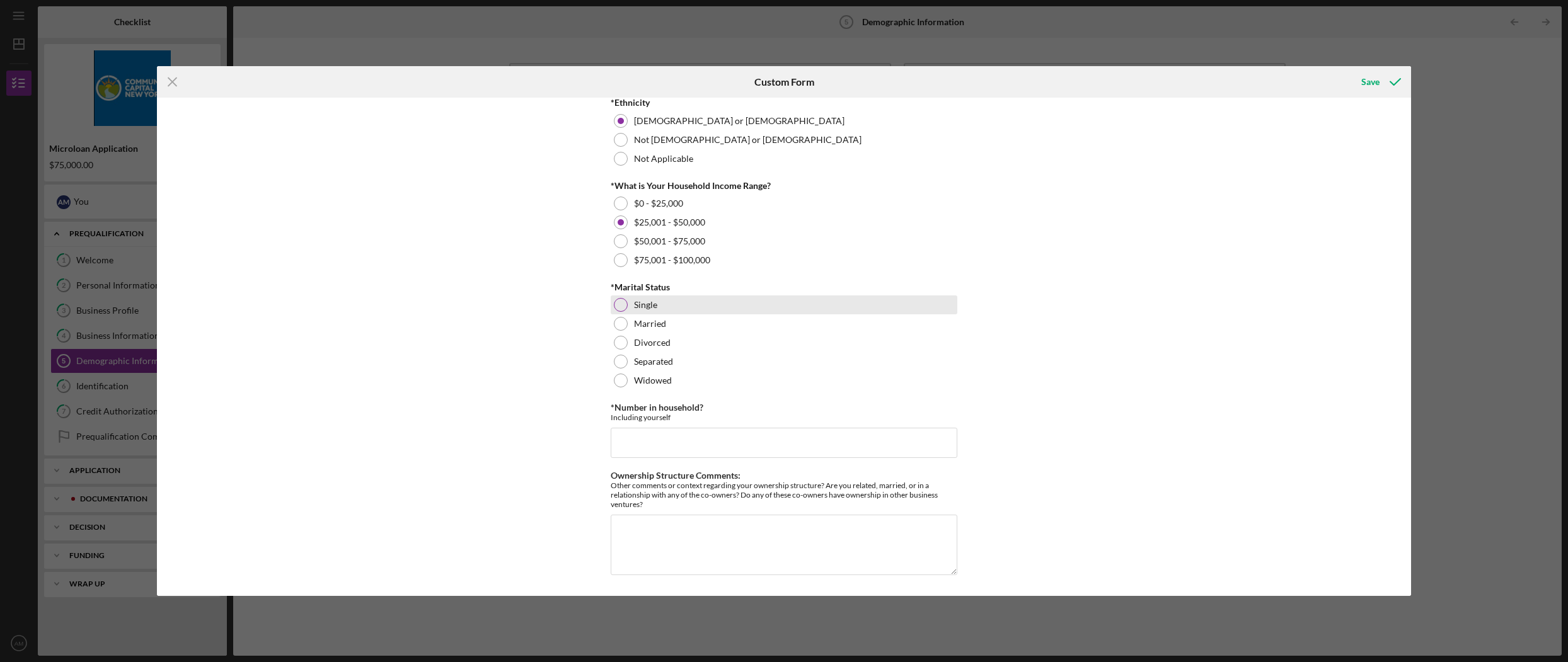
click at [619, 302] on div at bounding box center [620, 304] width 14 height 14
click at [743, 435] on input "*Number in household?" at bounding box center [783, 443] width 347 height 31
type input "2"
click at [1375, 80] on div "Save" at bounding box center [1370, 81] width 18 height 25
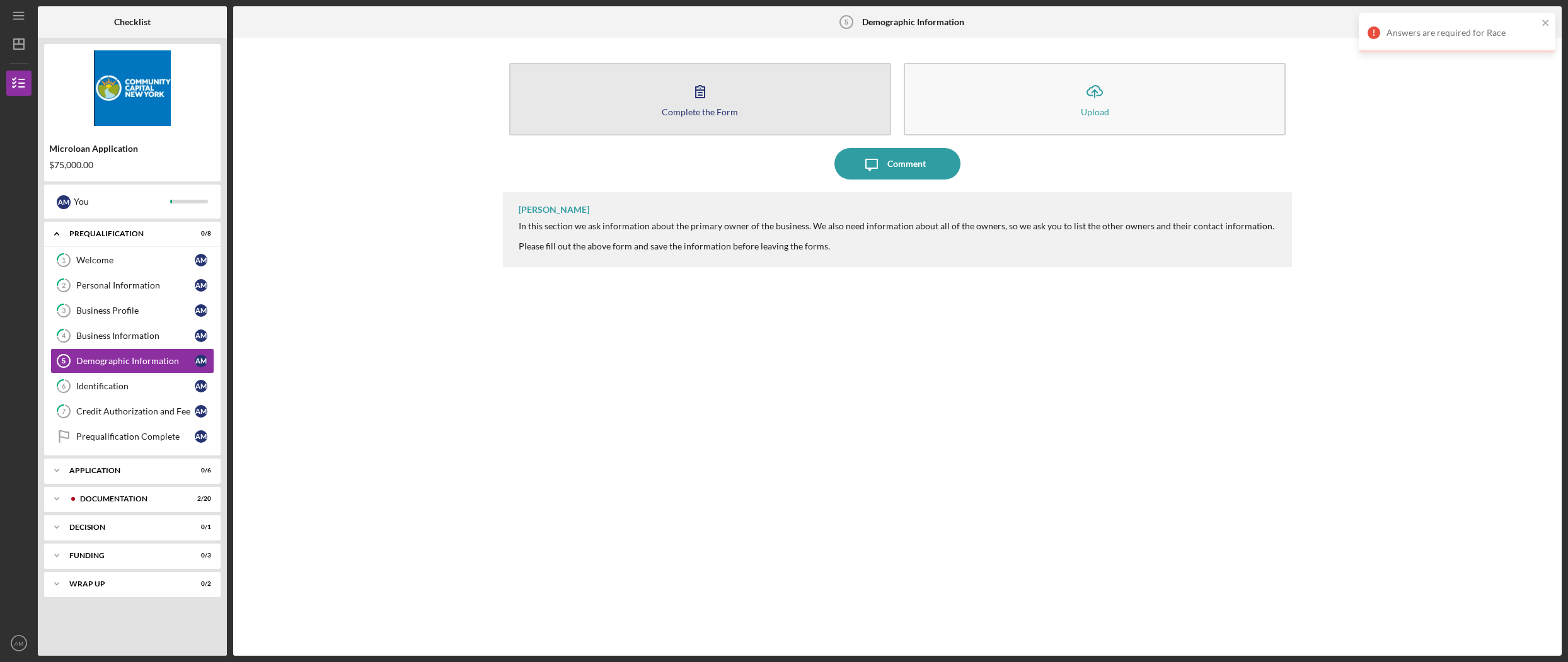
click at [756, 104] on button "Complete the Form Form" at bounding box center [700, 99] width 382 height 72
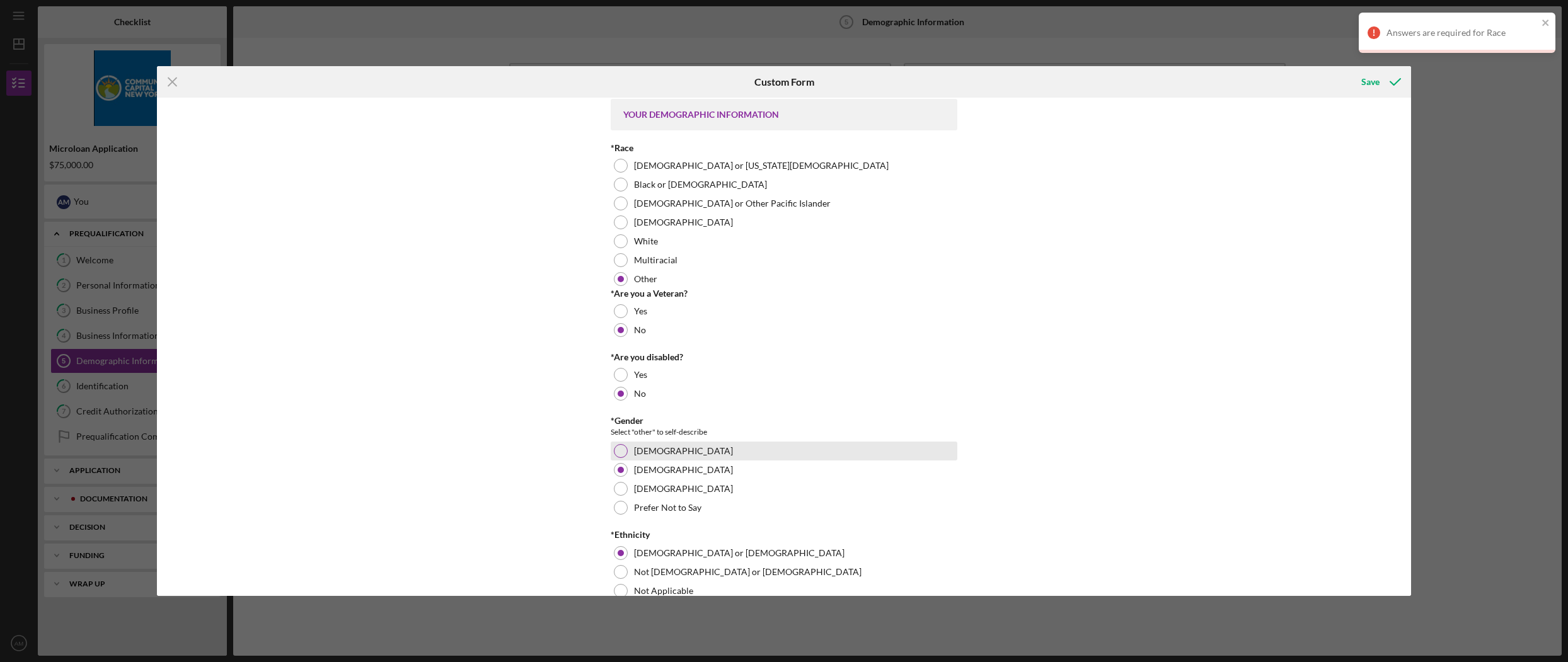
scroll to position [7, 0]
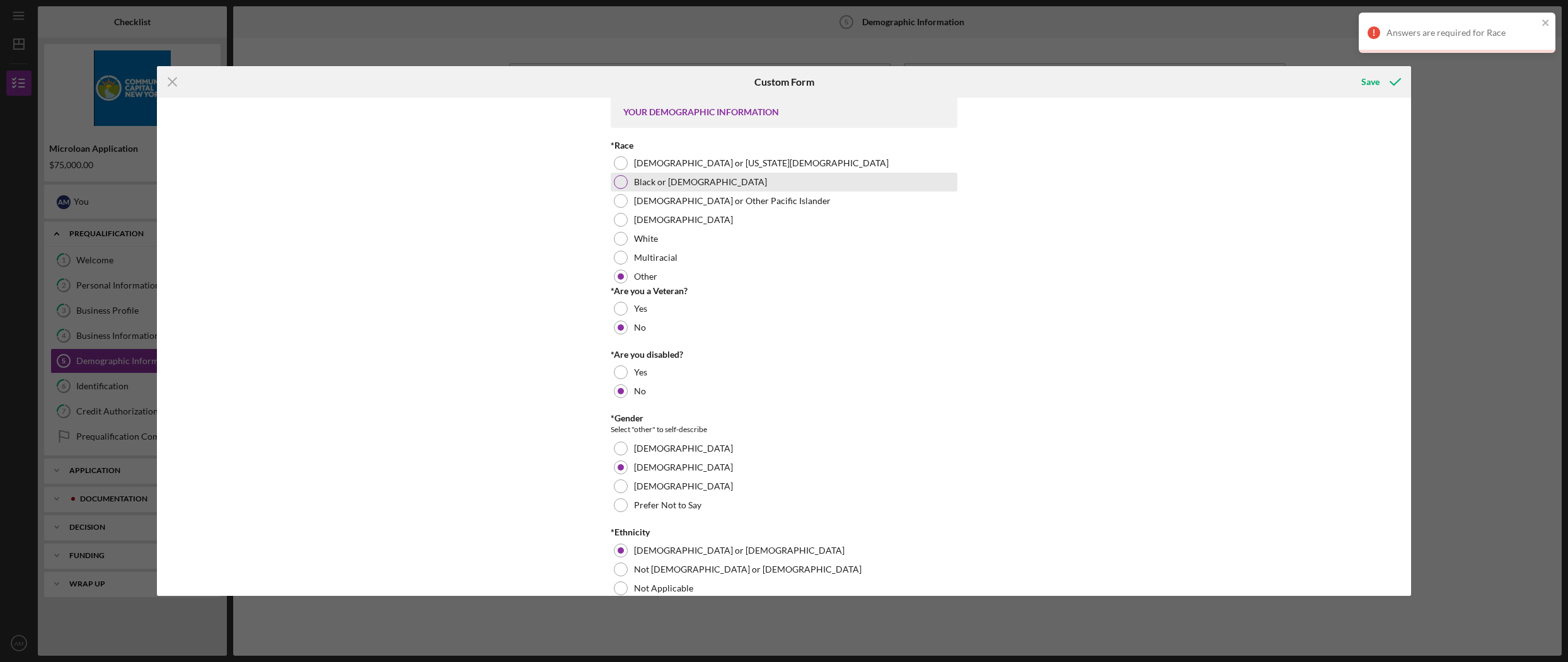
click at [618, 181] on div at bounding box center [620, 181] width 14 height 14
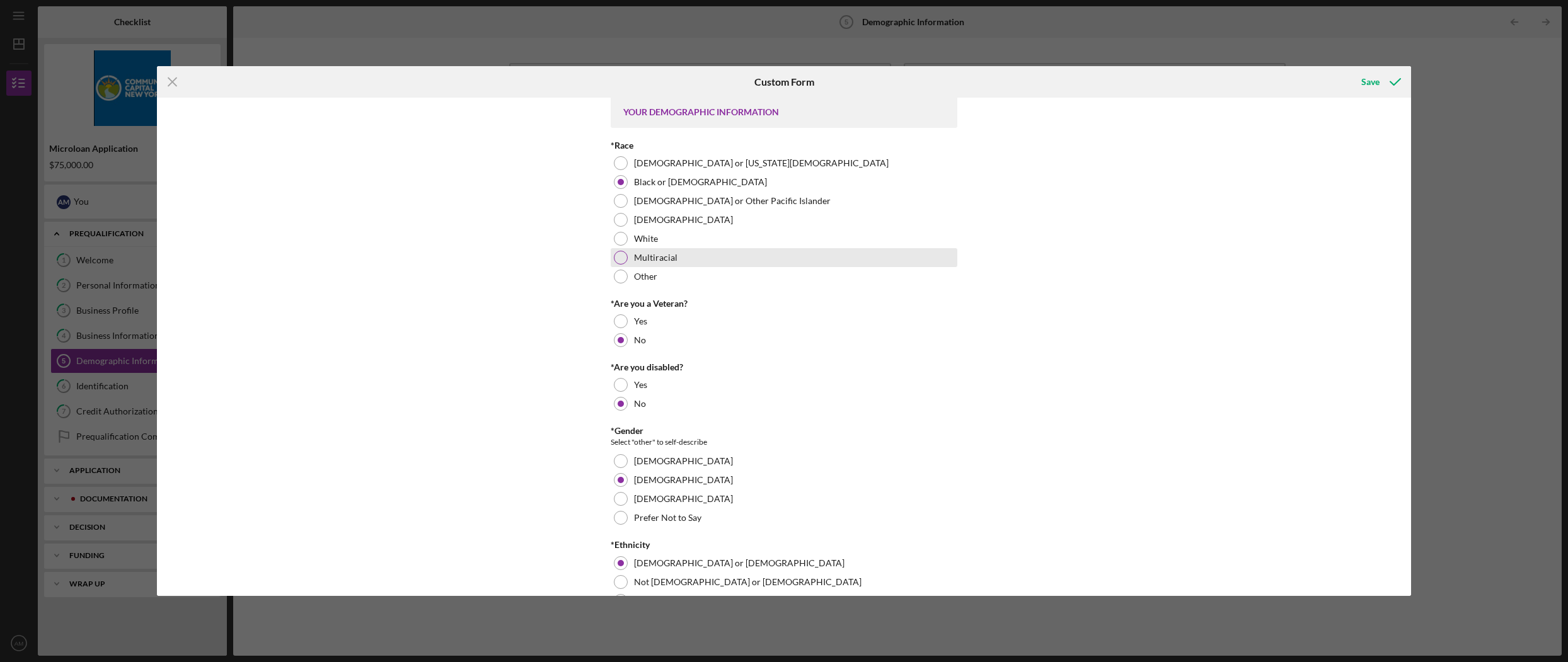
click at [626, 257] on div "Multiracial" at bounding box center [783, 258] width 347 height 18
click at [1373, 75] on div "Save" at bounding box center [1370, 81] width 18 height 25
